Goal: Task Accomplishment & Management: Use online tool/utility

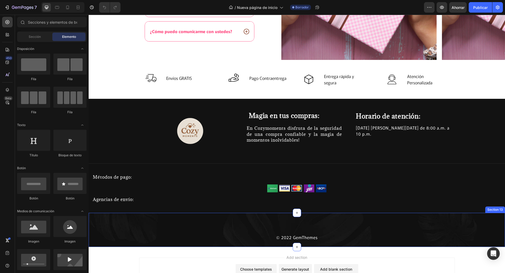
scroll to position [1357, 0]
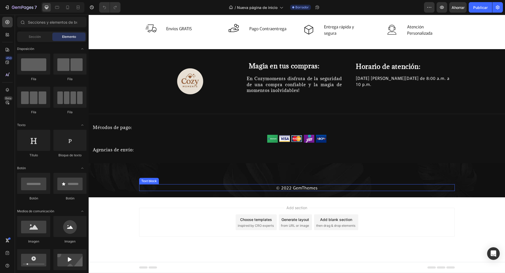
click at [288, 189] on p "© 2022 GemThemes" at bounding box center [297, 188] width 314 height 6
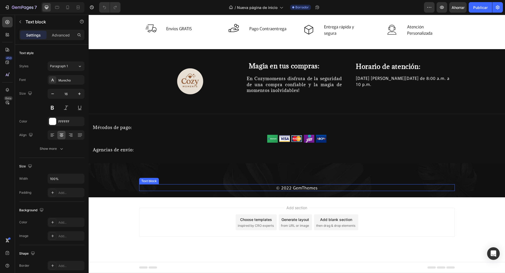
click at [288, 189] on p "© 2022 GemThemes" at bounding box center [297, 188] width 314 height 6
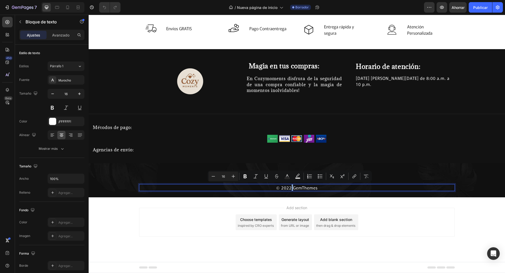
click at [288, 188] on p "© 2022 GemThemes" at bounding box center [297, 188] width 314 height 6
click at [302, 186] on p "© 2025 GemThemes" at bounding box center [297, 188] width 314 height 6
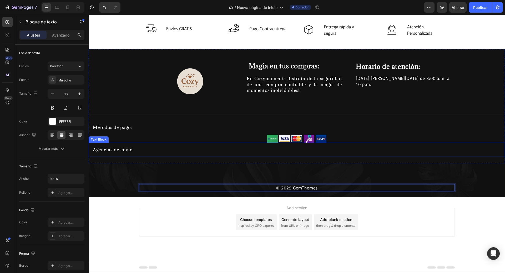
click at [187, 152] on p "Agencias de envío:" at bounding box center [297, 150] width 408 height 6
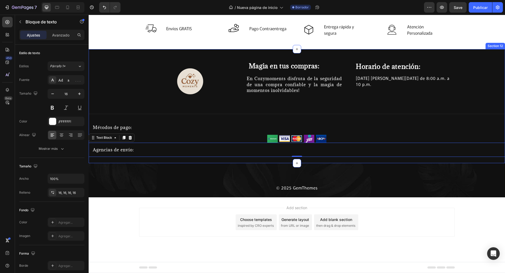
click at [253, 140] on div "Image Magia en tus compras: Heading En Cozymoments disfruta de la seguridad de …" at bounding box center [297, 109] width 416 height 95
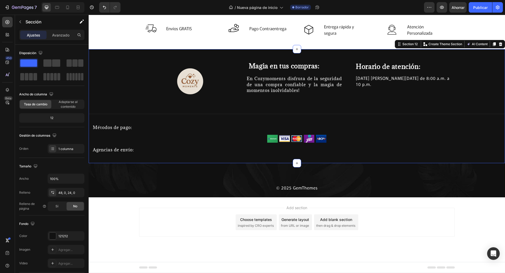
click at [258, 137] on div "Image Magia en tus compras: Heading En Cozymoments disfruta de la seguridad de …" at bounding box center [297, 109] width 416 height 95
click at [460, 7] on font "Ahorrar" at bounding box center [457, 7] width 13 height 4
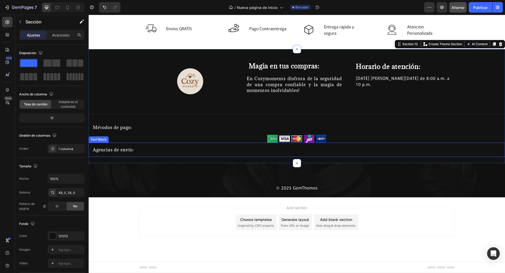
drag, startPoint x: 311, startPoint y: 144, endPoint x: 323, endPoint y: 143, distance: 12.9
click at [318, 143] on div "Agencias de envío:" at bounding box center [297, 150] width 416 height 14
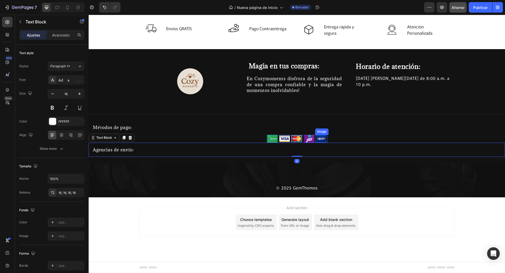
click at [323, 136] on img at bounding box center [321, 139] width 11 height 8
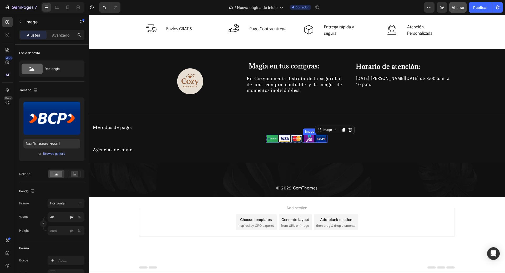
click at [304, 137] on img at bounding box center [309, 139] width 11 height 8
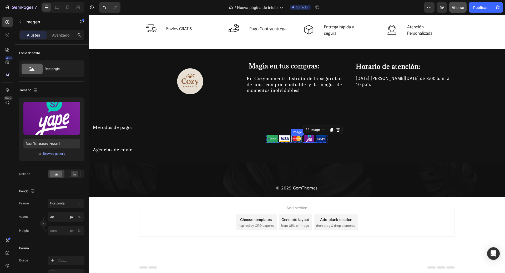
click at [291, 136] on img at bounding box center [296, 138] width 11 height 7
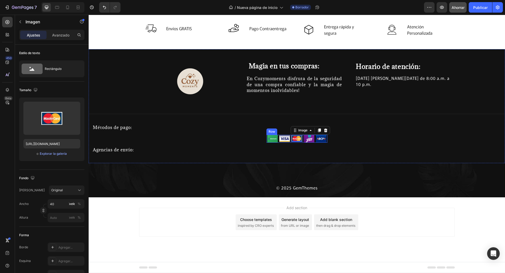
click at [287, 135] on div "Image" at bounding box center [284, 139] width 12 height 8
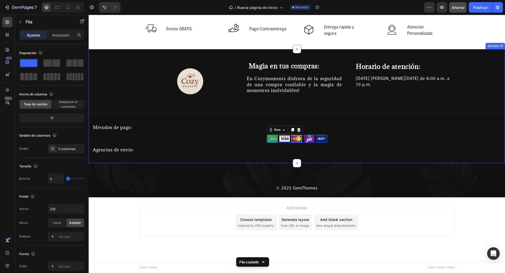
click at [260, 158] on div "Image Magia en tus compras: Heading En Cozymoments disfruta de la seguridad de …" at bounding box center [297, 106] width 416 height 114
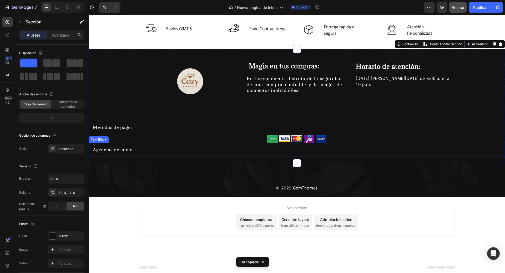
click at [145, 150] on p "Agencias de envío:" at bounding box center [297, 150] width 408 height 6
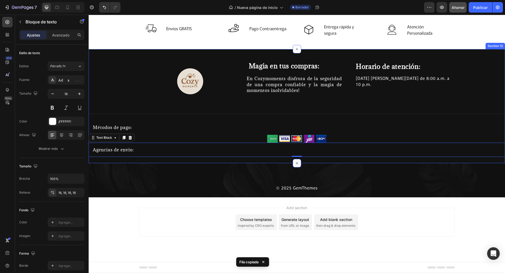
click at [297, 161] on div at bounding box center [296, 163] width 8 height 8
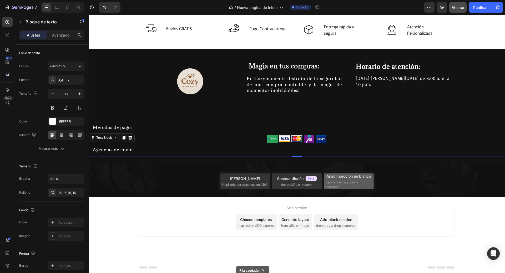
click at [350, 179] on div "Añadir sección en blanco Luego arrastra y suelta elementos" at bounding box center [348, 181] width 50 height 16
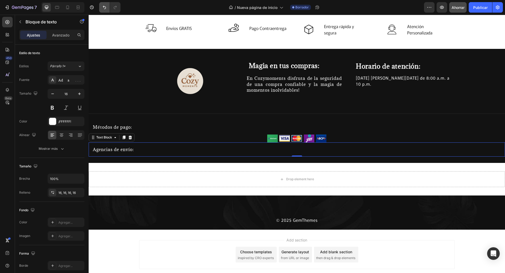
click at [102, 6] on icon "Deshacer/Rehacer" at bounding box center [104, 7] width 5 height 5
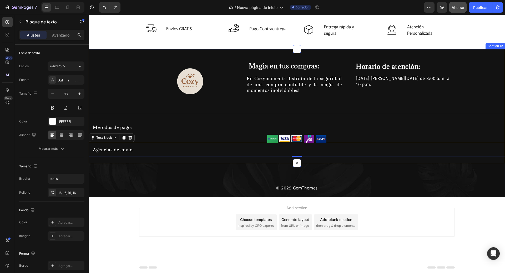
click at [271, 162] on div "Image Magia en tus compras: Heading En Cozymoments disfruta de la seguridad de …" at bounding box center [297, 106] width 416 height 114
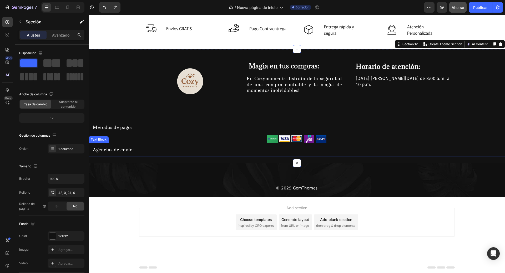
click at [290, 154] on div "Agencias de envío:" at bounding box center [297, 150] width 416 height 14
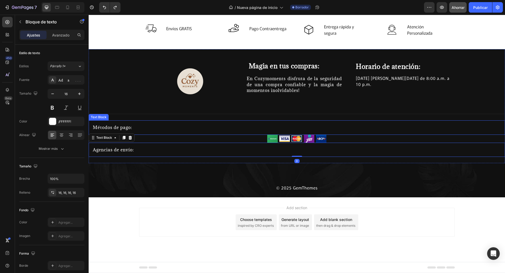
click at [247, 125] on p "Métodos de pago:" at bounding box center [297, 128] width 408 height 6
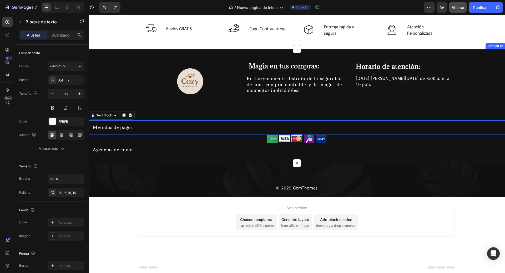
click at [286, 158] on div "Image Magia en tus compras: Heading En Cozymoments disfruta de la seguridad de …" at bounding box center [297, 106] width 416 height 114
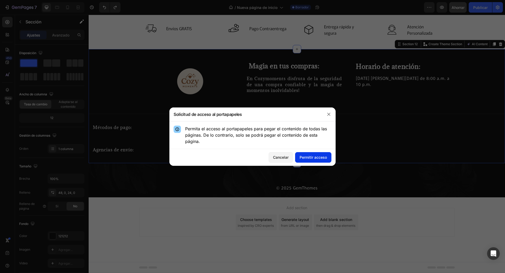
click at [320, 158] on font "Permitir acceso" at bounding box center [312, 157] width 27 height 4
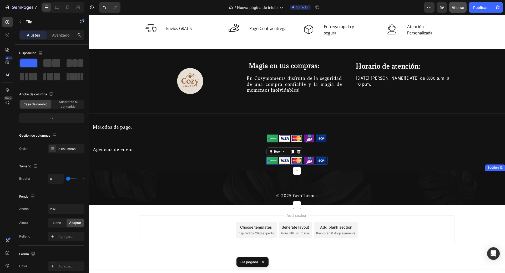
click at [232, 179] on div "© 2025 GemThemes Text block Row Section 13" at bounding box center [297, 188] width 416 height 34
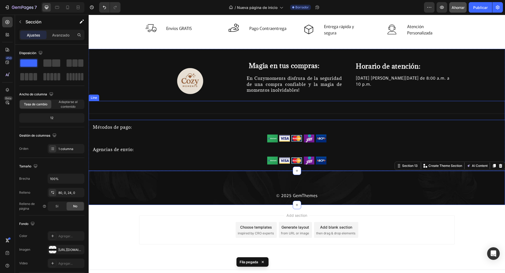
click at [360, 119] on div "Line" at bounding box center [297, 110] width 416 height 19
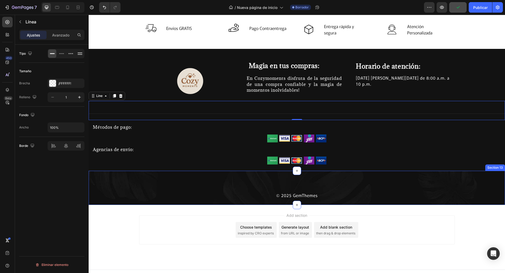
click at [256, 178] on div "© 2025 GemThemes Text block Row Section 13" at bounding box center [297, 188] width 416 height 34
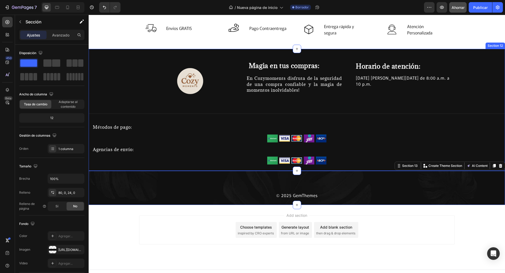
click at [182, 161] on div "Image Magia en tus compras: Heading En Cozymoments disfruta de la seguridad de …" at bounding box center [297, 112] width 416 height 103
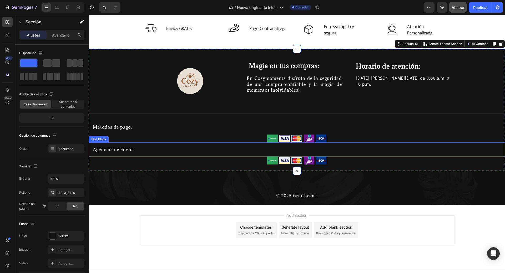
click at [179, 152] on p "Agencias de envío:" at bounding box center [297, 150] width 408 height 6
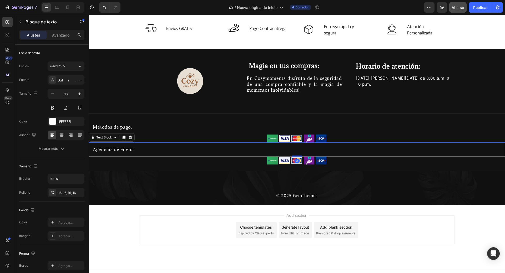
click at [173, 146] on div "Agencias de envío:" at bounding box center [297, 149] width 416 height 14
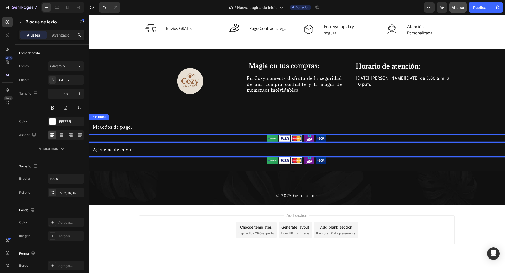
click at [149, 129] on p "Métodos de pago:" at bounding box center [297, 127] width 408 height 6
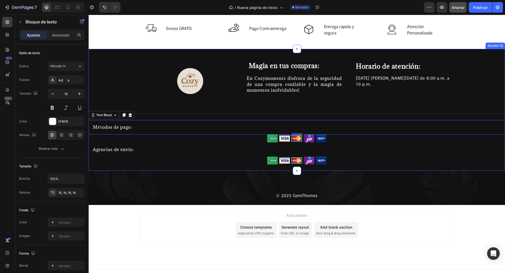
click at [160, 156] on div "Agencias de envío:" at bounding box center [297, 149] width 416 height 14
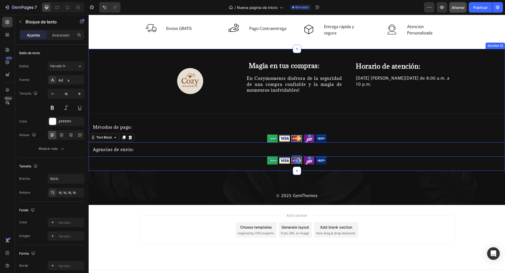
click at [157, 166] on div "Image Magia en tus compras: Heading En Cozymoments disfruta de la seguridad de …" at bounding box center [297, 110] width 416 height 122
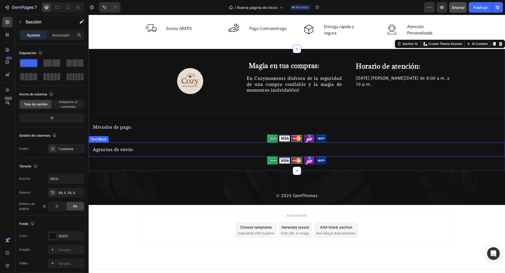
drag, startPoint x: 145, startPoint y: 75, endPoint x: 344, endPoint y: 151, distance: 212.6
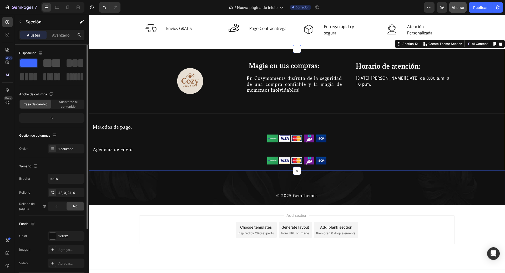
click at [52, 63] on span at bounding box center [56, 62] width 8 height 7
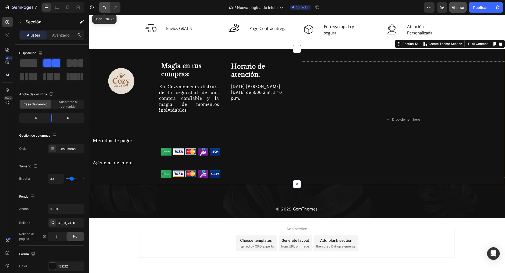
click at [108, 7] on button "Deshacer/Rehacer" at bounding box center [104, 7] width 11 height 11
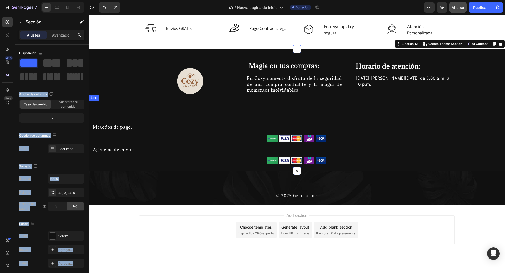
drag, startPoint x: 141, startPoint y: 76, endPoint x: 100, endPoint y: 108, distance: 51.9
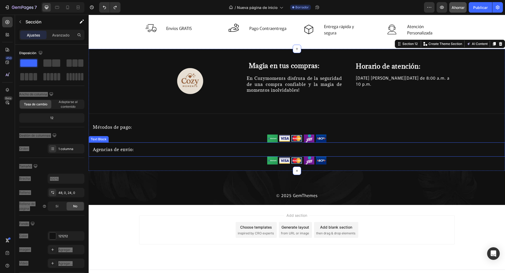
click at [368, 148] on p "Agencias de envío:" at bounding box center [297, 150] width 408 height 6
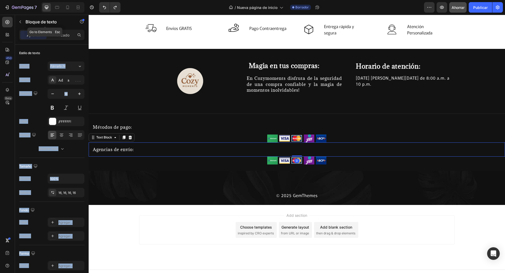
click at [21, 20] on icon "button" at bounding box center [20, 21] width 2 height 3
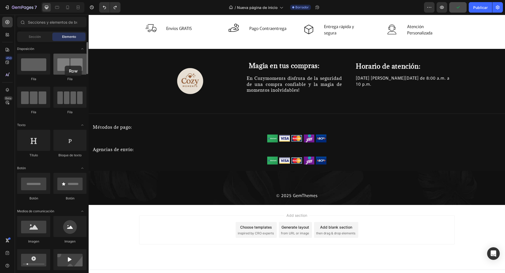
click at [65, 66] on div at bounding box center [69, 64] width 33 height 21
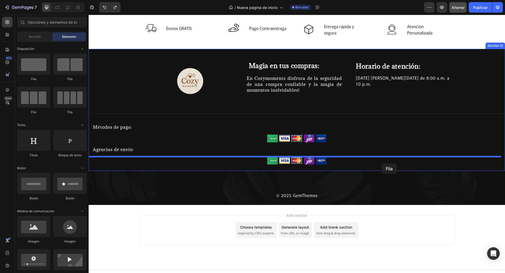
drag, startPoint x: 160, startPoint y: 77, endPoint x: 381, endPoint y: 163, distance: 237.7
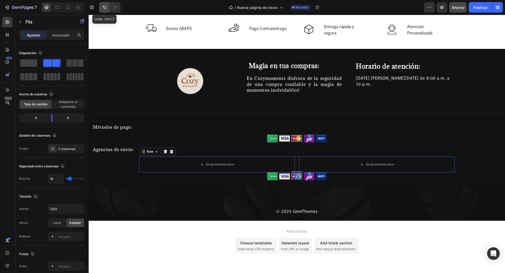
click at [102, 8] on icon "Deshacer/Rehacer" at bounding box center [104, 7] width 5 height 5
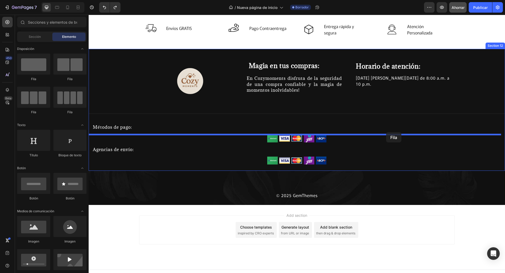
drag, startPoint x: 151, startPoint y: 78, endPoint x: 386, endPoint y: 132, distance: 240.8
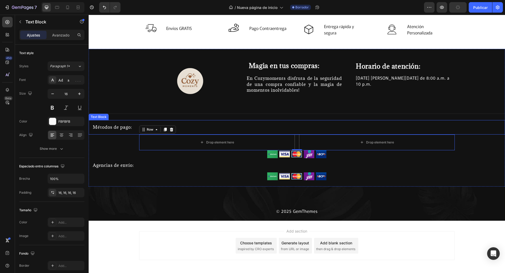
click at [331, 127] on p "Métodos de pago:" at bounding box center [297, 127] width 408 height 6
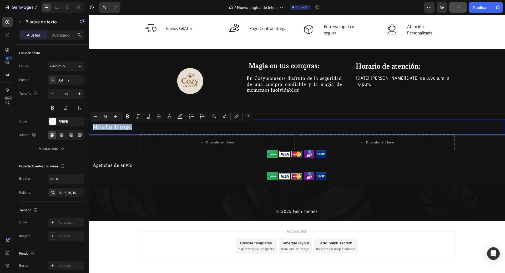
click at [318, 128] on p "Métodos de pago:" at bounding box center [297, 127] width 408 height 6
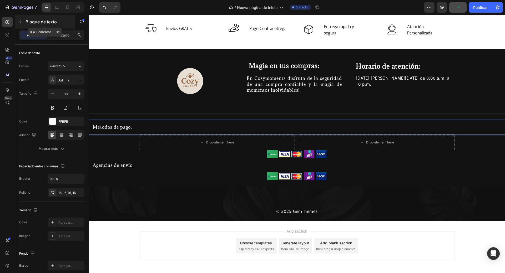
click at [24, 24] on button "button" at bounding box center [20, 22] width 8 height 8
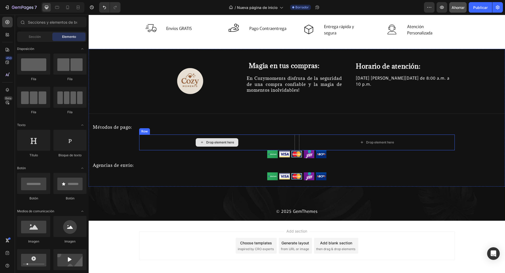
click at [235, 139] on div "Drop element here" at bounding box center [217, 142] width 43 height 8
click at [243, 138] on div "Drop element here" at bounding box center [217, 143] width 156 height 16
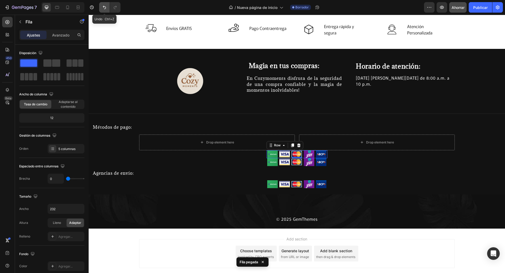
click at [102, 5] on icon "Deshacer/Rehacer" at bounding box center [104, 7] width 5 height 5
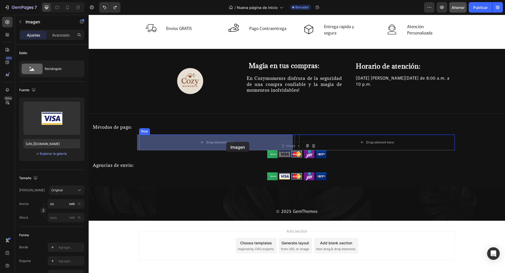
drag, startPoint x: 285, startPoint y: 156, endPoint x: 226, endPoint y: 142, distance: 60.2
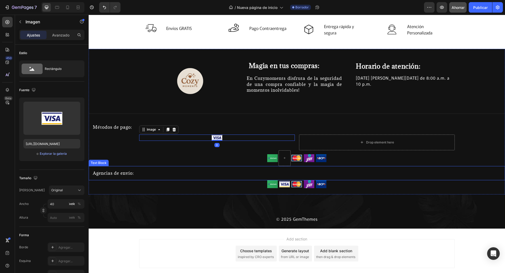
click at [254, 178] on div "Agencias de envío:" at bounding box center [297, 173] width 416 height 14
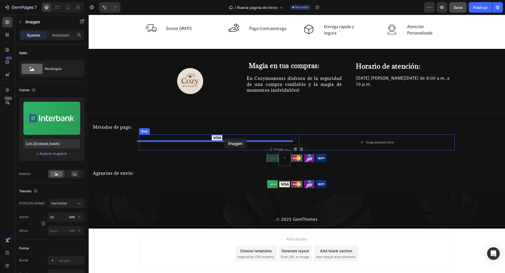
drag, startPoint x: 244, startPoint y: 146, endPoint x: 224, endPoint y: 138, distance: 22.3
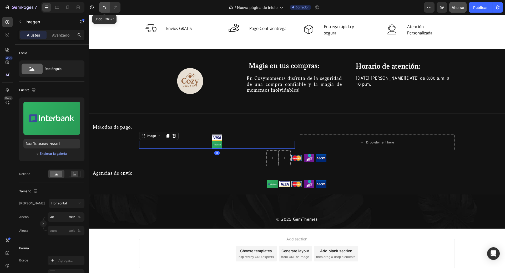
click at [106, 6] on icon "Deshacer/Rehacer" at bounding box center [104, 7] width 5 height 5
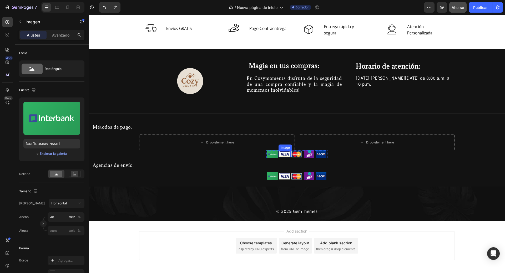
click at [278, 157] on div at bounding box center [284, 154] width 12 height 7
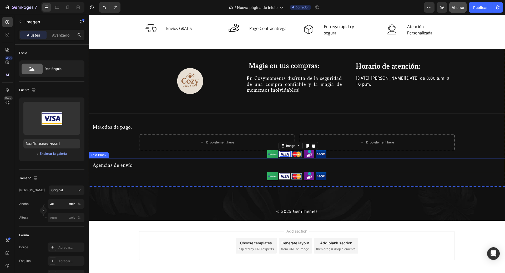
click at [276, 158] on div "Agencias de envío:" at bounding box center [297, 165] width 416 height 14
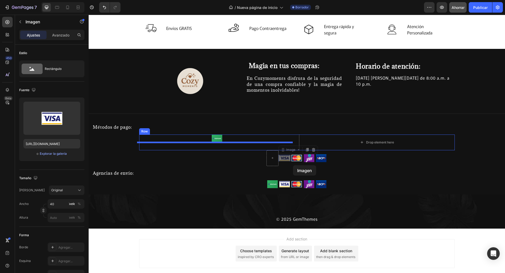
drag, startPoint x: 254, startPoint y: 147, endPoint x: 293, endPoint y: 160, distance: 41.5
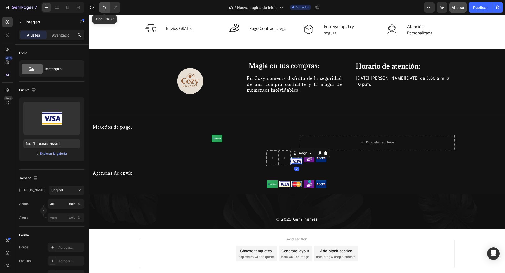
click at [102, 5] on icon "Deshacer/Rehacer" at bounding box center [104, 7] width 5 height 5
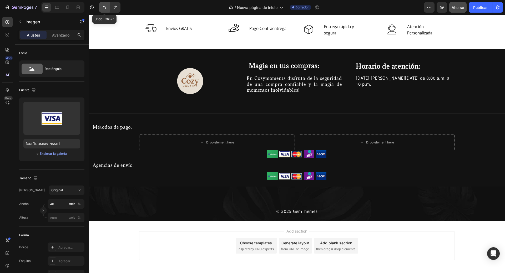
click at [102, 5] on icon "Deshacer/Rehacer" at bounding box center [104, 7] width 5 height 5
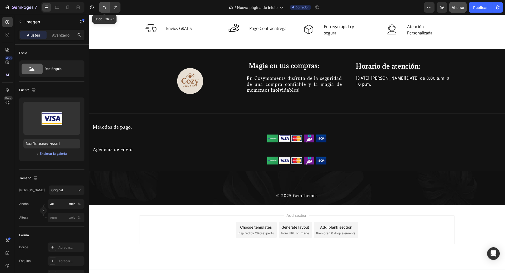
click at [102, 5] on icon "Deshacer/Rehacer" at bounding box center [104, 7] width 5 height 5
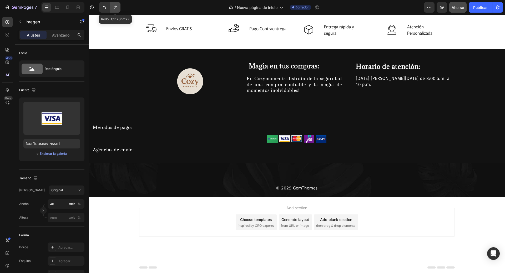
click at [120, 8] on button "Deshacer/Rehacer" at bounding box center [115, 7] width 11 height 11
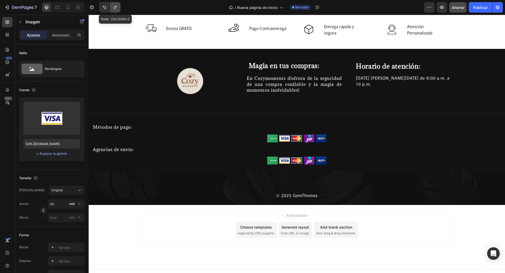
click at [118, 8] on button "Deshacer/Rehacer" at bounding box center [115, 7] width 11 height 11
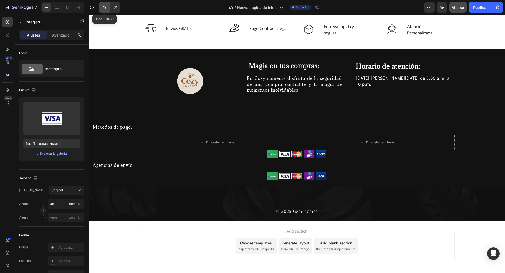
click at [103, 7] on icon "Deshacer/Rehacer" at bounding box center [104, 7] width 5 height 5
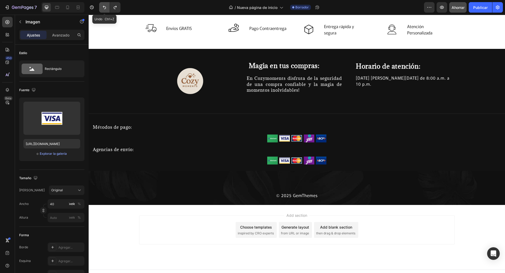
click at [102, 7] on icon "Deshacer/Rehacer" at bounding box center [104, 7] width 5 height 5
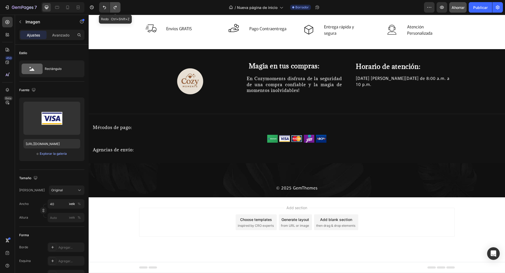
click at [117, 7] on icon "Deshacer/Rehacer" at bounding box center [114, 7] width 5 height 5
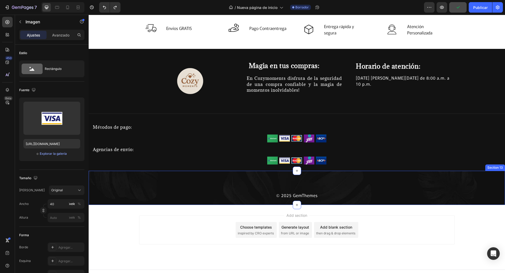
click at [297, 179] on div "© 2025 GemThemes Text block Row Section 13" at bounding box center [297, 188] width 416 height 34
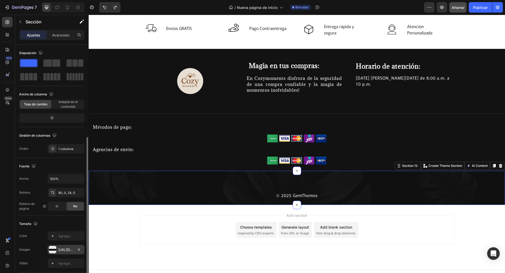
scroll to position [77, 0]
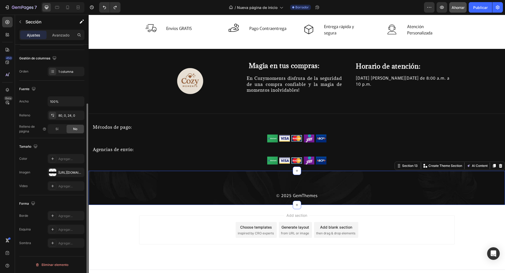
click at [58, 124] on div "Sí No" at bounding box center [66, 128] width 37 height 9
click at [60, 128] on div "Sí" at bounding box center [56, 129] width 17 height 8
click at [76, 130] on font "No" at bounding box center [75, 129] width 4 height 4
click at [291, 185] on div "© 2025 GemThemes Text block Row Section 13 You can create reusable sections Cre…" at bounding box center [297, 188] width 416 height 34
click at [286, 180] on div "© 2025 GemThemes Text block Row Section 13 You can create reusable sections Cre…" at bounding box center [297, 188] width 416 height 34
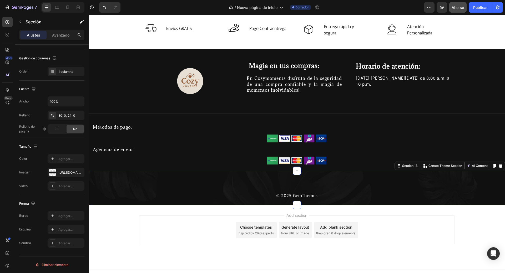
click at [285, 180] on div "© 2025 GemThemes Text block Row Section 13 You can create reusable sections Cre…" at bounding box center [297, 188] width 416 height 34
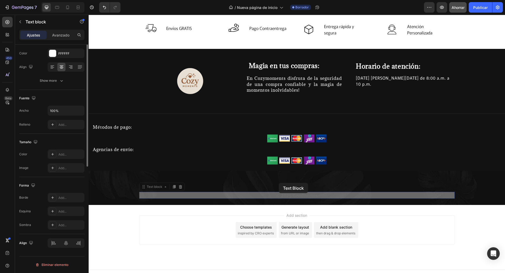
scroll to position [0, 0]
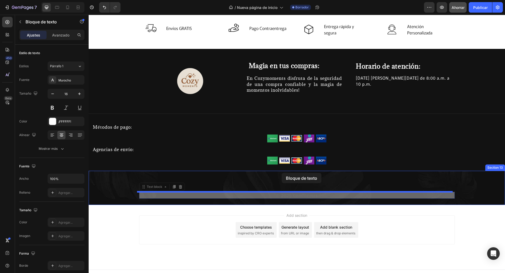
drag, startPoint x: 281, startPoint y: 195, endPoint x: 281, endPoint y: 173, distance: 22.4
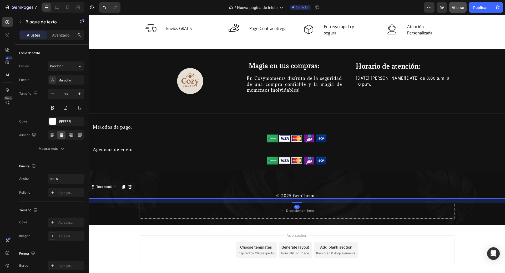
click at [97, 8] on div at bounding box center [108, 7] width 23 height 11
click at [100, 8] on button "Deshacer/Rehacer" at bounding box center [104, 7] width 11 height 11
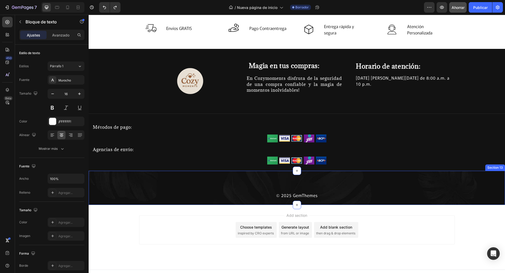
click at [263, 189] on div "© 2025 GemThemes Text block Row Section 13" at bounding box center [297, 188] width 416 height 34
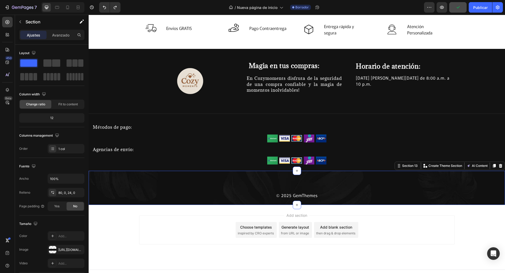
click at [262, 171] on div "© 2025 GemThemes Text block Row Section 13 You can create reusable sections Cre…" at bounding box center [297, 188] width 416 height 34
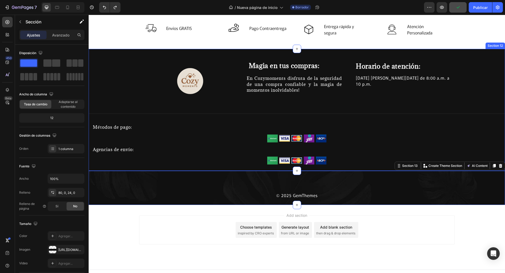
click at [248, 164] on div "Image Magia en tus compras: Heading En Cozymoments disfruta de la seguridad de …" at bounding box center [297, 112] width 416 height 103
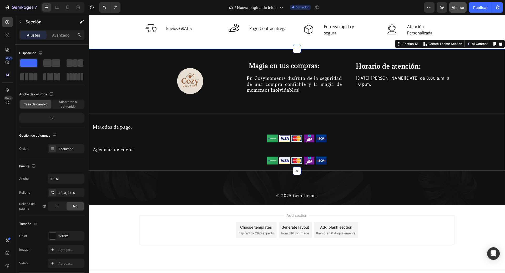
click at [332, 164] on div "Image Magia en tus compras: Heading En Cozymoments disfruta de la seguridad de …" at bounding box center [297, 112] width 416 height 103
click at [27, 22] on font "Sección" at bounding box center [33, 21] width 16 height 5
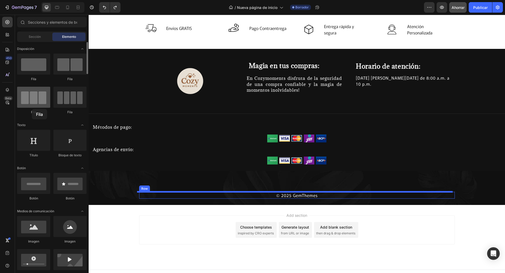
drag, startPoint x: 186, startPoint y: 160, endPoint x: 42, endPoint y: 97, distance: 157.3
click at [42, 130] on div "Fila Fila Fila Fila" at bounding box center [51, 146] width 69 height 33
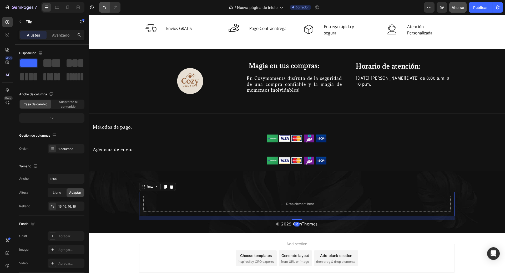
click at [104, 8] on icon "Deshacer/Rehacer" at bounding box center [104, 7] width 5 height 5
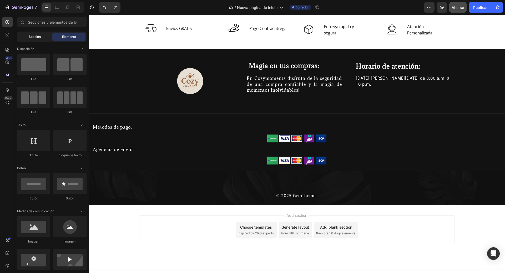
click at [36, 35] on font "Sección" at bounding box center [35, 37] width 12 height 4
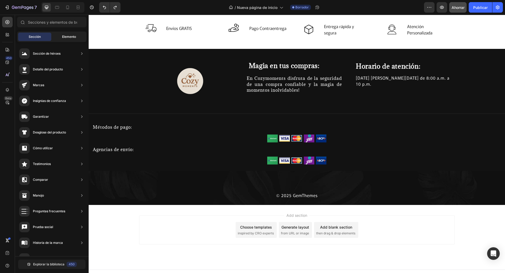
click at [64, 34] on div "Elemento" at bounding box center [68, 37] width 33 height 8
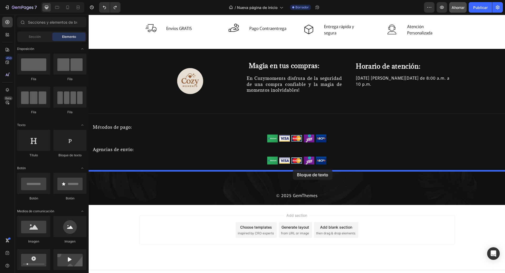
drag, startPoint x: 167, startPoint y: 165, endPoint x: 292, endPoint y: 169, distance: 125.7
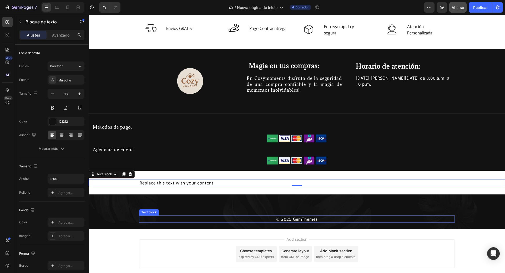
click at [275, 215] on div "© 2025 GemThemes Text block Row Section 14" at bounding box center [297, 211] width 416 height 34
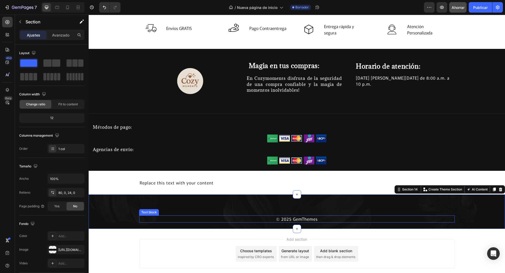
click at [281, 219] on p "© 2025 GemThemes" at bounding box center [297, 219] width 314 height 6
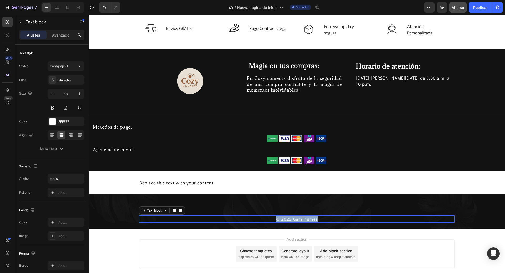
click at [281, 219] on p "© 2025 GemThemes" at bounding box center [297, 219] width 314 height 6
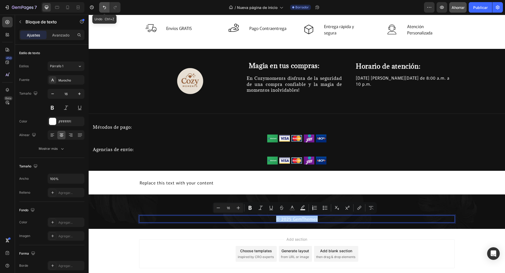
click at [106, 10] on icon "Deshacer/Rehacer" at bounding box center [104, 7] width 5 height 5
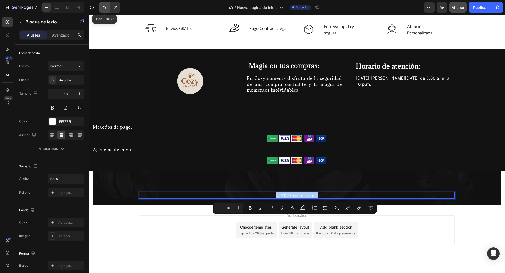
click at [106, 10] on icon "Deshacer/Rehacer" at bounding box center [104, 7] width 5 height 5
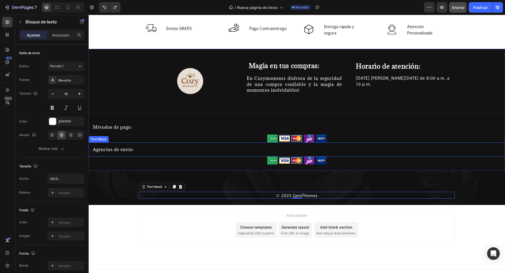
click at [262, 176] on div "© 2025 GemThemes Text block 0 Row Section 13" at bounding box center [297, 188] width 416 height 34
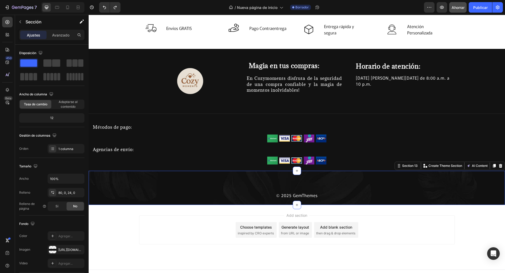
click at [224, 145] on div "Agencias de envío:" at bounding box center [297, 149] width 416 height 14
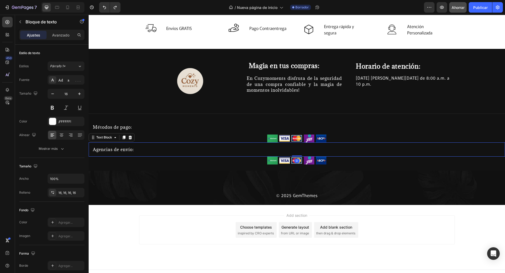
click at [351, 211] on div "Add section Choose templates inspired by CRO experts Generate layout from URL o…" at bounding box center [297, 237] width 416 height 65
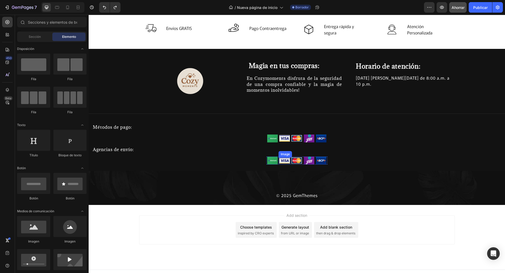
click at [278, 159] on div at bounding box center [284, 160] width 12 height 7
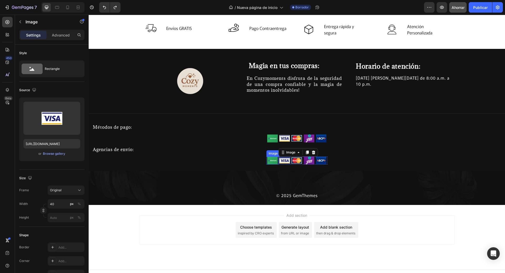
click at [271, 160] on img at bounding box center [272, 161] width 11 height 8
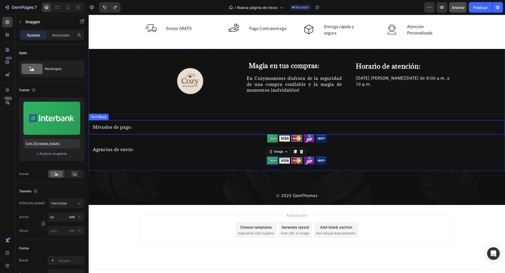
click at [115, 127] on p "Métodos de pago:" at bounding box center [297, 127] width 408 height 6
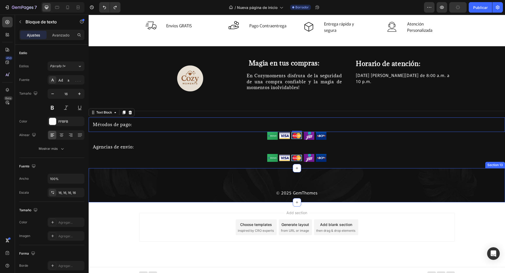
scroll to position [1365, 0]
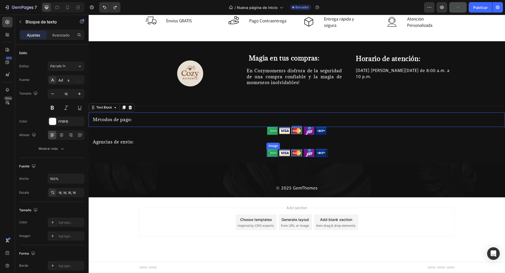
click at [268, 153] on img at bounding box center [272, 153] width 11 height 8
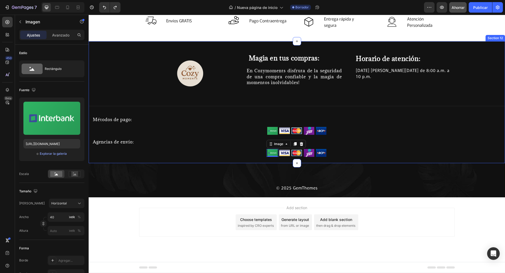
click at [320, 154] on img at bounding box center [321, 153] width 11 height 8
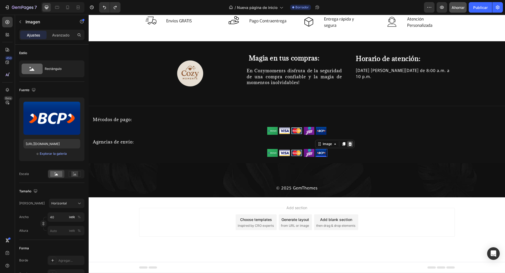
click at [349, 143] on icon at bounding box center [349, 144] width 3 height 4
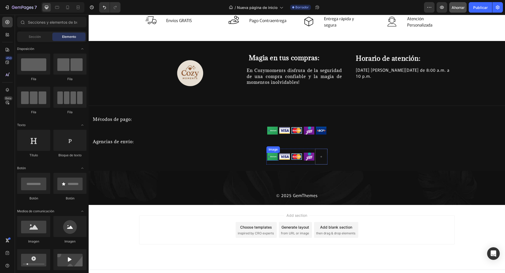
click at [269, 158] on img at bounding box center [272, 157] width 11 height 8
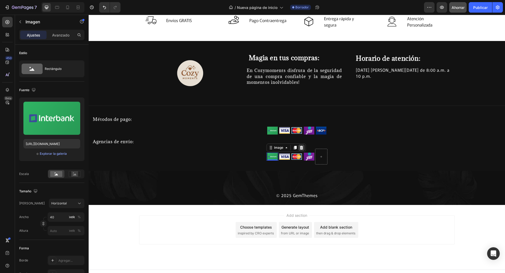
click at [299, 148] on icon at bounding box center [300, 148] width 3 height 4
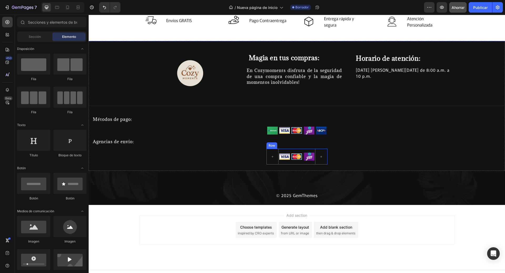
click at [290, 162] on div "Image" at bounding box center [296, 157] width 12 height 16
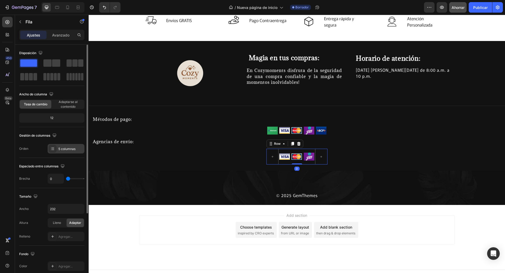
click at [71, 147] on font "5 columnas" at bounding box center [66, 149] width 17 height 4
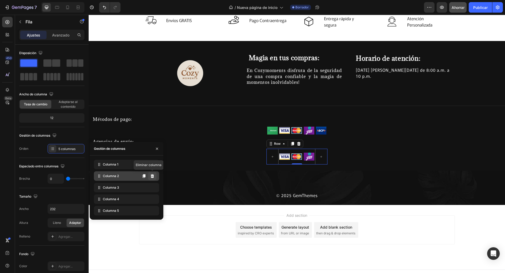
click at [151, 176] on icon at bounding box center [152, 176] width 4 height 4
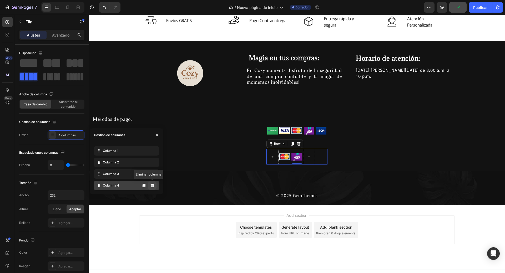
click at [155, 184] on button at bounding box center [152, 185] width 8 height 8
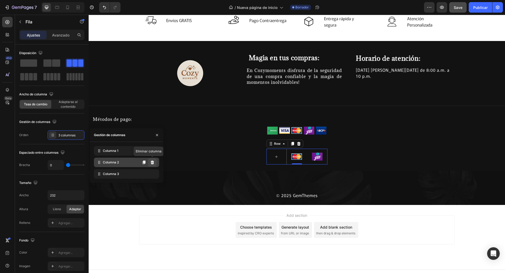
click at [152, 162] on icon at bounding box center [152, 163] width 3 height 4
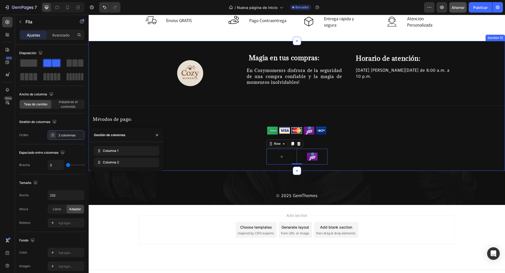
click at [379, 161] on div "Image Magia en tus compras: Heading En Cozymoments disfruta de la seguridad de …" at bounding box center [297, 109] width 416 height 111
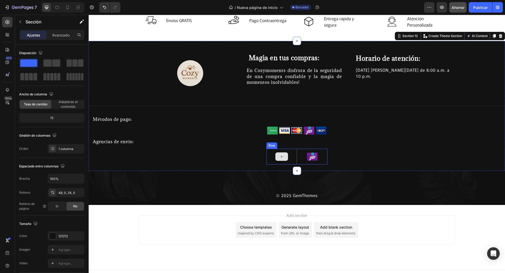
click at [279, 155] on icon at bounding box center [281, 157] width 4 height 4
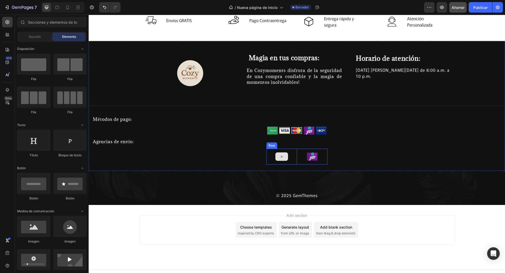
click at [284, 160] on div at bounding box center [281, 156] width 13 height 8
click at [276, 156] on div at bounding box center [281, 156] width 13 height 8
click at [279, 157] on icon at bounding box center [281, 157] width 4 height 4
click at [31, 36] on font "Sección" at bounding box center [35, 37] width 12 height 4
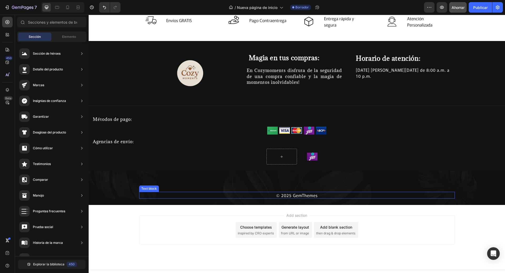
click at [309, 157] on img at bounding box center [312, 157] width 11 height 8
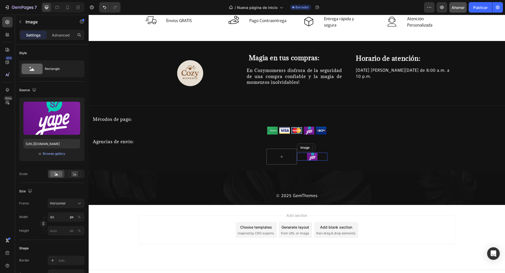
click at [322, 157] on div at bounding box center [312, 157] width 30 height 8
click at [287, 160] on div at bounding box center [281, 157] width 30 height 16
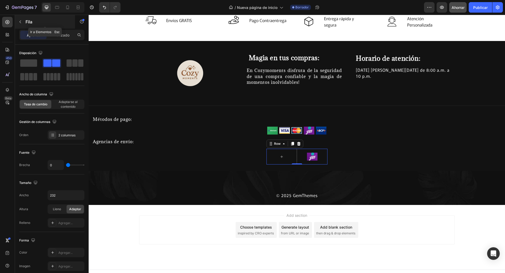
click at [25, 19] on div "Fila" at bounding box center [45, 22] width 60 height 14
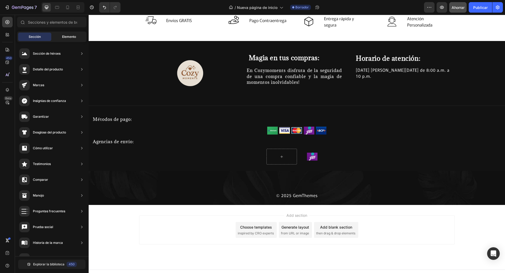
click at [68, 39] on span "Elemento" at bounding box center [69, 36] width 14 height 5
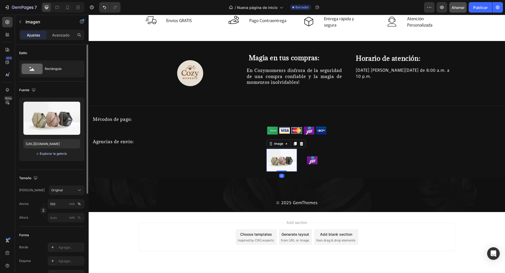
click at [50, 155] on font "Explorar la galería" at bounding box center [53, 154] width 27 height 4
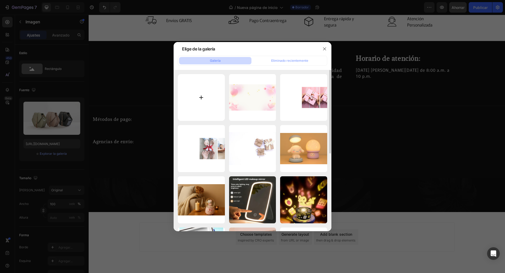
click at [199, 100] on input "file" at bounding box center [201, 97] width 47 height 47
type input "C:\fakepath\1_0P2XLZfqCsopMR8mKzR-6A.jpg"
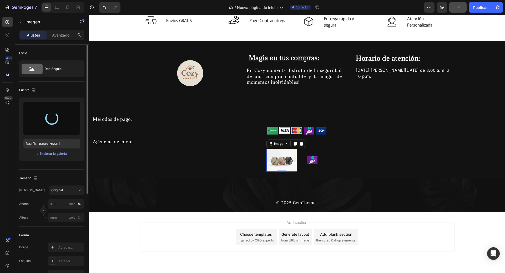
type input "https://cdn.shopify.com/s/files/1/0721/4835/3223/files/gempages_580216189733569…"
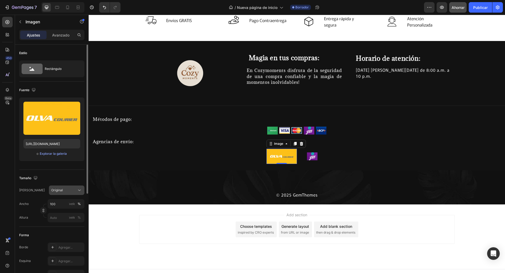
click at [74, 192] on div "Original" at bounding box center [63, 190] width 24 height 5
click at [74, 222] on div "Horizontal" at bounding box center [66, 222] width 30 height 5
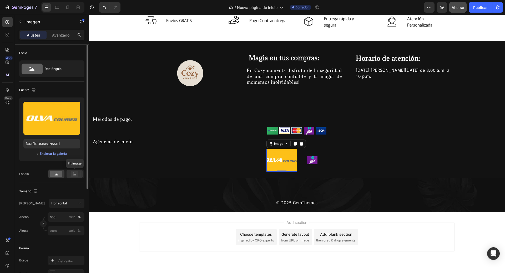
click at [70, 173] on icon at bounding box center [75, 174] width 12 height 6
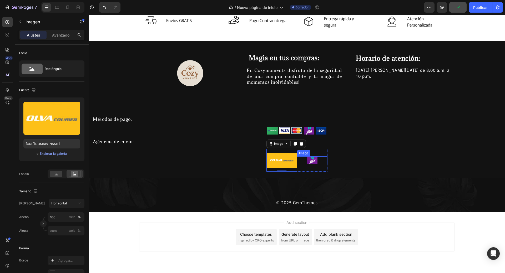
click at [312, 161] on img at bounding box center [312, 160] width 11 height 8
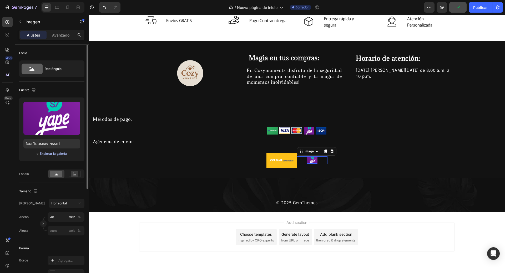
click at [58, 153] on font "Explorar la galería" at bounding box center [53, 154] width 27 height 4
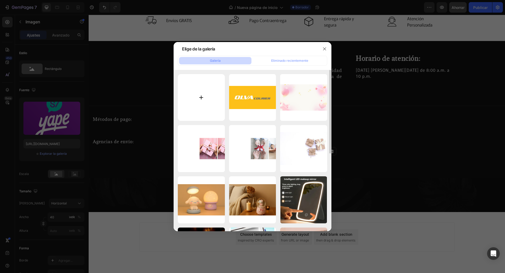
click at [208, 101] on input "file" at bounding box center [201, 97] width 47 height 47
type input "C:\fakepath\shalom_empresarial_logo.jpg"
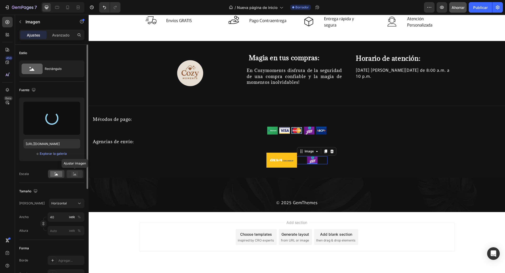
type input "https://cdn.shopify.com/s/files/1/0721/4835/3223/files/gempages_580216189733569…"
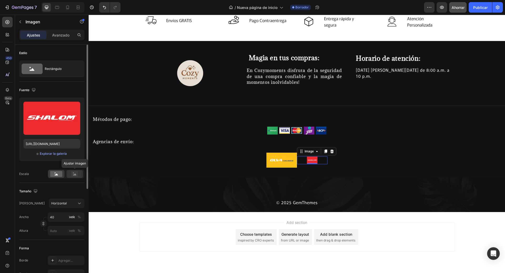
click at [71, 173] on icon at bounding box center [75, 174] width 12 height 6
click at [75, 205] on div "Horizontal" at bounding box center [63, 203] width 24 height 5
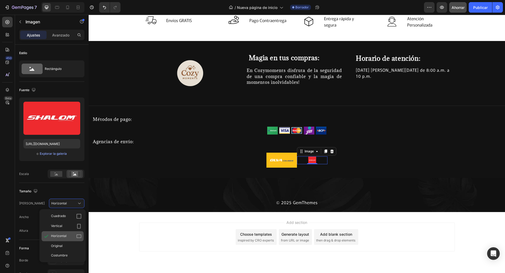
click at [74, 234] on div "Horizontal" at bounding box center [66, 236] width 30 height 5
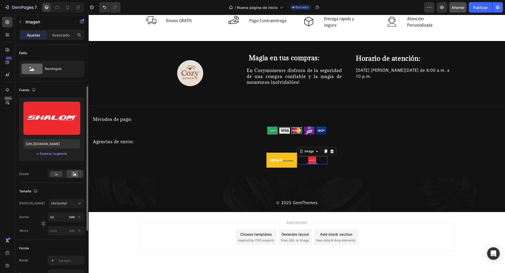
scroll to position [53, 0]
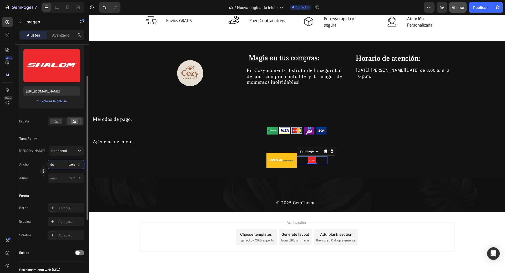
click at [58, 167] on input "40" at bounding box center [66, 164] width 37 height 9
click at [64, 176] on p "Lleno 100%" at bounding box center [65, 177] width 30 height 5
type input "100"
click at [70, 120] on icon at bounding box center [75, 122] width 12 height 6
click at [58, 119] on rect at bounding box center [56, 122] width 12 height 6
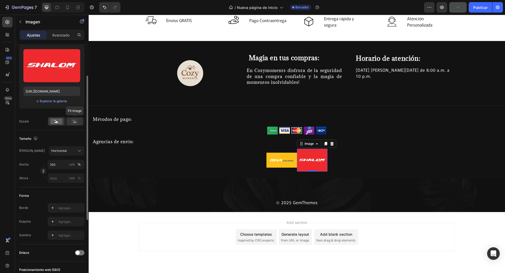
click at [68, 121] on div at bounding box center [74, 121] width 16 height 8
drag, startPoint x: 53, startPoint y: 121, endPoint x: 195, endPoint y: 149, distance: 144.7
click at [53, 121] on rect at bounding box center [56, 122] width 12 height 6
click at [279, 164] on img at bounding box center [281, 160] width 30 height 23
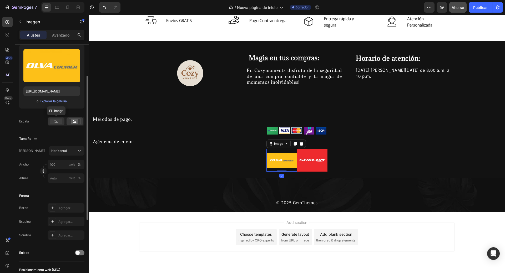
click at [56, 124] on rect at bounding box center [56, 122] width 12 height 6
click at [73, 154] on button "Horizontal" at bounding box center [66, 150] width 35 height 9
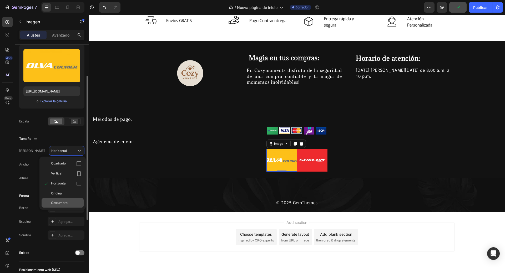
click at [66, 201] on span "Costumbre" at bounding box center [59, 203] width 17 height 5
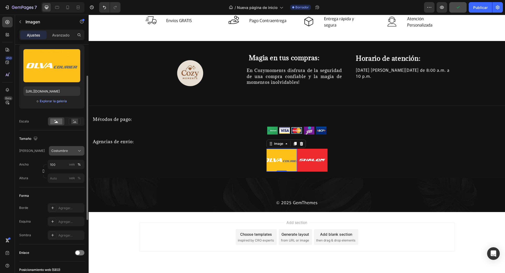
click at [79, 153] on icon at bounding box center [79, 150] width 5 height 5
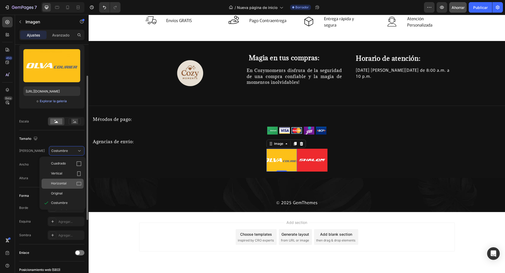
click at [70, 185] on div "Horizontal" at bounding box center [66, 183] width 30 height 5
click at [60, 178] on input "píxeles %" at bounding box center [66, 177] width 37 height 9
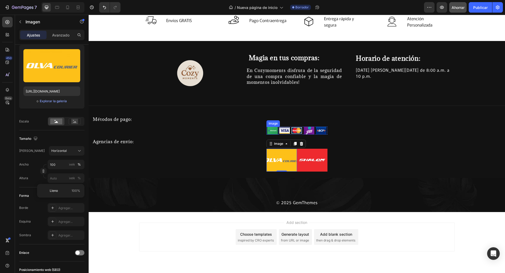
click at [275, 133] on img at bounding box center [272, 131] width 11 height 8
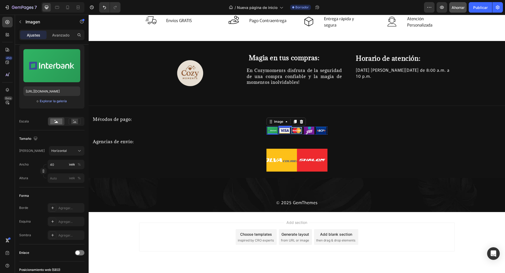
click at [281, 131] on img at bounding box center [284, 130] width 11 height 7
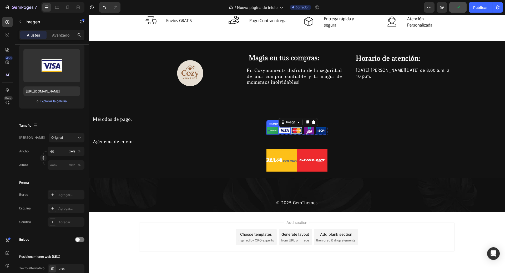
click at [273, 131] on img at bounding box center [272, 131] width 11 height 8
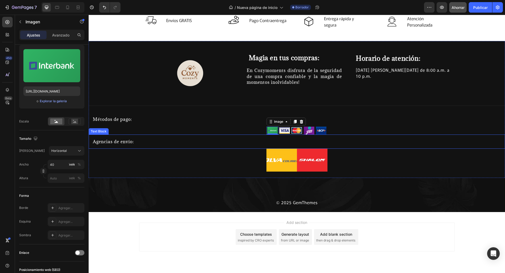
click at [285, 137] on div "Agencias de envío:" at bounding box center [297, 142] width 416 height 14
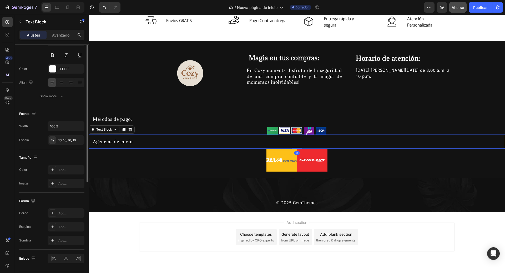
scroll to position [0, 0]
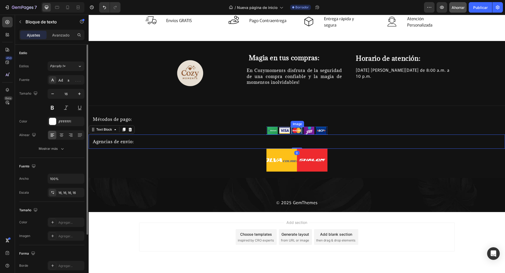
click at [291, 133] on img at bounding box center [296, 130] width 11 height 7
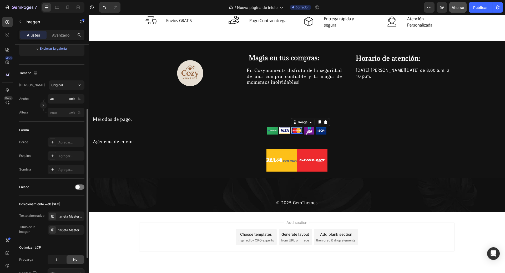
scroll to position [153, 0]
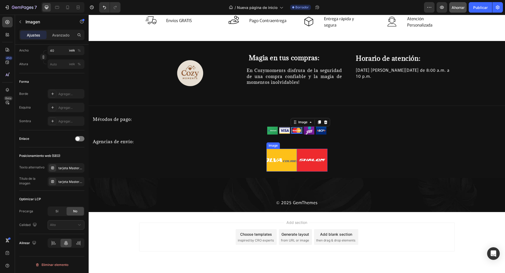
click at [279, 155] on img at bounding box center [281, 160] width 30 height 23
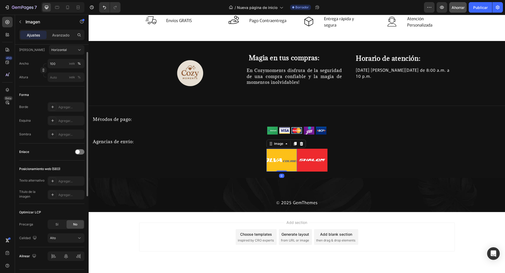
scroll to position [75, 0]
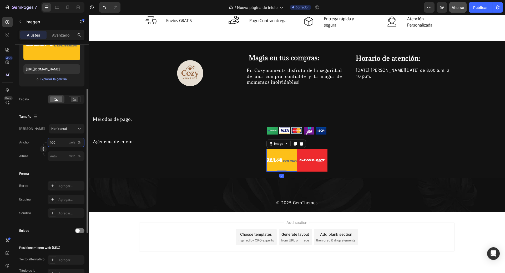
click at [62, 144] on input "100" at bounding box center [66, 142] width 37 height 9
type input "4"
type input "3"
type input "40"
type input "30"
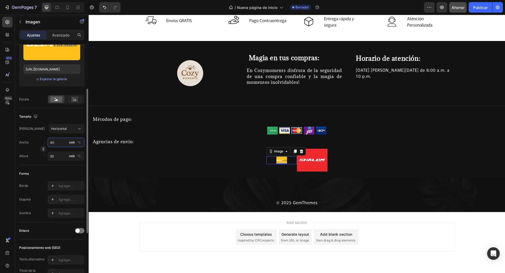
type input "4"
type input "3"
type input "7"
type input "5"
type input "70"
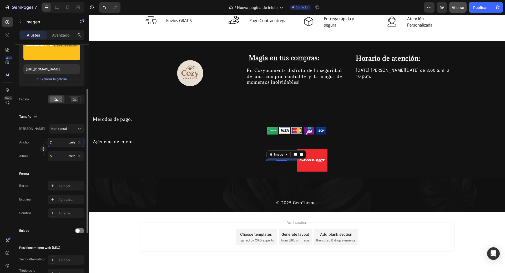
type input "53"
type input "7"
type input "5"
type input "4"
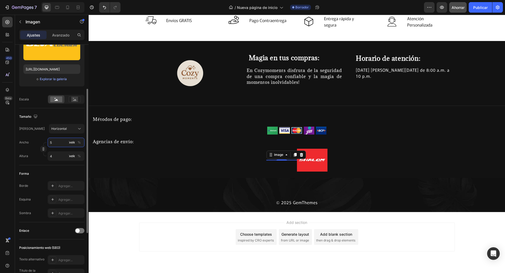
type input "50"
type input "38"
type input "50"
click at [54, 159] on input "38" at bounding box center [66, 155] width 37 height 9
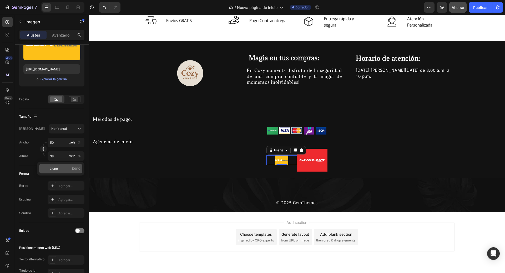
click at [58, 168] on p "Lleno 100%" at bounding box center [65, 168] width 30 height 5
type input "100"
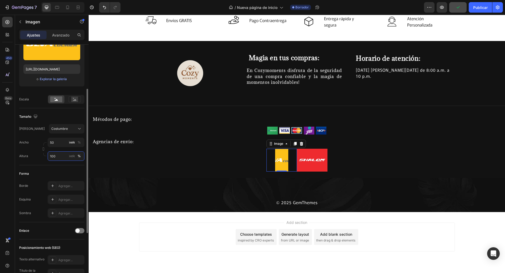
click at [59, 158] on input "100" at bounding box center [66, 155] width 37 height 9
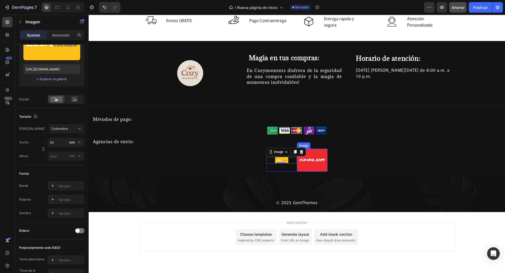
click at [310, 160] on img at bounding box center [312, 160] width 30 height 23
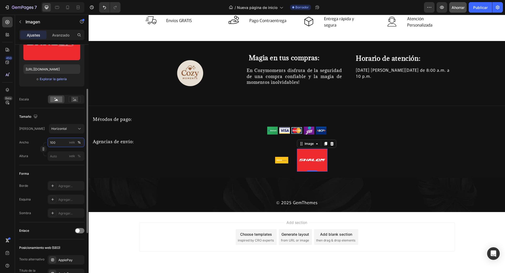
click at [60, 141] on input "100" at bounding box center [66, 142] width 37 height 9
type input "5"
type input "4"
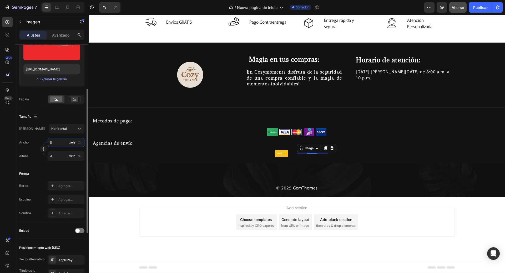
type input "50"
type input "38"
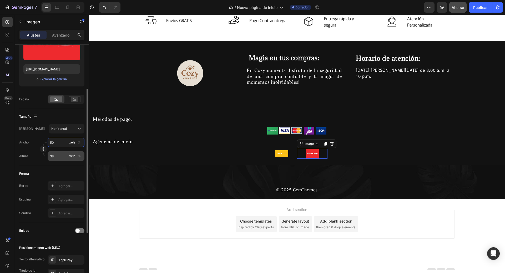
type input "50"
click at [72, 160] on div "píxeles %" at bounding box center [76, 155] width 14 height 9
click at [72, 160] on input "38" at bounding box center [66, 155] width 37 height 9
click at [65, 159] on input "38" at bounding box center [66, 155] width 37 height 9
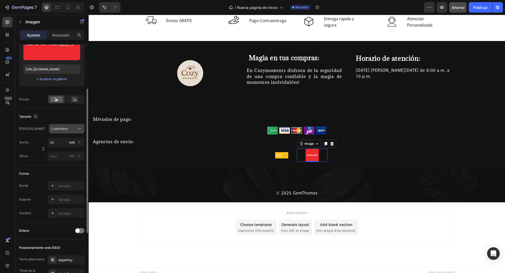
click at [71, 130] on div "Marco Costumbre Ancho 50 píxeles % Altura píxeles %" at bounding box center [51, 142] width 65 height 37
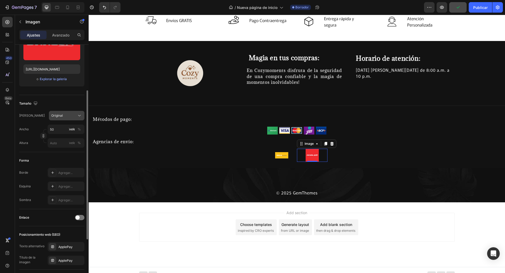
click at [72, 115] on div "Original" at bounding box center [63, 115] width 24 height 5
click at [71, 148] on div "Horizontal" at bounding box center [66, 148] width 30 height 5
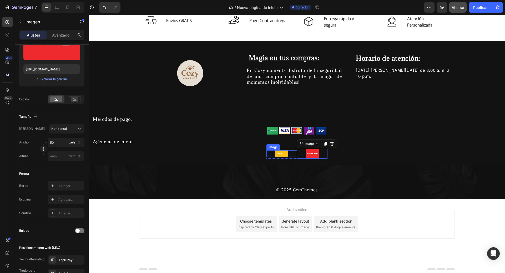
click at [275, 156] on img at bounding box center [281, 153] width 13 height 7
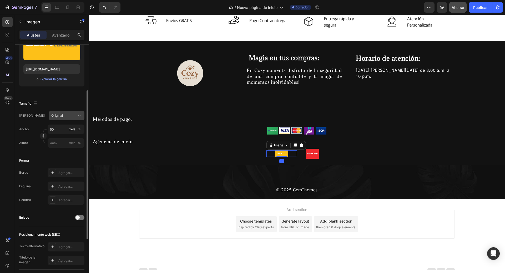
click at [68, 116] on div "Original" at bounding box center [63, 115] width 24 height 5
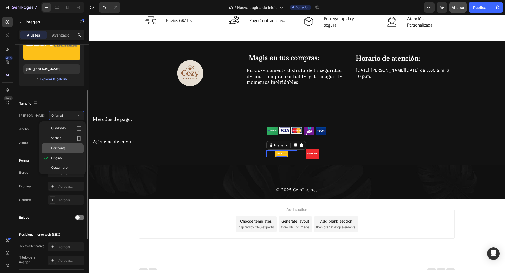
click at [64, 150] on span "Horizontal" at bounding box center [59, 148] width 16 height 5
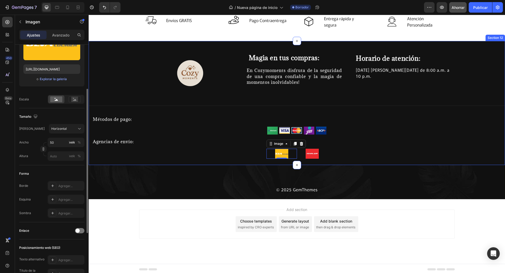
click at [335, 165] on div "Image Magia en tus compras: Heading En Cozymoments disfruta de la seguridad de …" at bounding box center [297, 103] width 416 height 124
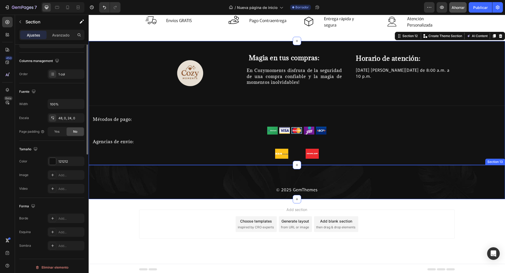
scroll to position [0, 0]
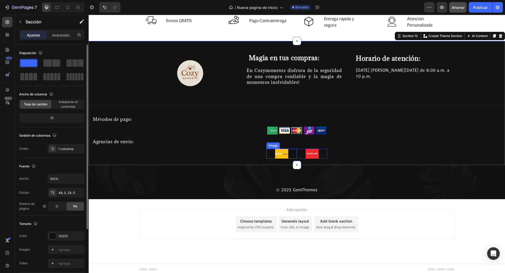
click at [286, 153] on div at bounding box center [281, 154] width 30 height 10
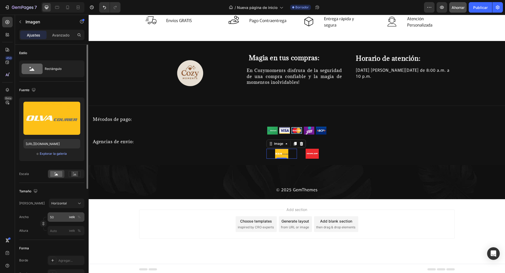
click at [73, 217] on font "píxeles" at bounding box center [71, 217] width 11 height 4
click at [75, 206] on div "Horizontal" at bounding box center [66, 203] width 31 height 5
click at [74, 175] on icon at bounding box center [74, 174] width 3 height 2
click at [57, 174] on rect at bounding box center [56, 174] width 12 height 6
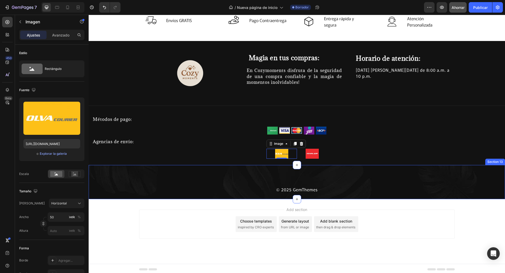
click at [337, 181] on div "© 2025 GemThemes Text block Row Section 13" at bounding box center [297, 182] width 416 height 34
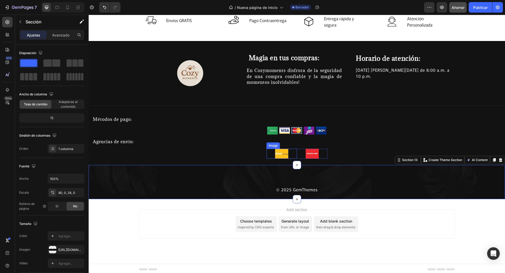
click at [279, 155] on img at bounding box center [281, 154] width 13 height 10
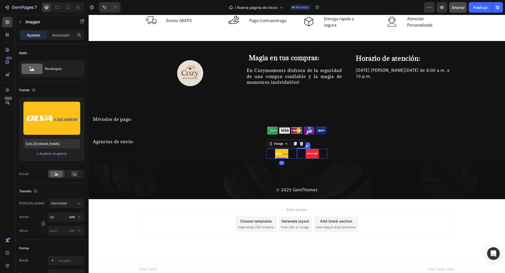
click at [302, 153] on div at bounding box center [312, 154] width 30 height 10
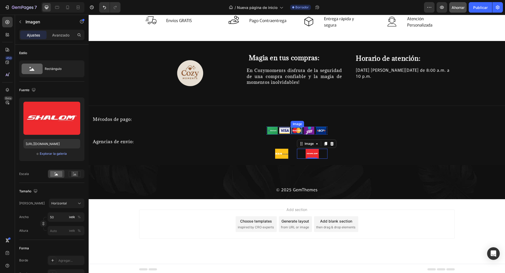
click at [293, 130] on img at bounding box center [296, 130] width 11 height 7
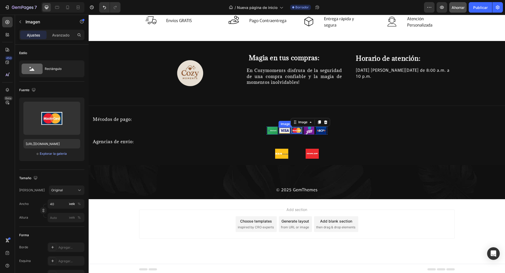
click at [286, 131] on img at bounding box center [284, 130] width 11 height 7
click at [283, 151] on img at bounding box center [281, 154] width 13 height 10
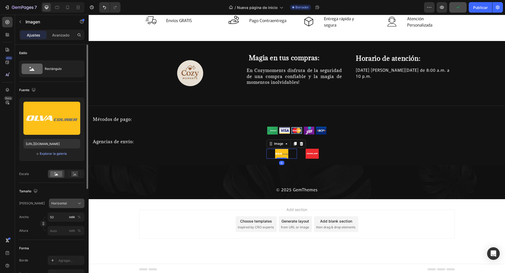
click at [69, 203] on div "Horizontal" at bounding box center [63, 203] width 24 height 5
click at [69, 246] on div "Original" at bounding box center [66, 246] width 30 height 5
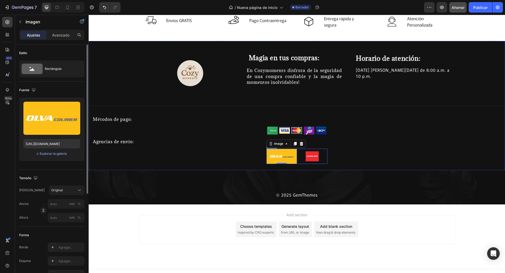
click at [310, 157] on img at bounding box center [311, 156] width 13 height 10
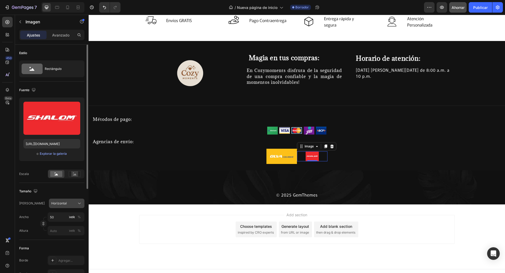
click at [66, 204] on div "Horizontal" at bounding box center [63, 203] width 24 height 5
click at [67, 246] on div "Original" at bounding box center [66, 246] width 30 height 5
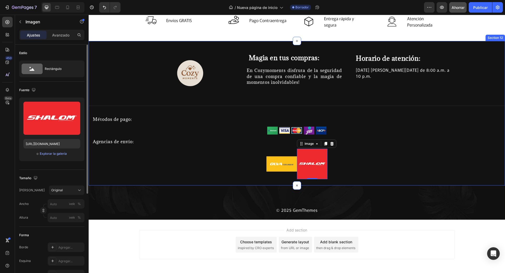
click at [212, 183] on div "Image Magia en tus compras: Heading En Cozymoments disfruta de la seguridad de …" at bounding box center [297, 113] width 416 height 145
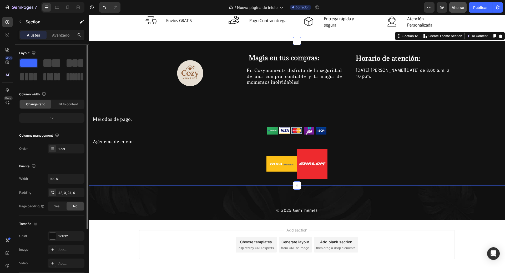
click at [272, 167] on img at bounding box center [281, 163] width 30 height 15
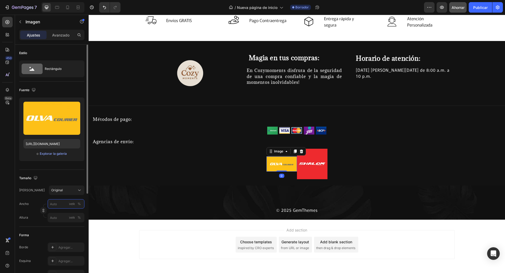
click at [68, 204] on input "píxeles %" at bounding box center [66, 203] width 37 height 9
type input "4"
type input "9"
type input "90"
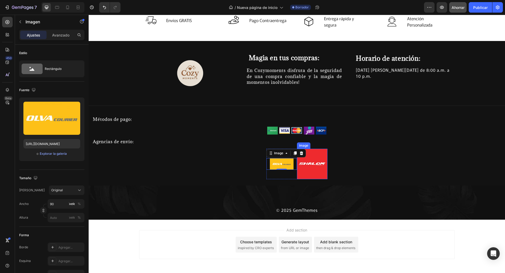
click at [308, 165] on img at bounding box center [312, 164] width 30 height 30
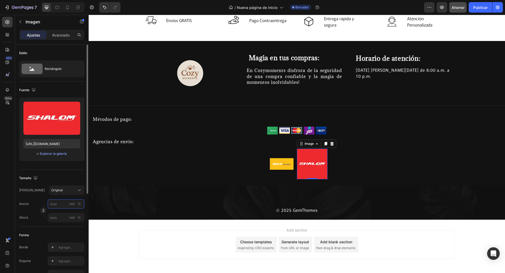
click at [62, 203] on input "píxeles %" at bounding box center [66, 203] width 37 height 9
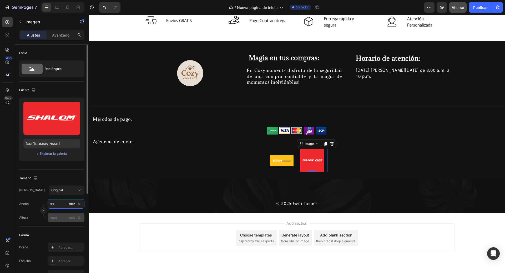
type input "90"
click at [65, 217] on input "píxeles %" at bounding box center [66, 217] width 37 height 9
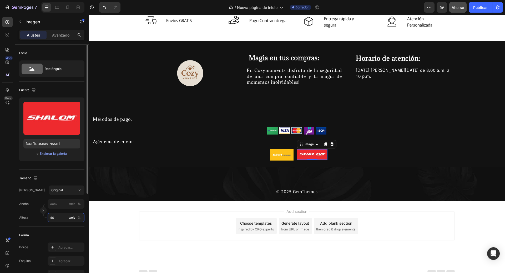
type input "4"
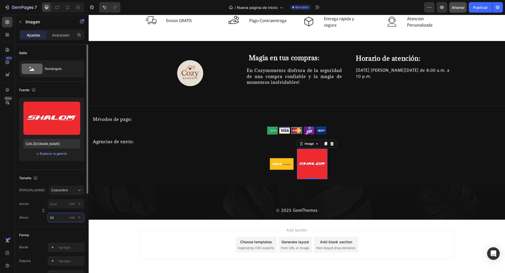
type input "4"
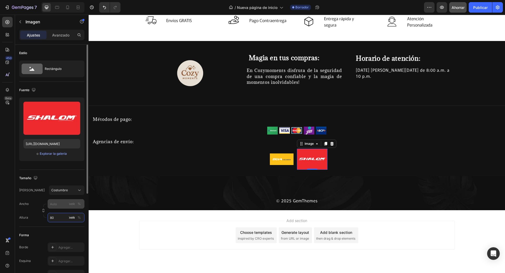
type input "80"
click at [59, 206] on div "Marco Costumbre Ancho píxeles % Altura 80 píxeles %" at bounding box center [51, 204] width 65 height 37
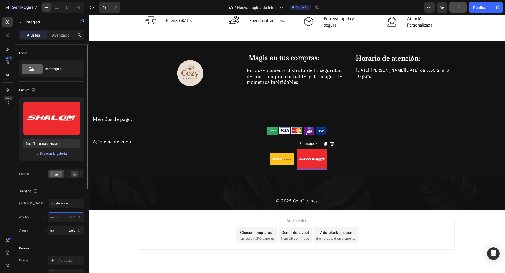
click at [61, 215] on input "píxeles %" at bounding box center [66, 216] width 37 height 9
type input "90"
click at [58, 233] on input "80" at bounding box center [66, 230] width 37 height 9
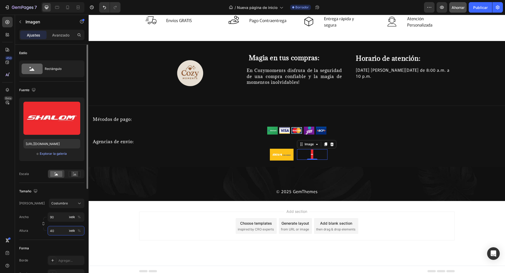
type input "4"
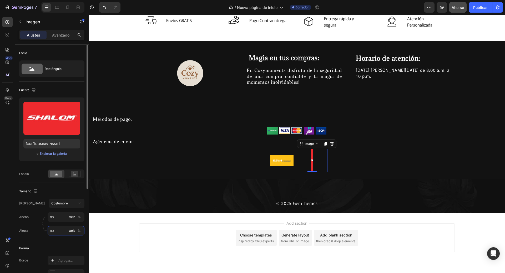
type input "9"
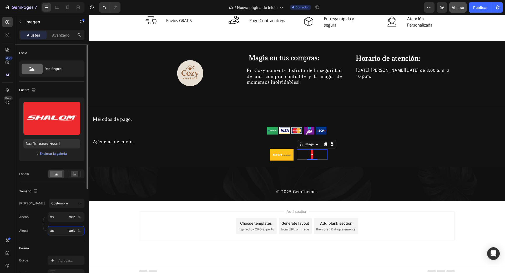
type input "4"
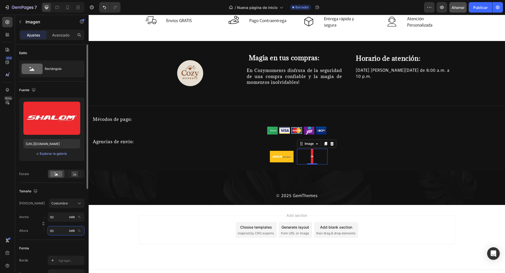
type input "6"
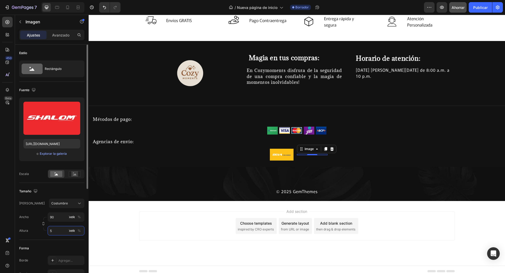
type input "50"
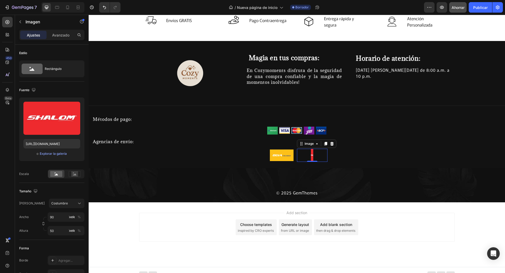
click at [320, 152] on div at bounding box center [312, 155] width 30 height 13
click at [341, 163] on div "Image Magia en tus compras: Heading En Cozymoments disfruta de la seguridad de …" at bounding box center [297, 104] width 416 height 127
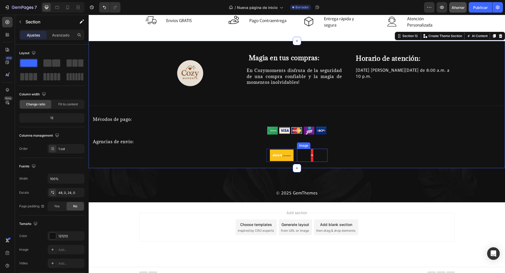
click at [306, 157] on div at bounding box center [312, 155] width 30 height 13
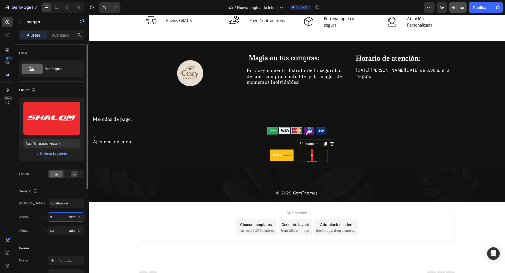
click at [57, 216] on input "9" at bounding box center [66, 216] width 37 height 9
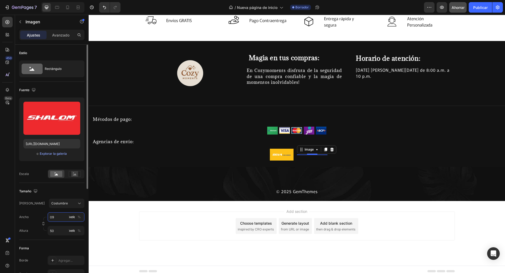
type input "90"
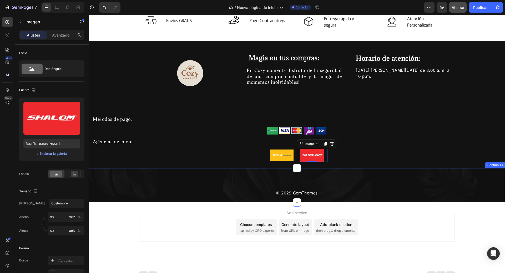
click at [277, 176] on div "© 2025 GemThemes Text block Row Section 13" at bounding box center [297, 185] width 416 height 34
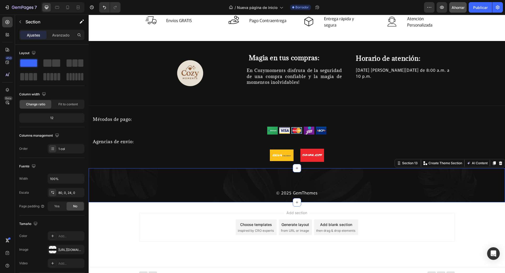
click at [376, 151] on div "Image Magia en tus compras: Heading En Cozymoments disfruta de la seguridad de …" at bounding box center [297, 108] width 416 height 108
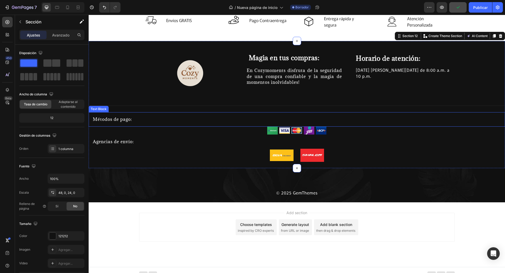
click at [382, 113] on div "Métodos de pago:" at bounding box center [297, 119] width 416 height 14
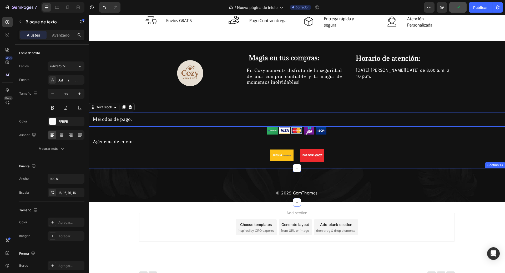
click at [383, 184] on div "© 2025 GemThemes Text block Row Section 13" at bounding box center [297, 185] width 416 height 34
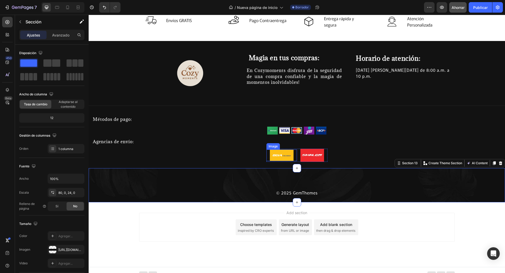
click at [287, 155] on img at bounding box center [282, 156] width 24 height 12
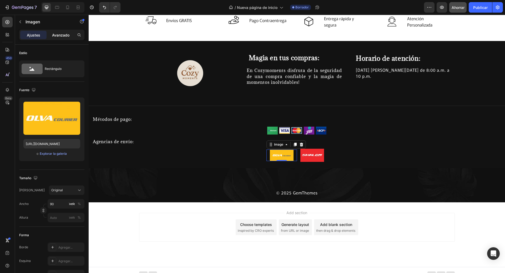
click at [61, 32] on p "Avanzado" at bounding box center [60, 35] width 17 height 6
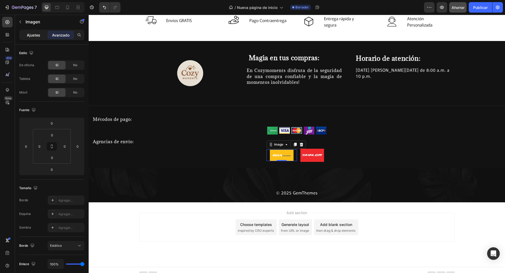
click at [38, 34] on font "Ajustes" at bounding box center [33, 35] width 13 height 4
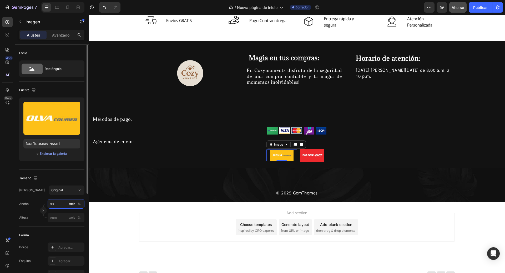
click at [60, 203] on input "90" at bounding box center [66, 203] width 37 height 9
click at [307, 153] on img at bounding box center [312, 155] width 24 height 13
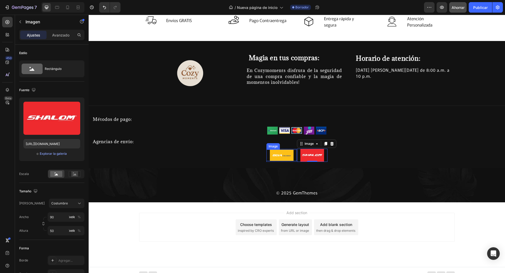
click at [276, 173] on div "© 2025 GemThemes Text block Row Section 13" at bounding box center [297, 185] width 416 height 34
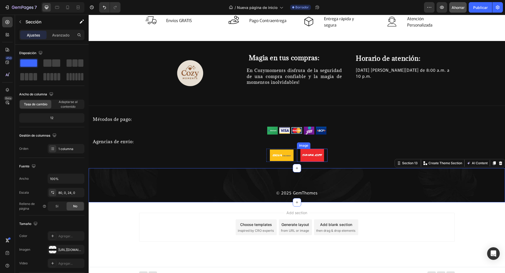
click at [317, 151] on img at bounding box center [312, 155] width 24 height 13
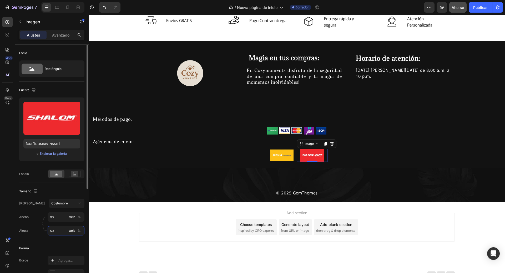
click at [54, 228] on input "50" at bounding box center [66, 230] width 37 height 9
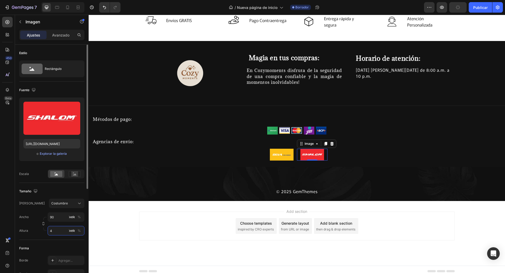
type input "45"
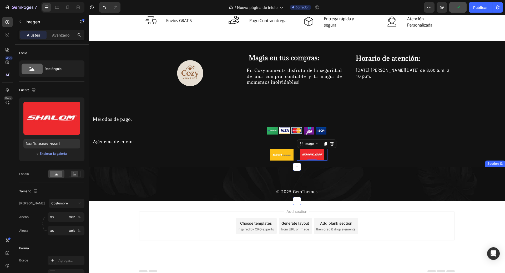
click at [369, 172] on div "© 2025 GemThemes Text block Row Section 13" at bounding box center [297, 184] width 416 height 34
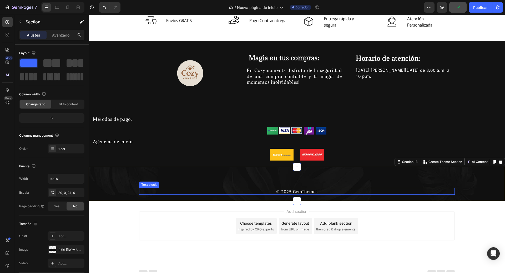
click at [371, 194] on p "© 2025 GemThemes" at bounding box center [297, 191] width 314 height 6
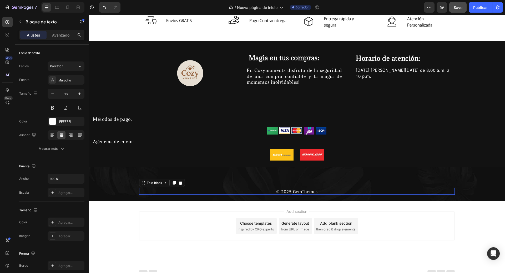
click at [386, 216] on div "Add section Choose templates inspired by CRO experts Generate layout from URL o…" at bounding box center [296, 226] width 315 height 29
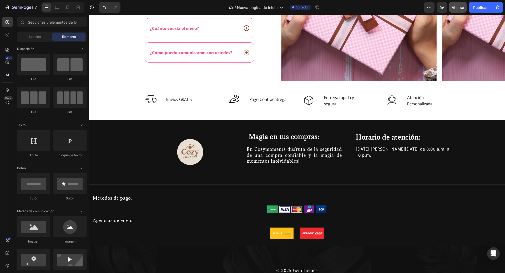
scroll to position [1369, 0]
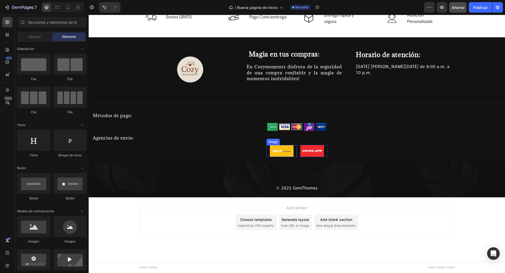
click at [291, 152] on img at bounding box center [282, 151] width 24 height 12
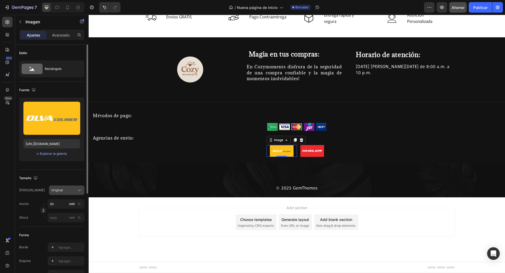
click at [60, 188] on font "Original" at bounding box center [57, 190] width 12 height 4
click at [67, 222] on div "Horizontal" at bounding box center [66, 222] width 30 height 5
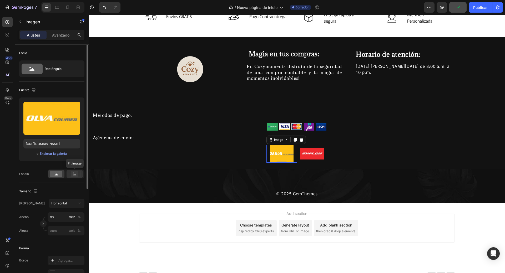
click at [79, 174] on icon at bounding box center [75, 174] width 12 height 6
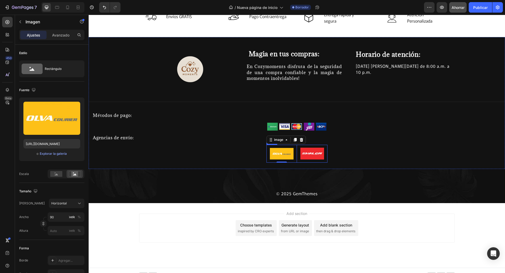
click at [317, 159] on img at bounding box center [312, 154] width 24 height 12
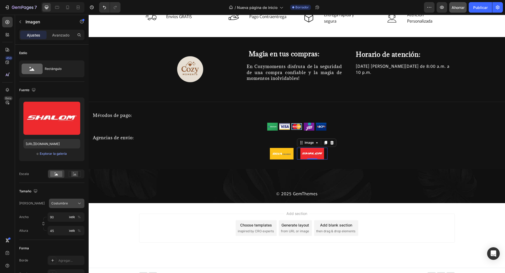
click at [70, 200] on button "Costumbre" at bounding box center [66, 203] width 35 height 9
click at [70, 234] on div "Horizontal" at bounding box center [66, 236] width 30 height 5
click at [77, 173] on rect at bounding box center [74, 173] width 7 height 5
click at [58, 176] on rect at bounding box center [56, 174] width 12 height 6
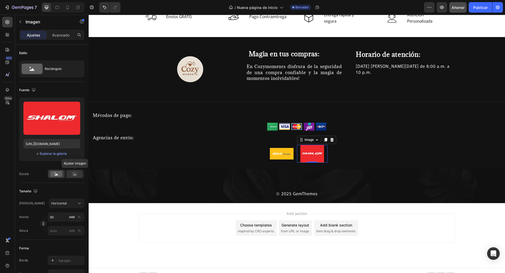
click at [72, 175] on rect at bounding box center [74, 173] width 7 height 5
click at [57, 218] on input "90" at bounding box center [66, 216] width 37 height 9
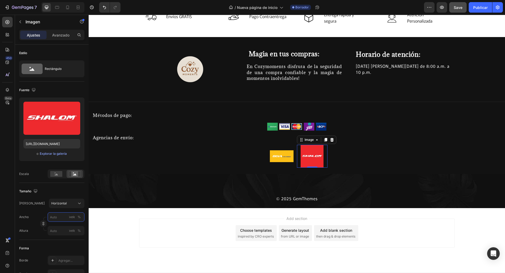
type input "1"
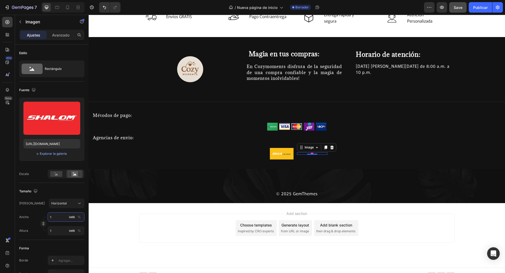
type input "12"
type input "9"
type input "120"
type input "90"
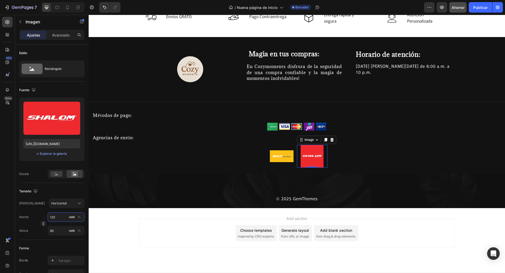
type input "12"
type input "9"
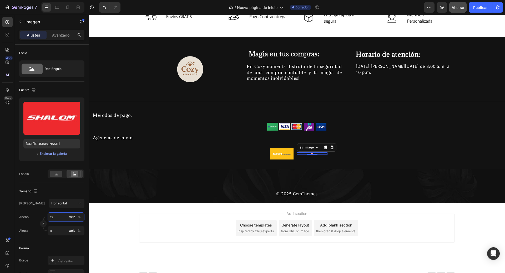
type input "1"
type input "12"
type input "9"
type input "120"
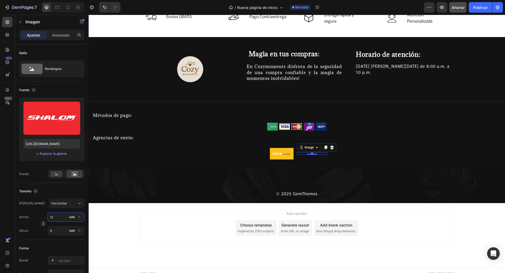
type input "90"
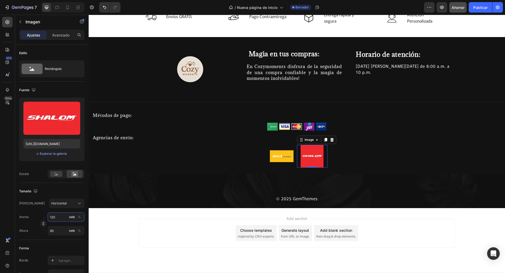
type input "1200"
type input "900"
type input "1200"
click at [60, 231] on input "900" at bounding box center [66, 230] width 37 height 9
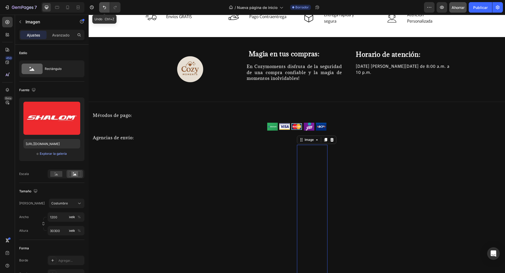
click at [104, 8] on icon "Deshacer/Rehacer" at bounding box center [104, 7] width 5 height 5
type input "900"
click at [104, 9] on icon "Deshacer/Rehacer" at bounding box center [104, 7] width 5 height 5
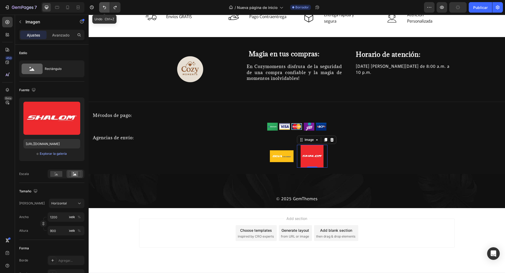
type input "120"
type input "90"
click at [104, 9] on icon "Deshacer/Rehacer" at bounding box center [104, 7] width 5 height 5
type input "90"
click at [104, 9] on icon "Deshacer/Rehacer" at bounding box center [104, 7] width 5 height 5
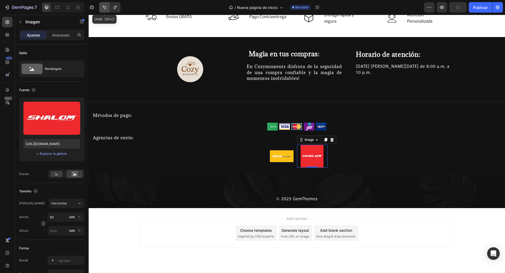
click at [104, 9] on icon "Deshacer/Rehacer" at bounding box center [104, 7] width 5 height 5
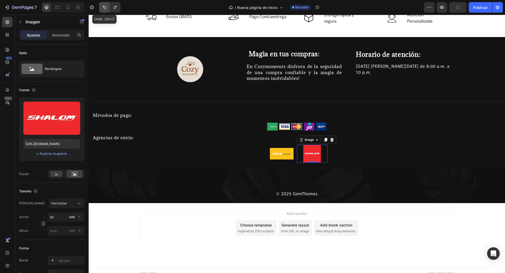
click at [104, 9] on icon "Deshacer/Rehacer" at bounding box center [104, 7] width 5 height 5
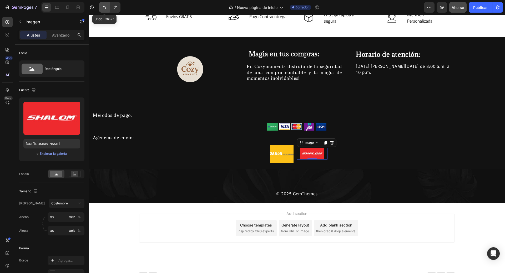
click at [104, 9] on icon "Deshacer/Rehacer" at bounding box center [104, 7] width 5 height 5
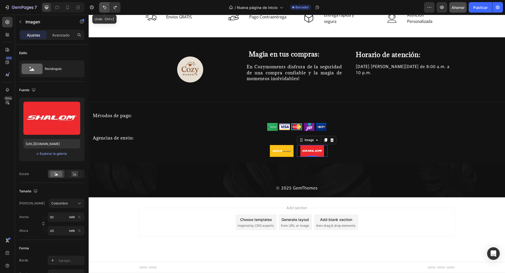
click at [104, 9] on icon "Deshacer/Rehacer" at bounding box center [104, 7] width 5 height 5
type input "50"
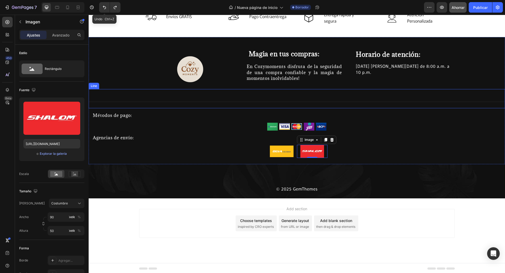
click at [214, 104] on div "Line" at bounding box center [297, 98] width 416 height 19
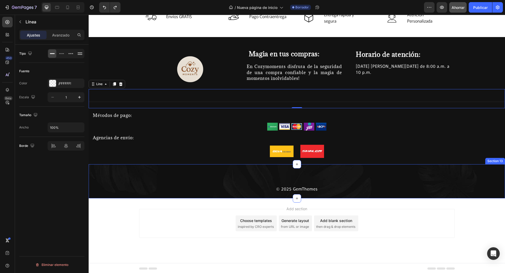
click at [403, 180] on div "© 2025 GemThemes Text block Row Section 13" at bounding box center [297, 181] width 416 height 34
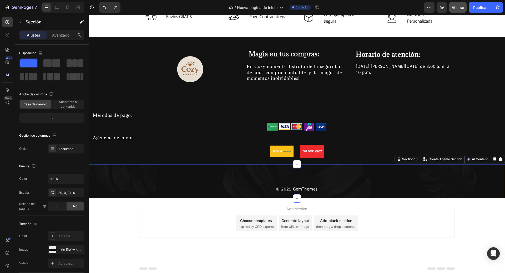
click at [417, 208] on div "Add section Choose templates inspired by CRO experts Generate layout from URL o…" at bounding box center [297, 230] width 416 height 65
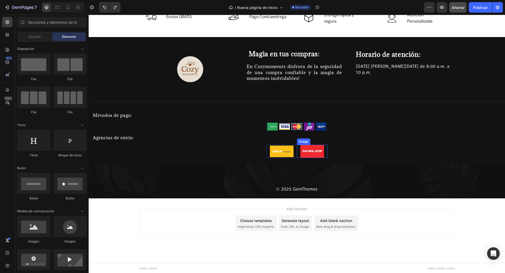
click at [309, 150] on img at bounding box center [312, 151] width 24 height 13
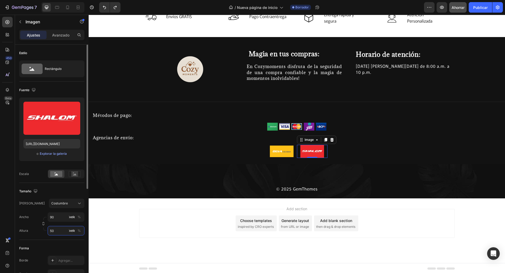
click at [57, 234] on input "50" at bounding box center [66, 230] width 37 height 9
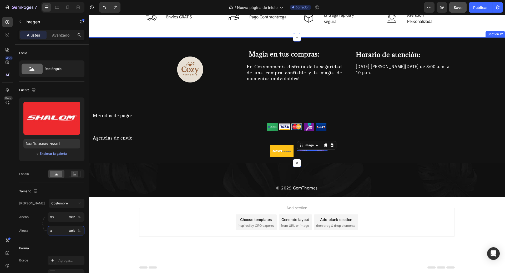
type input "48"
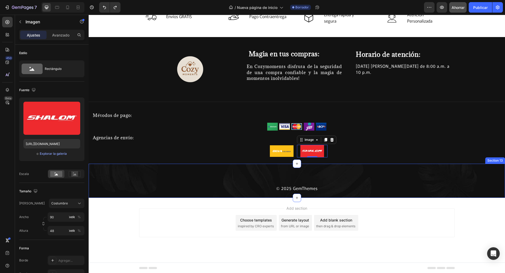
click at [343, 175] on div "© 2025 GemThemes Text block Row Section 13" at bounding box center [297, 181] width 416 height 34
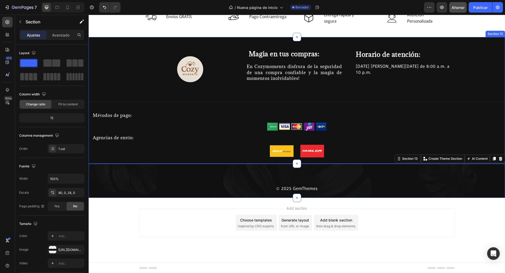
click at [395, 142] on div "Agencias de envío:" at bounding box center [297, 138] width 416 height 14
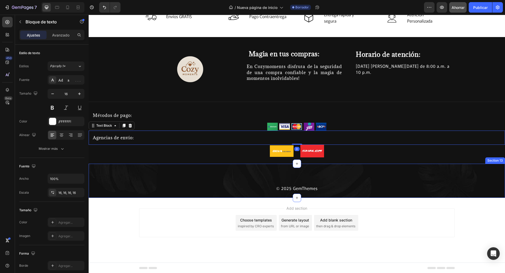
click at [403, 184] on div "© 2025 GemThemes Text block Row Section 13" at bounding box center [297, 181] width 416 height 34
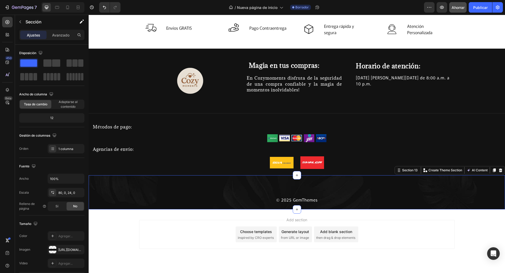
scroll to position [1369, 0]
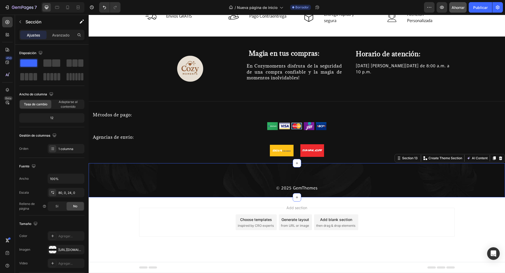
click at [275, 167] on div "© 2025 GemThemes Text block Row Section 13 You can create reusable sections Cre…" at bounding box center [297, 180] width 416 height 34
click at [394, 210] on div "Add section Choose templates inspired by CRO experts Generate layout from URL o…" at bounding box center [296, 222] width 315 height 29
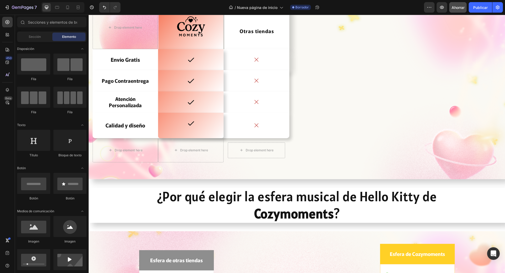
scroll to position [486, 0]
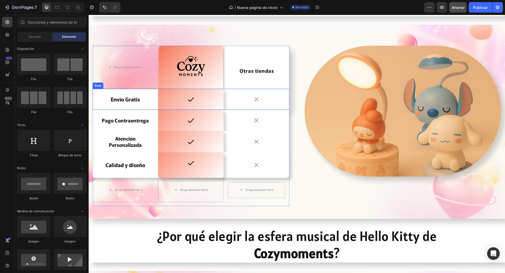
click at [250, 95] on div "Icon" at bounding box center [255, 99] width 65 height 21
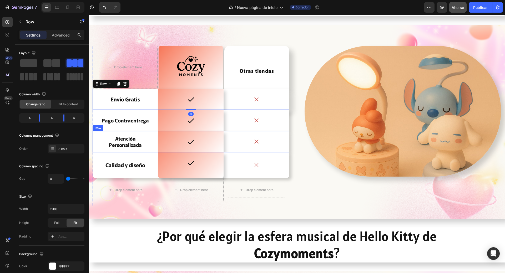
click at [276, 142] on div "Icon" at bounding box center [255, 141] width 65 height 6
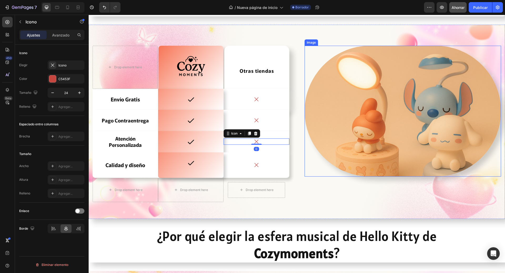
click at [317, 109] on img at bounding box center [402, 111] width 197 height 131
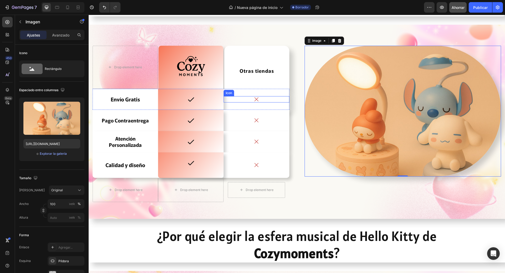
click at [258, 99] on icon at bounding box center [256, 99] width 6 height 6
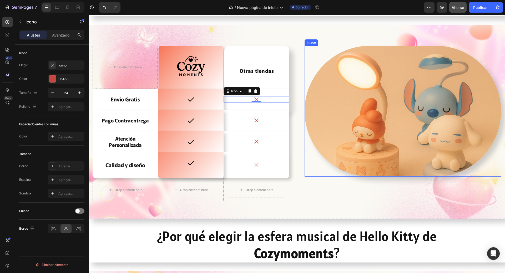
click at [366, 106] on img at bounding box center [402, 111] width 197 height 131
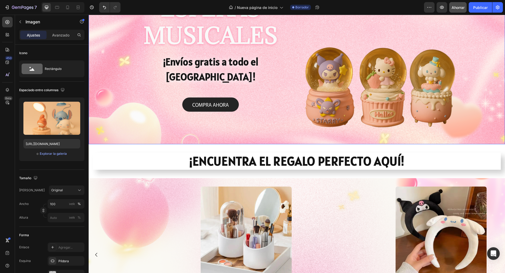
scroll to position [39, 0]
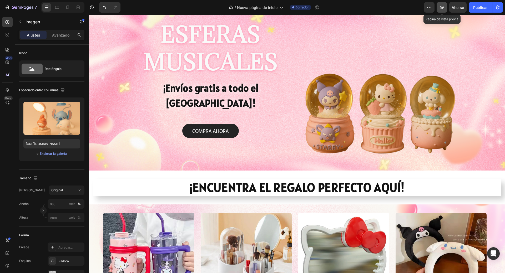
click at [442, 6] on icon "button" at bounding box center [442, 7] width 4 height 3
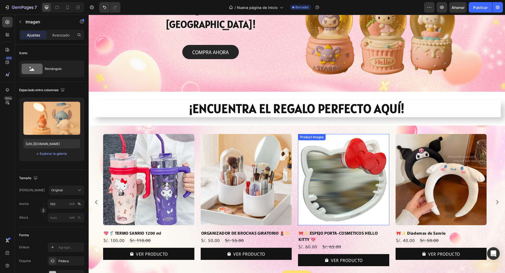
scroll to position [223, 0]
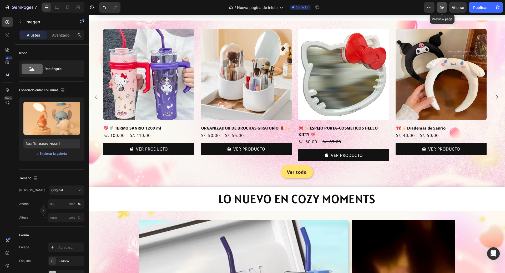
click at [438, 9] on button "button" at bounding box center [441, 7] width 11 height 11
click at [295, 197] on h2 "LO NUEVO EN COZY MOMENTS" at bounding box center [297, 199] width 416 height 24
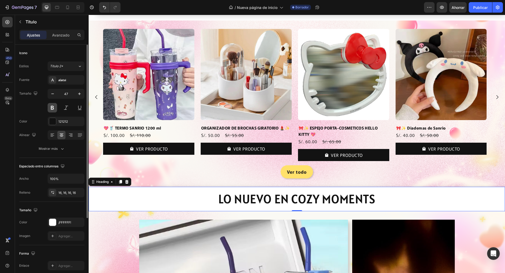
click at [53, 109] on button at bounding box center [52, 107] width 9 height 9
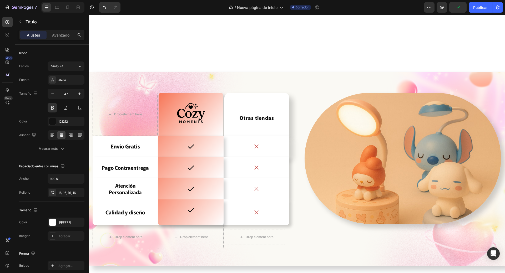
scroll to position [827, 0]
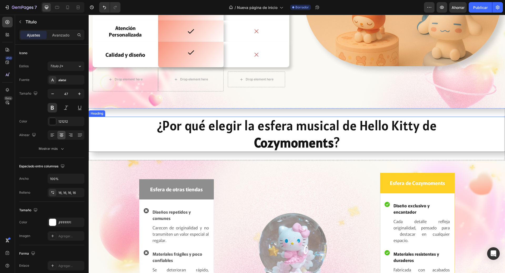
click at [303, 135] on strong "Cozymoments" at bounding box center [294, 142] width 80 height 17
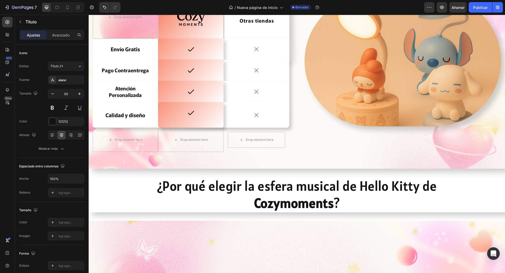
scroll to position [564, 0]
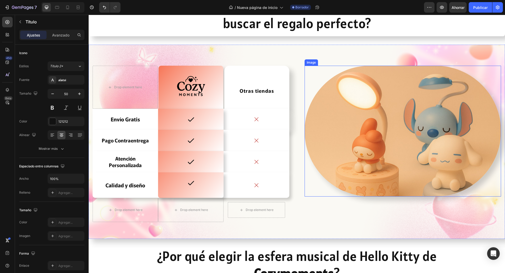
click at [337, 147] on img at bounding box center [402, 131] width 197 height 131
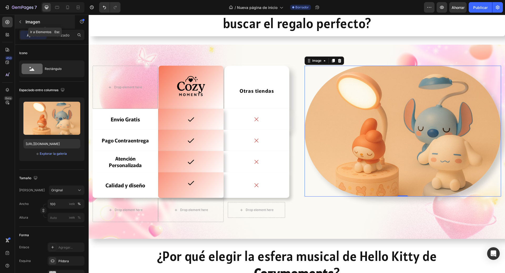
click at [21, 22] on icon "button" at bounding box center [20, 22] width 4 height 4
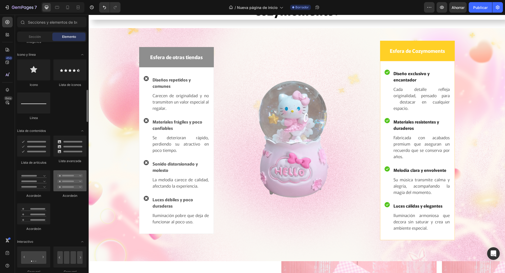
scroll to position [315, 0]
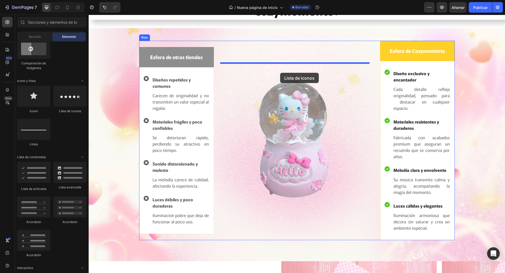
drag, startPoint x: 154, startPoint y: 109, endPoint x: 280, endPoint y: 73, distance: 130.7
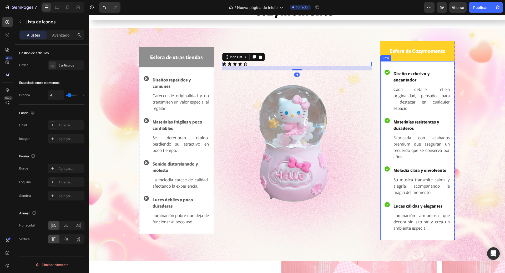
click at [480, 63] on div "Esfera de otras tiendas Text block Row Icon Diseños repetidos y comunes Text bl…" at bounding box center [296, 140] width 408 height 199
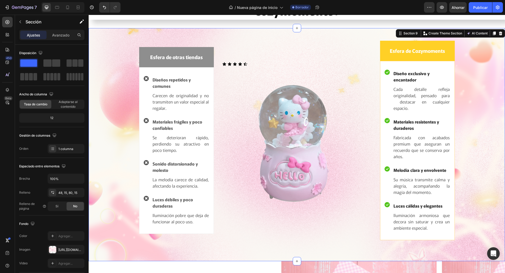
click at [474, 77] on div "Esfera de otras tiendas Text block Row Icon Diseños repetidos y comunes Text bl…" at bounding box center [296, 140] width 408 height 199
click at [102, 6] on icon "Deshacer/Rehacer" at bounding box center [104, 7] width 5 height 5
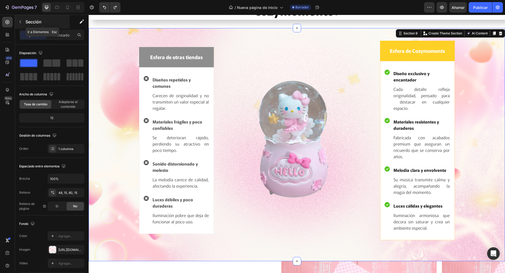
click at [25, 18] on div "Sección" at bounding box center [42, 22] width 55 height 14
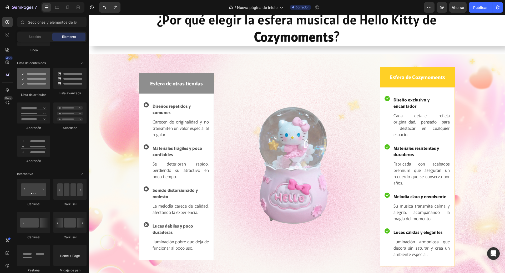
scroll to position [252, 0]
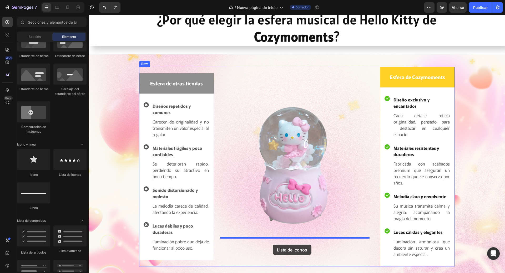
drag, startPoint x: 160, startPoint y: 179, endPoint x: 273, endPoint y: 244, distance: 129.7
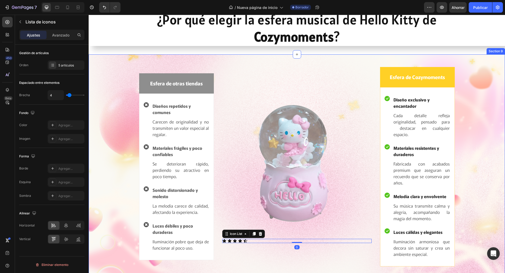
click at [485, 115] on div "Esfera de otras tiendas Text block Row Icon Diseños repetidos y comunes Text bl…" at bounding box center [296, 166] width 408 height 199
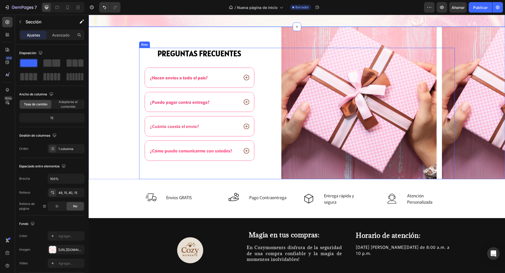
scroll to position [1064, 0]
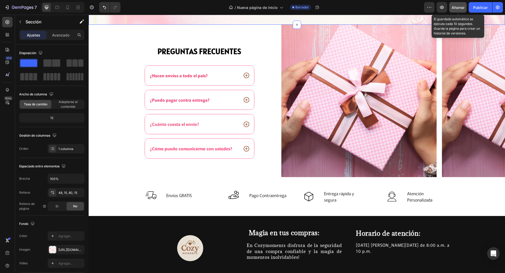
click at [454, 8] on font "Ahorrar" at bounding box center [457, 7] width 13 height 4
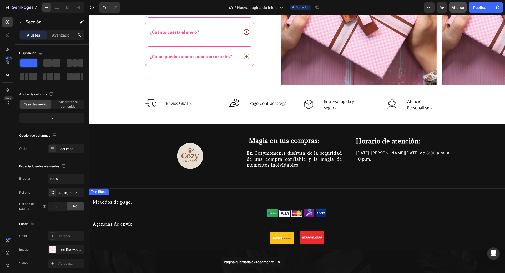
scroll to position [1195, 0]
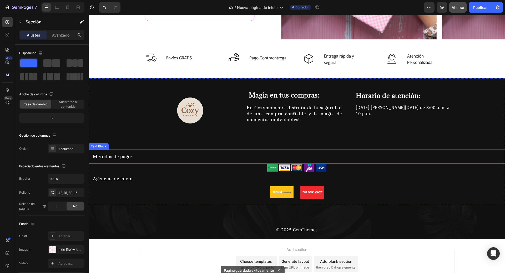
click at [112, 154] on p "Métodos de pago:" at bounding box center [297, 157] width 408 height 6
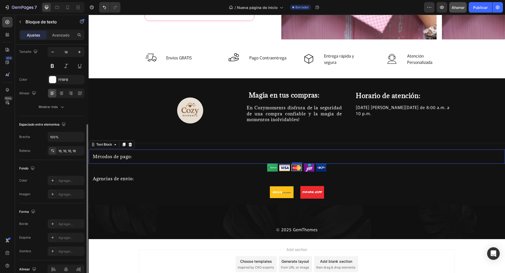
scroll to position [68, 0]
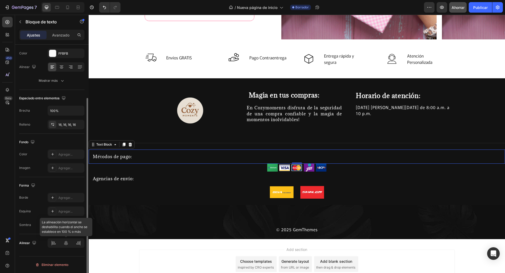
click at [68, 246] on div at bounding box center [66, 242] width 37 height 9
click at [79, 248] on div "Alinear" at bounding box center [51, 243] width 65 height 18
click at [79, 245] on div at bounding box center [66, 242] width 37 height 9
click at [52, 124] on icon at bounding box center [52, 124] width 4 height 4
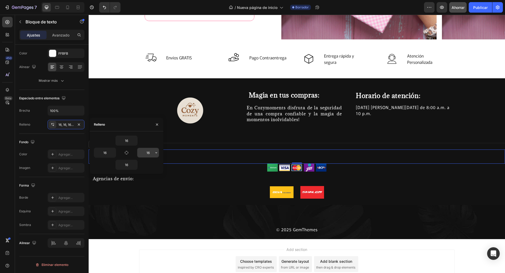
click at [147, 151] on input "16" at bounding box center [148, 152] width 22 height 9
click at [80, 125] on icon "button" at bounding box center [79, 124] width 4 height 4
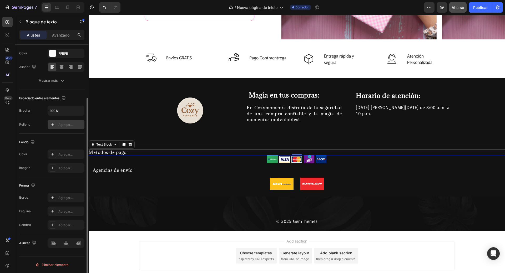
click at [71, 125] on font "Agregar..." at bounding box center [65, 125] width 14 height 4
type input "16"
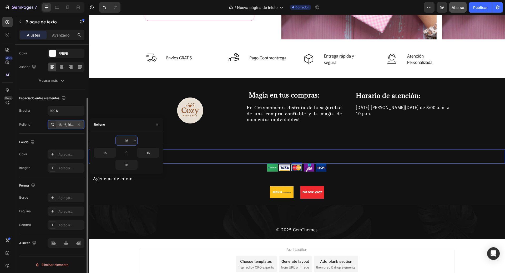
click at [152, 185] on div "Agencias de envío:" at bounding box center [297, 179] width 416 height 14
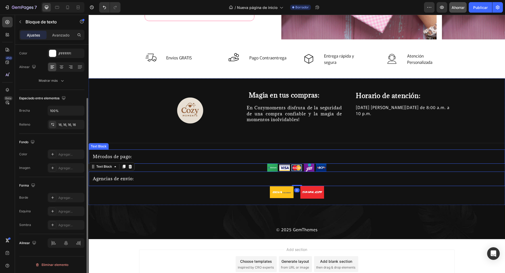
click at [120, 154] on p "Métodos de pago:" at bounding box center [297, 157] width 408 height 6
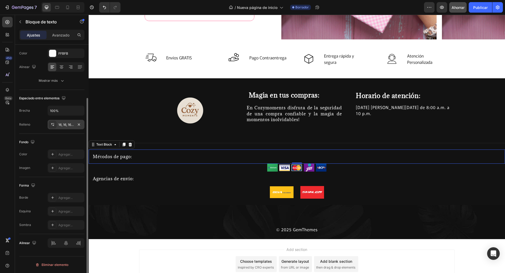
click at [71, 126] on font "16, 16, 16, 16" at bounding box center [66, 125] width 17 height 4
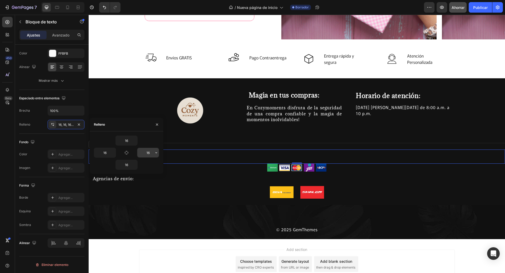
click at [147, 154] on input "16" at bounding box center [148, 152] width 22 height 9
click at [106, 153] on input "16" at bounding box center [105, 152] width 22 height 9
type input "50"
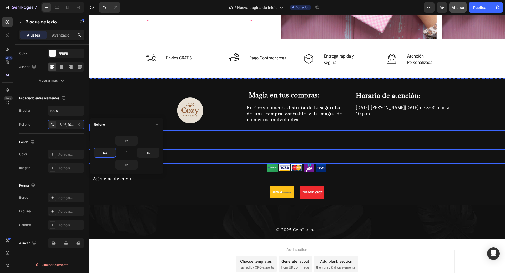
click at [230, 146] on div "Line" at bounding box center [297, 139] width 416 height 19
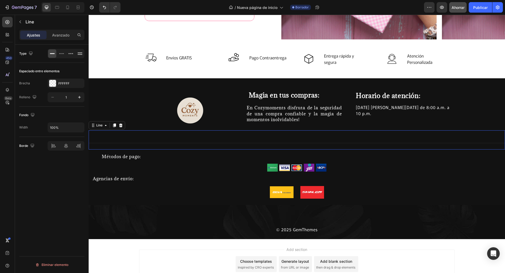
scroll to position [0, 0]
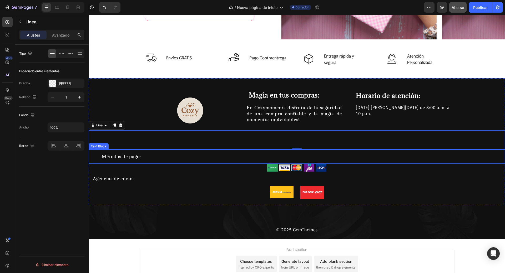
click at [150, 155] on p "Métodos de pago:" at bounding box center [301, 157] width 399 height 6
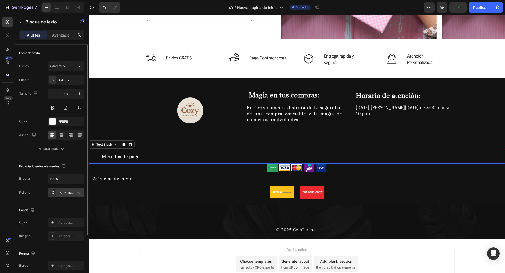
click at [71, 196] on div "16, 16, 16, 50" at bounding box center [66, 192] width 37 height 9
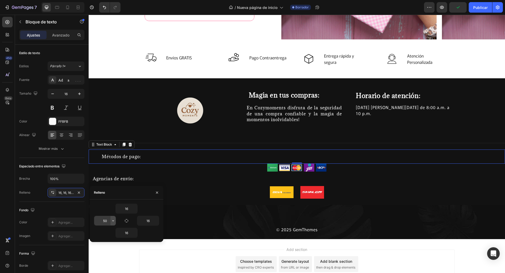
click at [111, 221] on icon "button" at bounding box center [113, 221] width 4 height 4
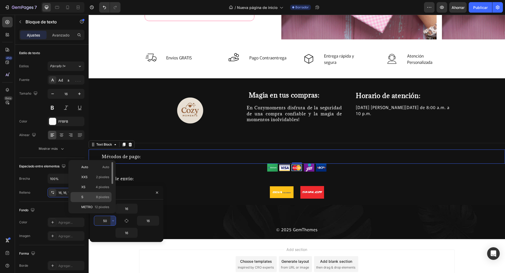
scroll to position [53, 0]
click at [104, 204] on font "80 píxeles" at bounding box center [101, 204] width 15 height 4
type input "80"
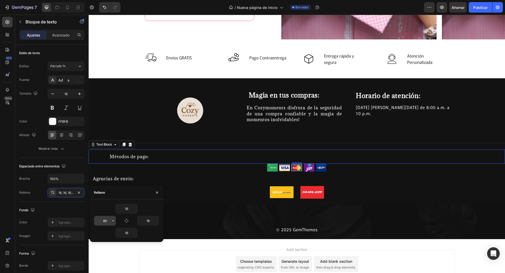
click at [110, 219] on input "80" at bounding box center [105, 220] width 22 height 9
type input "150"
click at [201, 167] on div "Image Magia en tus compras: Heading En Cozymoments disfruta de la seguridad de …" at bounding box center [297, 145] width 416 height 108
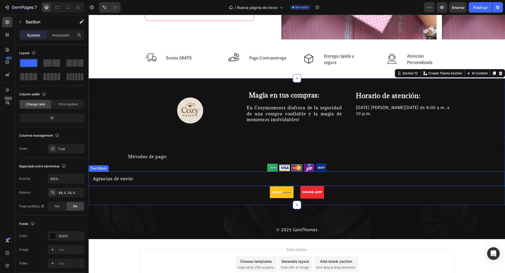
click at [121, 180] on p "Agencias de envío:" at bounding box center [297, 179] width 408 height 6
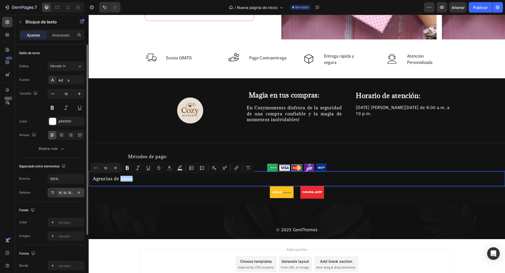
click at [70, 197] on div "16, 16, 16, 16" at bounding box center [66, 192] width 37 height 9
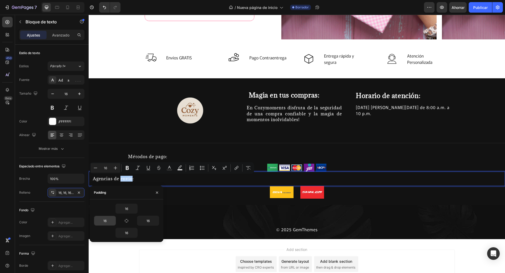
click at [107, 223] on input "16" at bounding box center [105, 220] width 22 height 9
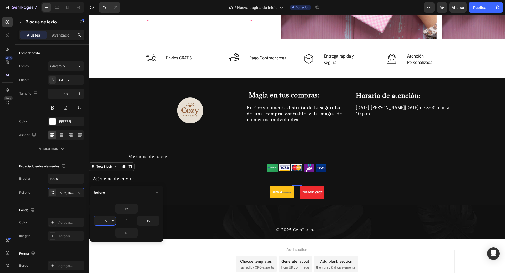
click at [108, 222] on input "16" at bounding box center [105, 220] width 22 height 9
type input "150"
click at [200, 198] on div "Image Magia en tus compras: Heading En Cozymoments disfruta de la seguridad de …" at bounding box center [297, 145] width 416 height 108
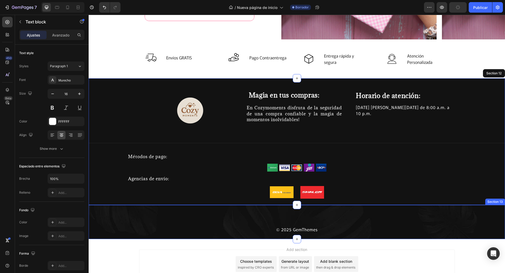
click at [218, 226] on div "© 2025 GemThemes" at bounding box center [296, 229] width 315 height 7
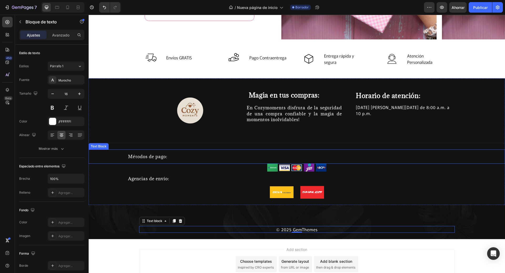
click at [142, 155] on p "Métodos de pago:" at bounding box center [314, 157] width 372 height 6
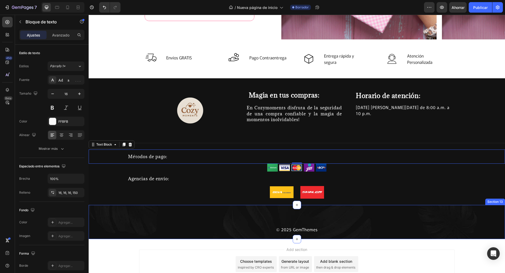
click at [171, 224] on div "© 2025 GemThemes Text block Row Section 13" at bounding box center [297, 222] width 416 height 34
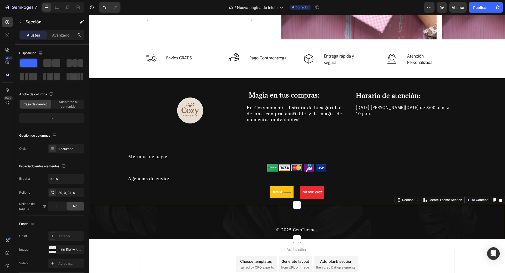
click at [353, 200] on div "Image Magia en tus compras: Heading En Cozymoments disfruta de la seguridad de …" at bounding box center [297, 141] width 416 height 127
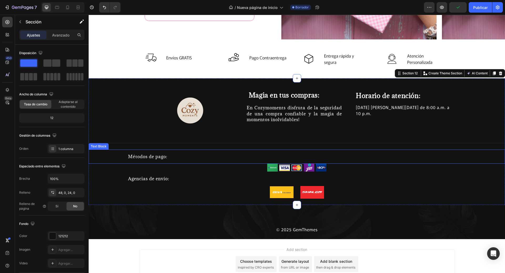
scroll to position [1143, 0]
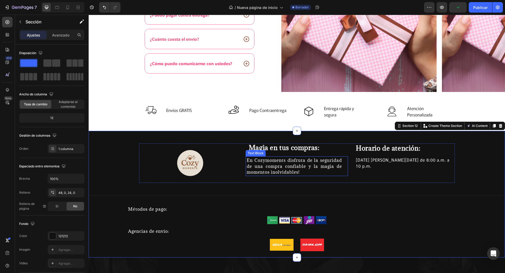
click at [255, 150] on div "Text Block" at bounding box center [255, 153] width 20 height 6
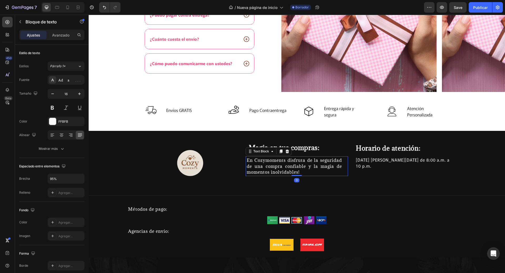
click at [259, 147] on h2 "Magia en tus compras:" at bounding box center [297, 147] width 96 height 8
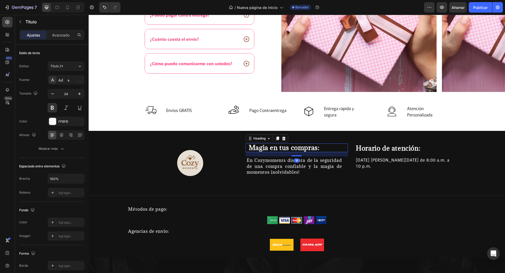
click at [253, 146] on h2 "Magia en tus compras:" at bounding box center [297, 147] width 96 height 8
click at [249, 147] on p "Magia en tus compras:" at bounding box center [297, 147] width 96 height 8
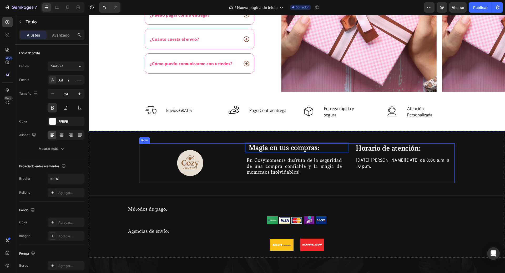
drag, startPoint x: 248, startPoint y: 147, endPoint x: 243, endPoint y: 147, distance: 4.5
click at [243, 147] on div "Image Magia en tus compras: Heading 16 En Cozymoments disfruta de la seguridad …" at bounding box center [296, 162] width 315 height 39
click at [377, 221] on div "Image Magia en tus compras: Heading 16 En Cozymoments disfruta de la seguridad …" at bounding box center [297, 197] width 416 height 108
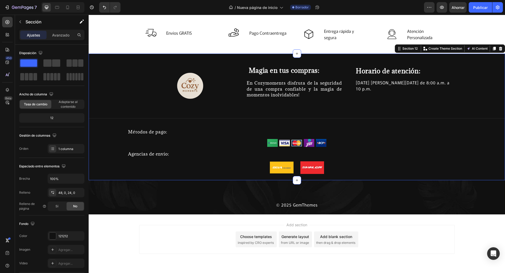
scroll to position [1195, 0]
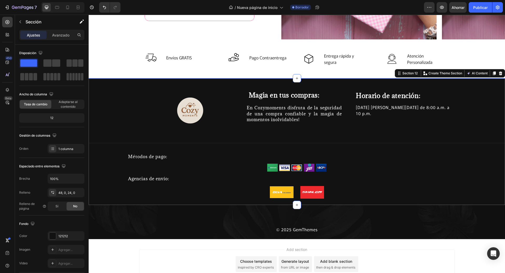
click at [141, 89] on div "Image Magia en tus compras: Heading En Cozymoments disfruta de la seguridad de …" at bounding box center [297, 141] width 416 height 127
click at [361, 204] on div "Image Magia en tus compras: Heading En Cozymoments disfruta de la seguridad de …" at bounding box center [297, 141] width 416 height 127
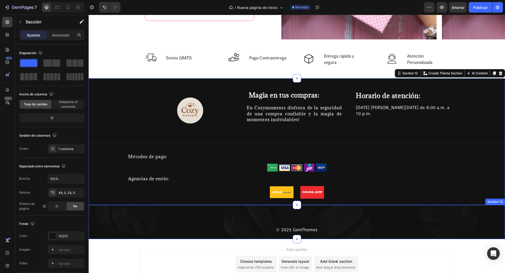
click at [355, 223] on div "© 2025 GemThemes Text block Row Section 13" at bounding box center [297, 222] width 416 height 34
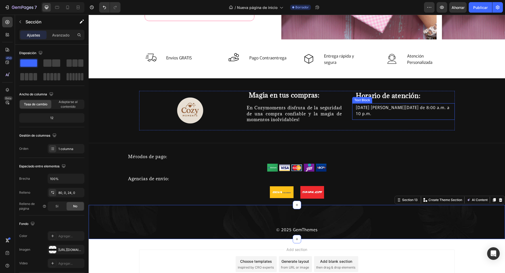
click at [414, 114] on div "Lunes a domingo de 8:00 a.m. a 10 p.m. Text Block" at bounding box center [403, 111] width 102 height 17
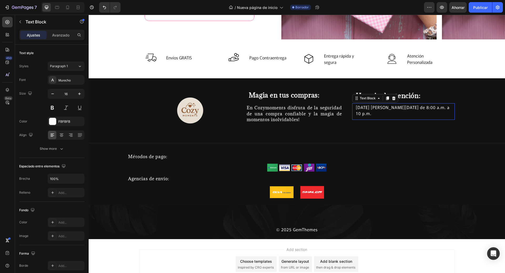
click at [420, 109] on p "Lunes a domingo de 8:00 a.m. a 10 p.m." at bounding box center [403, 110] width 95 height 12
click at [438, 112] on div "Lunes a domingo de 8:00 a.m. a 10 p.m. Text Block 0" at bounding box center [403, 111] width 102 height 17
click at [438, 110] on p "Lunes a domingo de 8:00 a.m. a 10 p.m." at bounding box center [403, 110] width 95 height 12
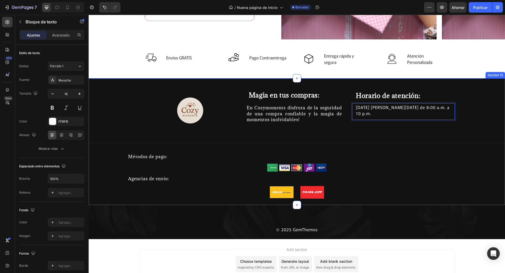
click at [400, 194] on div "Image Magia en tus compras: Heading En Cozymoments disfruta de la seguridad de …" at bounding box center [297, 145] width 416 height 108
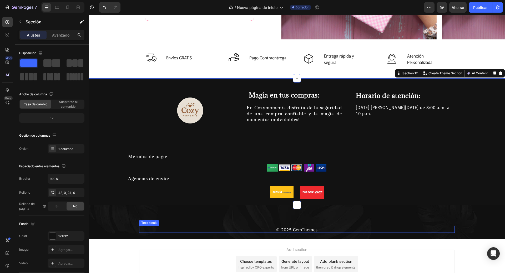
click at [391, 226] on div "© 2025 GemThemes" at bounding box center [296, 229] width 315 height 7
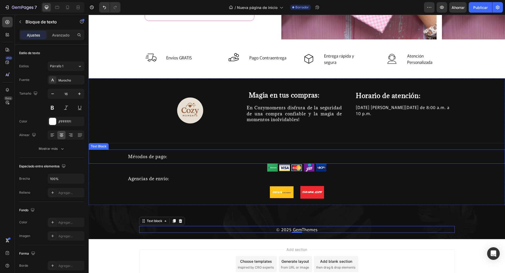
click at [371, 161] on div "Métodos de pago:" at bounding box center [297, 157] width 416 height 14
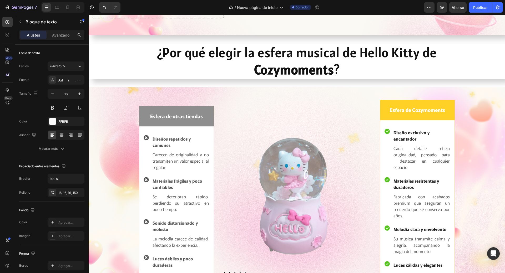
scroll to position [758, 0]
click at [307, 202] on img at bounding box center [296, 197] width 149 height 148
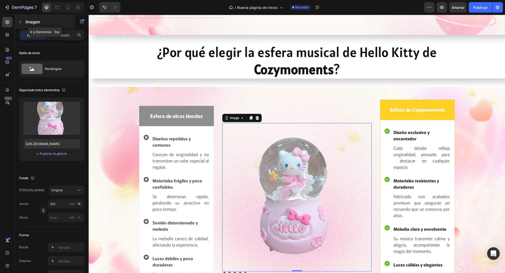
click at [21, 20] on icon "button" at bounding box center [20, 22] width 4 height 4
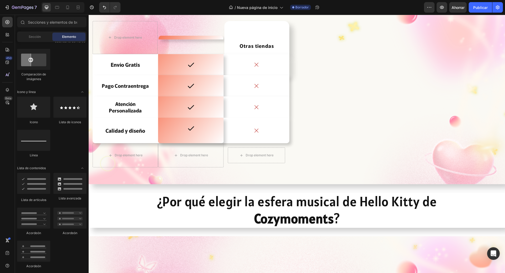
scroll to position [338, 0]
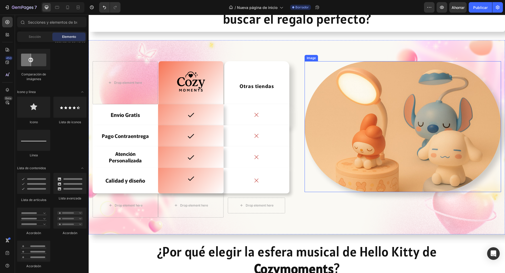
click at [334, 116] on img at bounding box center [402, 126] width 197 height 131
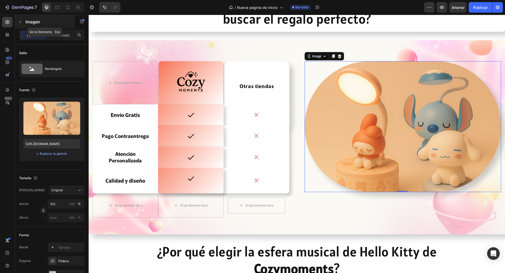
click at [20, 25] on button "button" at bounding box center [20, 22] width 8 height 8
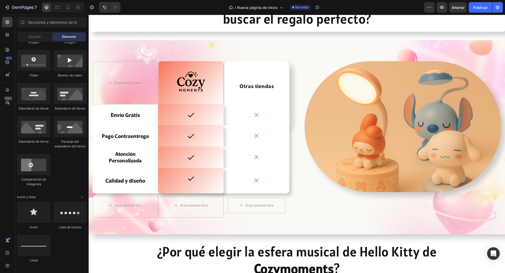
scroll to position [120, 0]
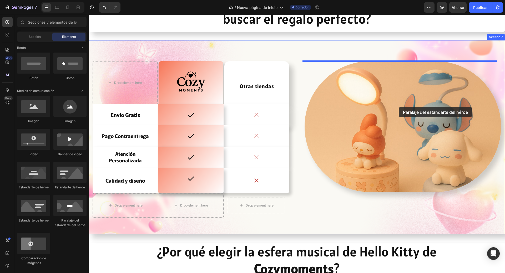
drag, startPoint x: 161, startPoint y: 225, endPoint x: 398, endPoint y: 107, distance: 265.0
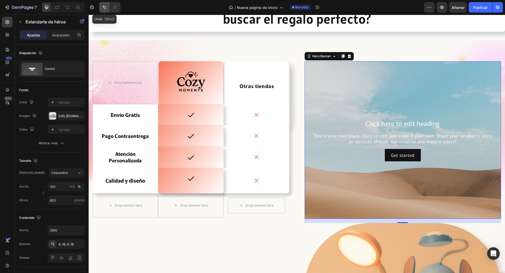
click at [105, 9] on icon "Deshacer/Rehacer" at bounding box center [104, 7] width 3 height 3
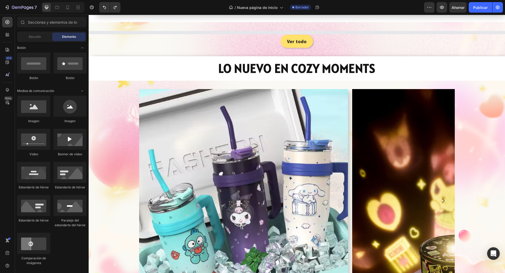
scroll to position [75, 0]
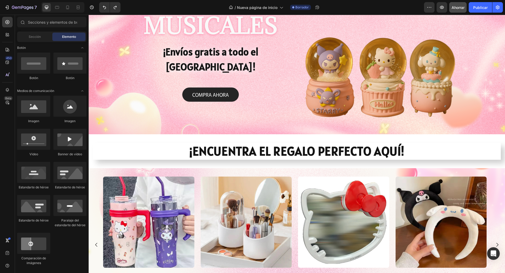
click at [456, 8] on font "Ahorrar" at bounding box center [457, 7] width 13 height 4
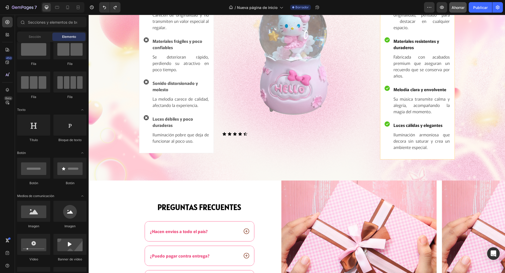
scroll to position [1074, 0]
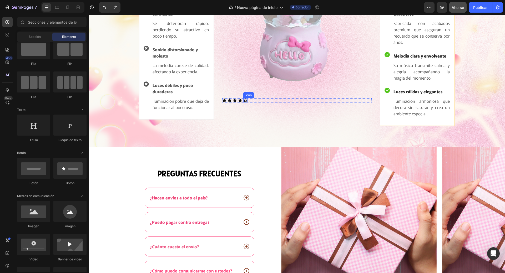
click at [243, 99] on icon at bounding box center [245, 100] width 4 height 3
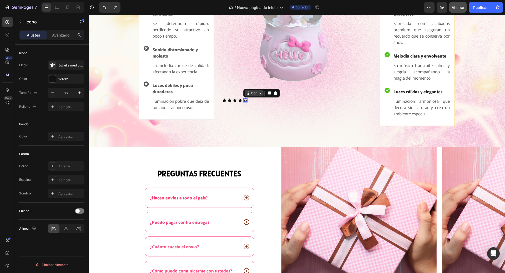
click at [253, 93] on div "Icon" at bounding box center [254, 93] width 8 height 0
click at [58, 68] on div "Estrella medio llena" at bounding box center [66, 64] width 37 height 9
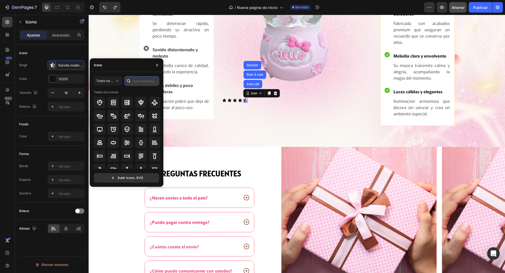
click at [136, 82] on input "text" at bounding box center [141, 80] width 35 height 9
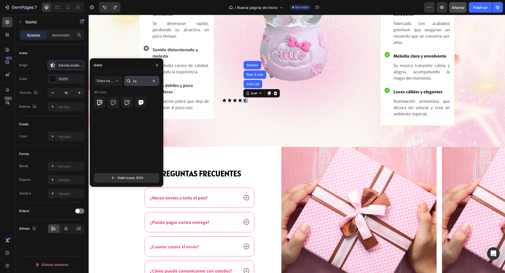
type input "e"
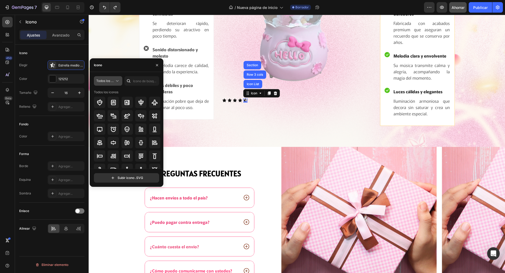
click at [120, 79] on button "Todos los estilos" at bounding box center [108, 80] width 28 height 9
click at [115, 133] on icon at bounding box center [115, 133] width 5 height 4
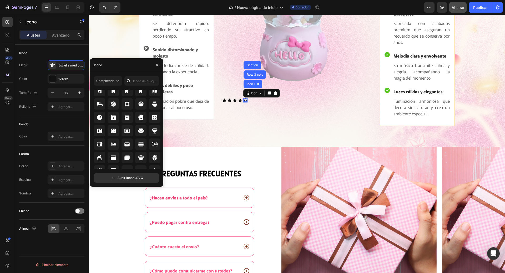
scroll to position [510, 0]
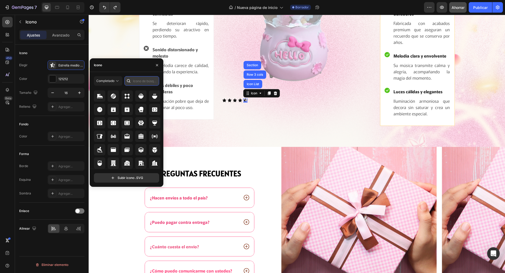
click at [135, 80] on input "text" at bounding box center [141, 80] width 35 height 9
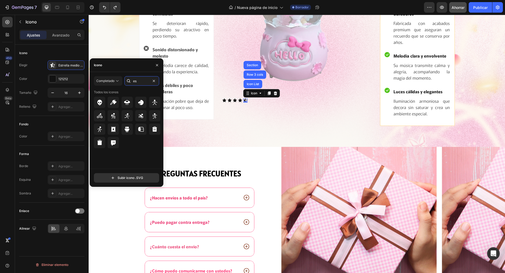
type input "e"
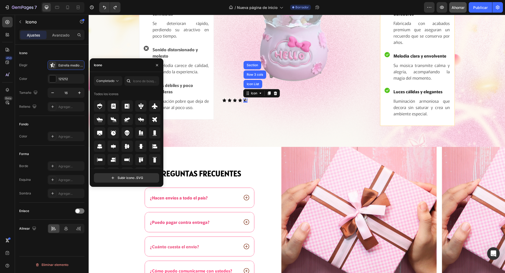
click at [163, 95] on div "Completado Todos los iconos Subir icono .SVG" at bounding box center [127, 129] width 74 height 106
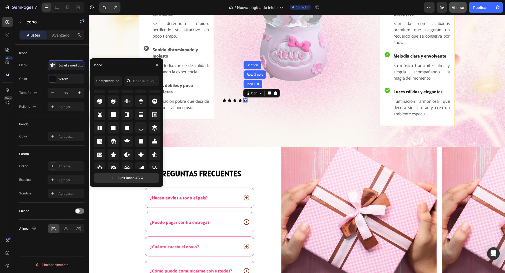
scroll to position [2877, 0]
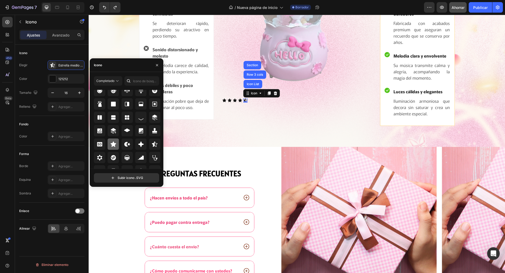
click at [116, 145] on icon at bounding box center [113, 144] width 6 height 6
click at [280, 107] on div "Image Icon Icon Icon Icon Icon Icon List Row 3 cols Section 0 Icon List" at bounding box center [296, 25] width 149 height 199
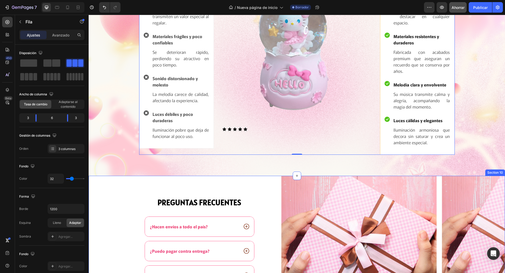
scroll to position [995, 0]
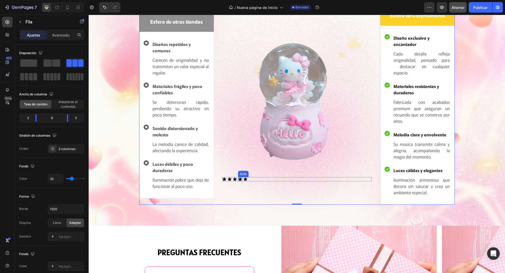
click at [238, 177] on icon at bounding box center [240, 179] width 4 height 4
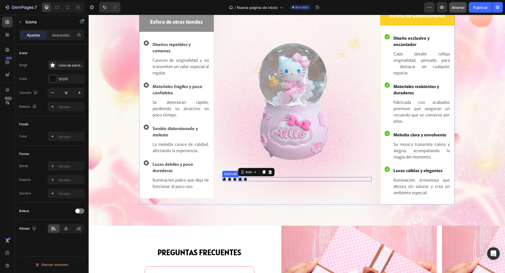
click at [249, 177] on div "Icon Icon Icon Icon 0 Icon" at bounding box center [296, 179] width 149 height 4
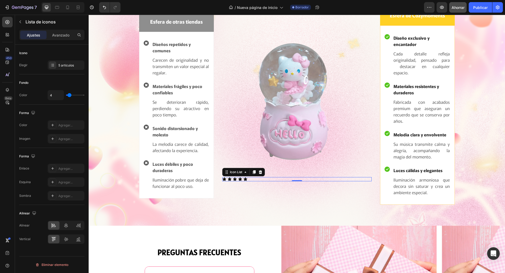
type input "5"
type input "6"
type input "14"
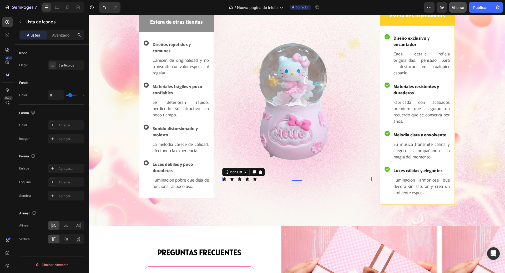
type input "14"
type input "13"
type input "12"
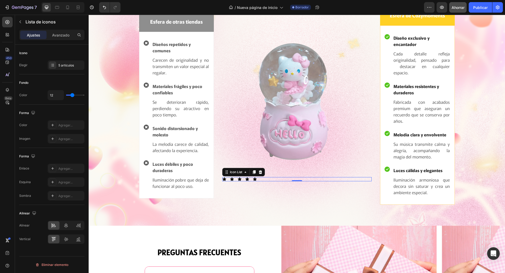
type input "11"
type input "10"
type input "9"
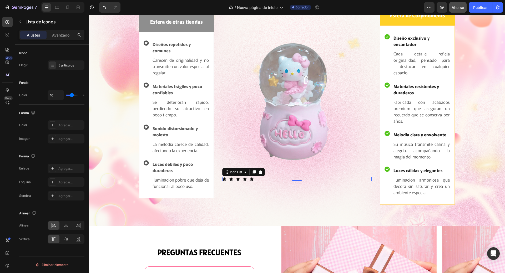
type input "9"
type input "8"
click at [71, 96] on input "range" at bounding box center [75, 95] width 18 height 1
click at [59, 38] on p "Avanzado" at bounding box center [60, 35] width 17 height 6
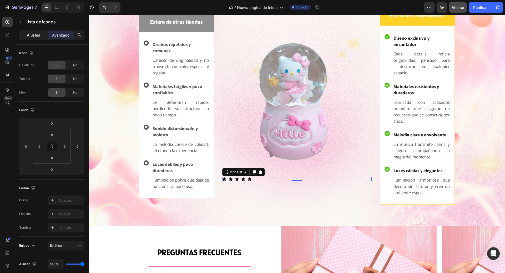
click at [38, 33] on font "Ajustes" at bounding box center [33, 35] width 13 height 4
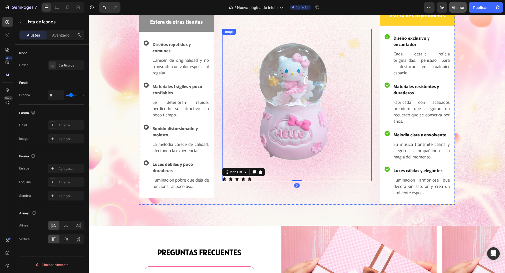
click at [331, 118] on img at bounding box center [296, 103] width 149 height 148
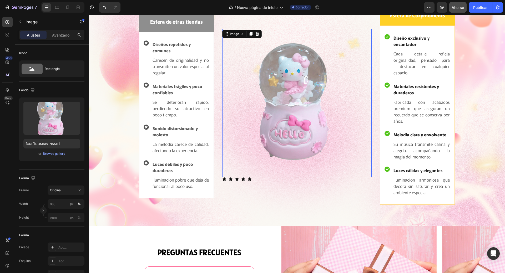
click at [431, 103] on p "Fabricada con acabados premium que aseguran un recuerdo que se conserva por año…" at bounding box center [421, 111] width 56 height 25
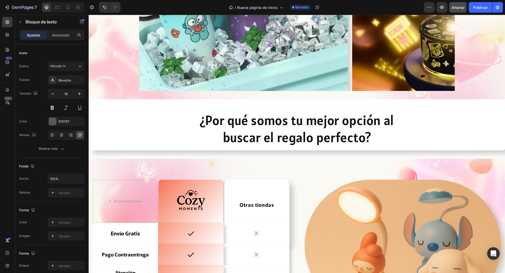
scroll to position [154, 0]
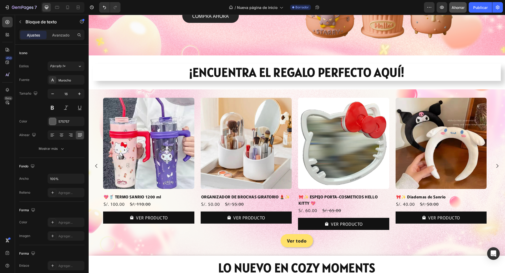
click at [458, 8] on font "Ahorrar" at bounding box center [457, 7] width 13 height 4
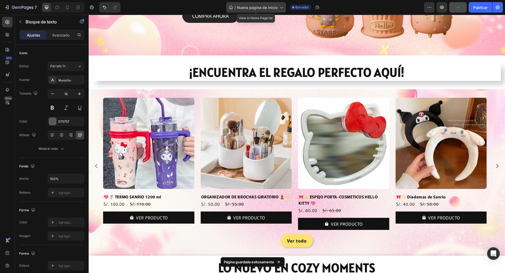
click at [276, 7] on font "Nueva página de inicio" at bounding box center [257, 7] width 40 height 4
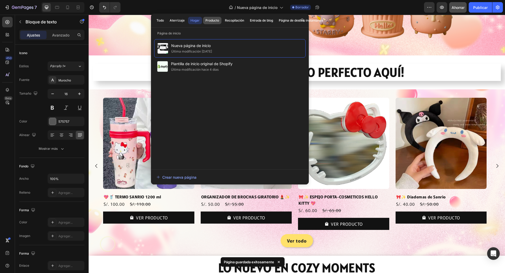
click at [222, 23] on button "Producto" at bounding box center [234, 20] width 24 height 7
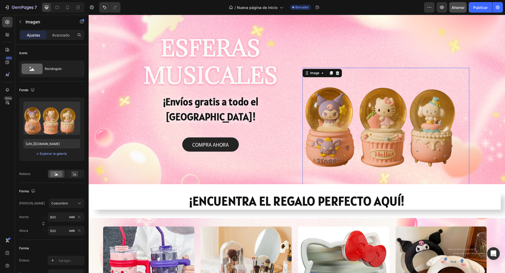
scroll to position [0, 0]
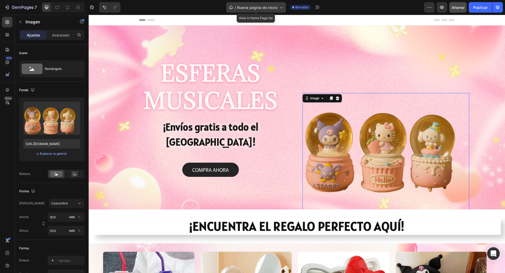
click at [256, 10] on span "Nueva página de inicio" at bounding box center [257, 8] width 40 height 6
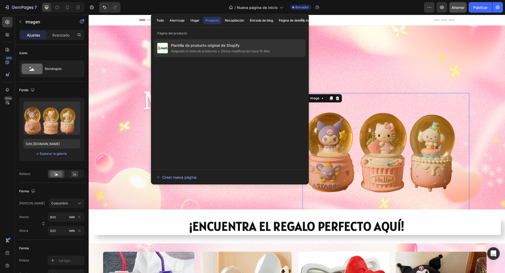
click at [197, 46] on font "Plantilla de producto original de Shopify" at bounding box center [205, 45] width 69 height 4
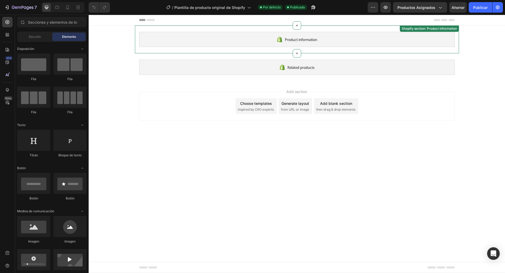
click at [296, 40] on span "Product information" at bounding box center [301, 39] width 32 height 6
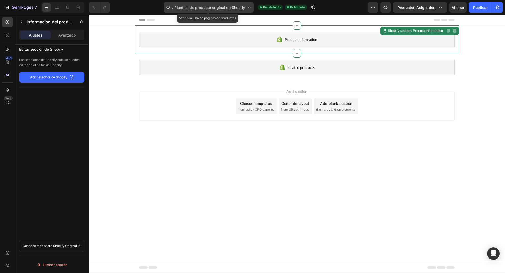
click at [247, 5] on icon at bounding box center [248, 7] width 5 height 5
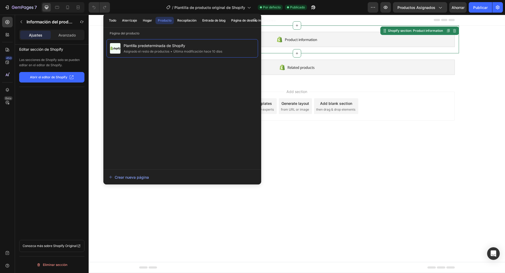
click at [339, 139] on body "Product information Shopify section: Product information Disabled. Please edit …" at bounding box center [297, 144] width 416 height 258
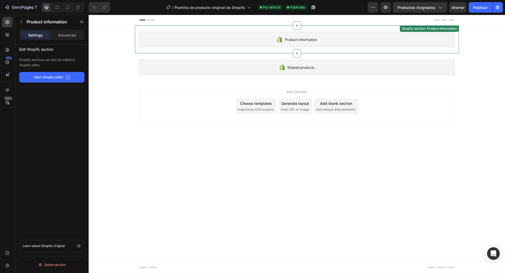
click at [305, 38] on span "Product information" at bounding box center [301, 39] width 32 height 6
click at [65, 82] on button "Abrir el editor de Shopify" at bounding box center [51, 77] width 65 height 11
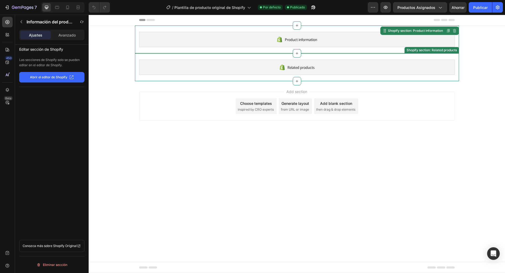
click at [290, 62] on div "Related products" at bounding box center [296, 67] width 315 height 15
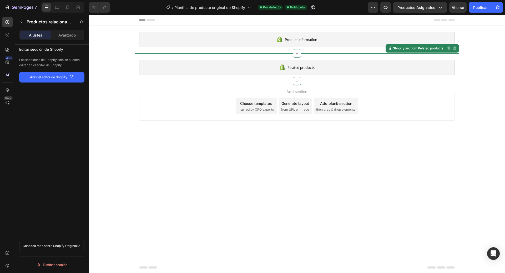
click at [294, 68] on span "Related products" at bounding box center [300, 67] width 27 height 6
click at [295, 8] on font "Publicado" at bounding box center [297, 7] width 15 height 4
click at [310, 7] on button "button" at bounding box center [313, 7] width 11 height 11
click at [287, 41] on span "Product information" at bounding box center [301, 39] width 32 height 6
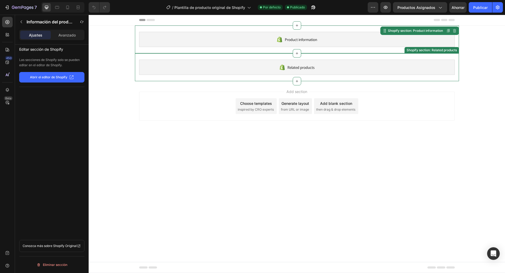
click at [317, 64] on div "Related products" at bounding box center [296, 67] width 315 height 15
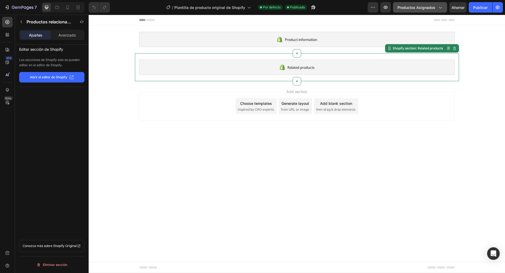
click at [426, 10] on button "Productos asignados" at bounding box center [420, 7] width 54 height 11
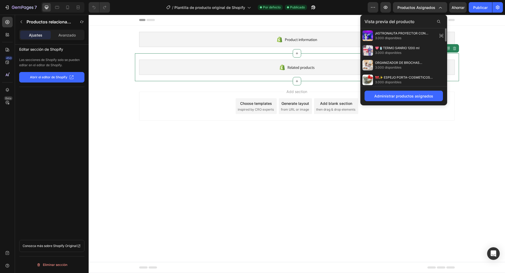
click at [388, 140] on body "Product information Shopify section: Product information Related products Shopi…" at bounding box center [297, 144] width 416 height 258
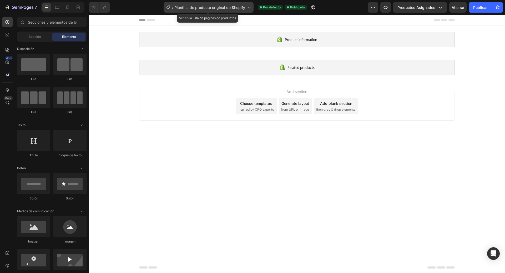
click at [231, 7] on font "Plantilla de producto original de Shopify" at bounding box center [209, 7] width 71 height 4
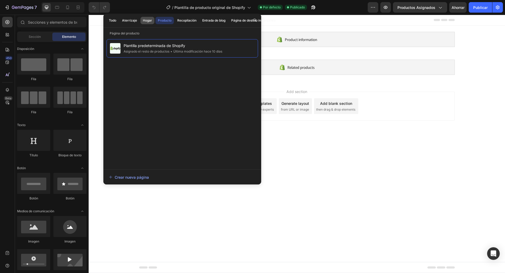
click at [144, 22] on font "Hogar" at bounding box center [147, 20] width 9 height 4
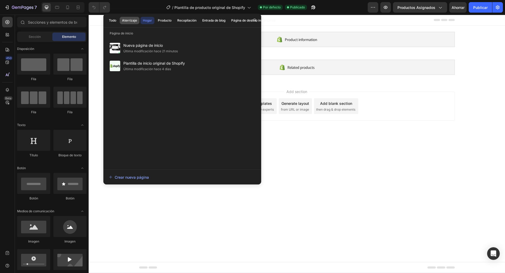
click at [132, 22] on font "Aterrizaje" at bounding box center [129, 20] width 15 height 4
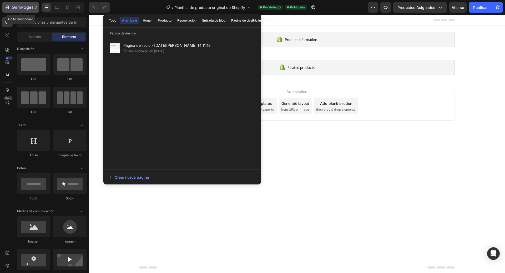
click at [16, 8] on icon "button" at bounding box center [16, 7] width 2 height 2
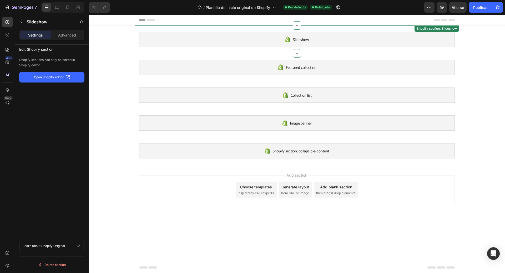
click at [299, 38] on span "Slideshow" at bounding box center [301, 39] width 16 height 6
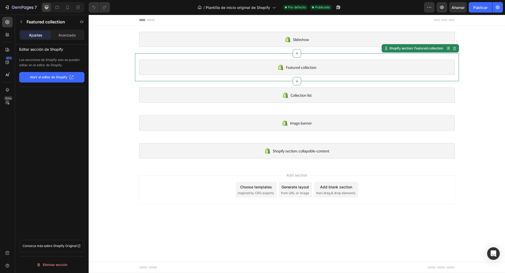
click at [303, 69] on span "Featured collection" at bounding box center [301, 67] width 30 height 6
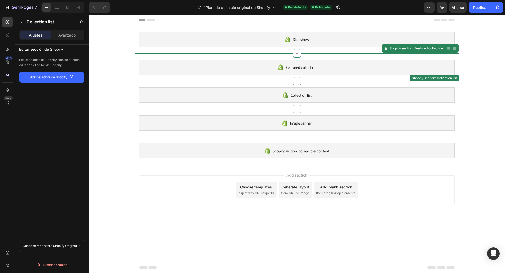
click at [313, 95] on div "Collection list" at bounding box center [296, 95] width 315 height 15
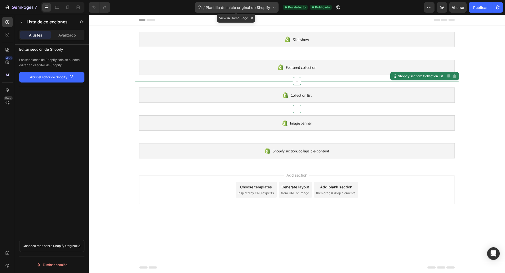
click at [252, 7] on font "Plantilla de inicio original de Shopify" at bounding box center [237, 7] width 64 height 4
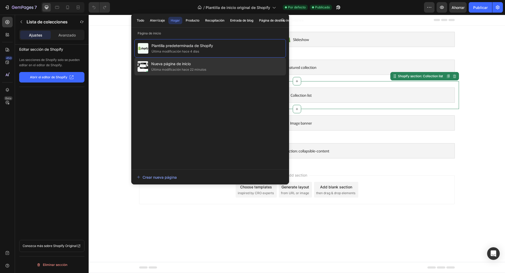
click at [174, 64] on font "Nueva página de inicio" at bounding box center [170, 63] width 39 height 4
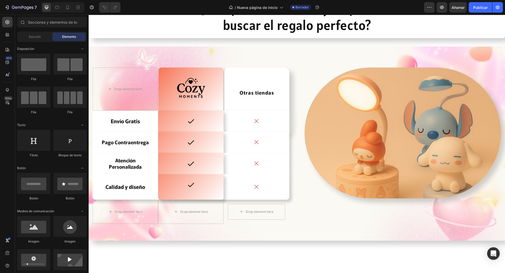
scroll to position [473, 0]
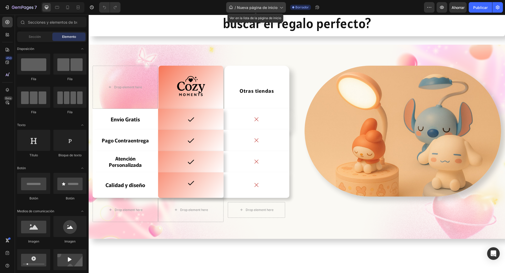
click at [279, 3] on div "/ Nueva página de inicio" at bounding box center [256, 7] width 60 height 11
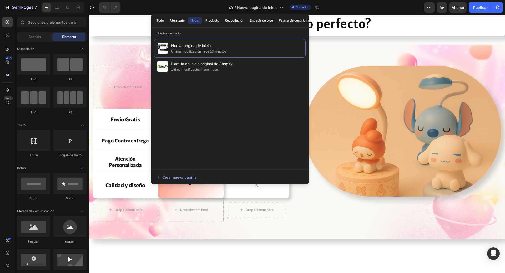
drag, startPoint x: 233, startPoint y: 65, endPoint x: 202, endPoint y: 94, distance: 41.8
click at [202, 94] on div "Nueva página de inicio Última modificación hace 23 minutos Plantilla de inicio …" at bounding box center [229, 101] width 151 height 125
click at [211, 19] on font "Producto" at bounding box center [212, 20] width 14 height 4
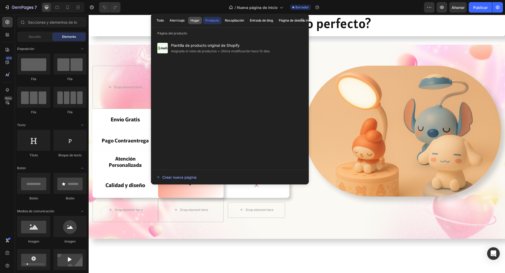
click at [197, 21] on font "Hogar" at bounding box center [194, 20] width 9 height 4
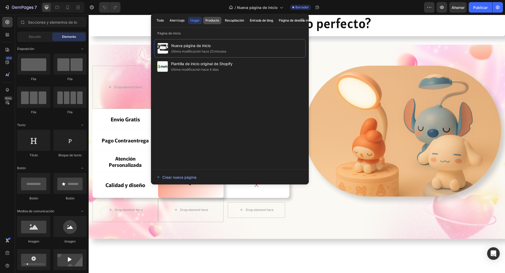
click at [215, 20] on font "Producto" at bounding box center [212, 20] width 14 height 4
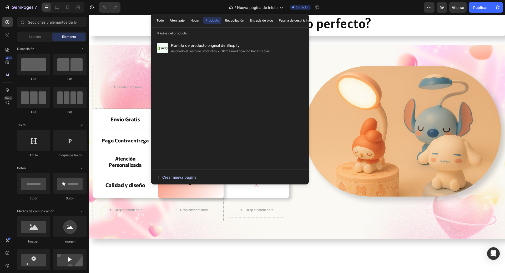
click at [184, 178] on font "Crear nueva página" at bounding box center [179, 177] width 34 height 4
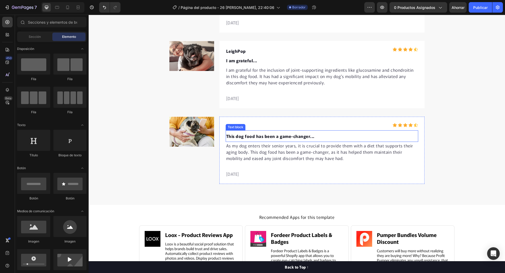
scroll to position [1866, 0]
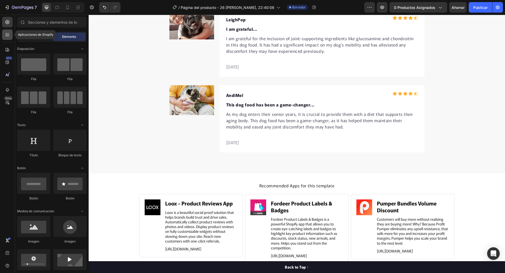
click at [8, 36] on icon at bounding box center [9, 36] width 2 height 2
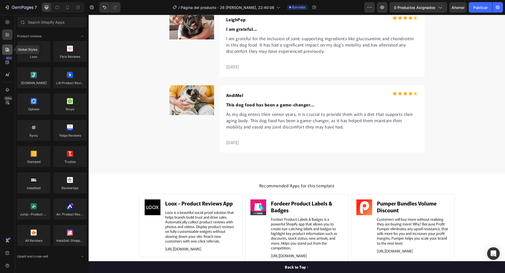
click at [10, 50] on icon at bounding box center [7, 49] width 5 height 5
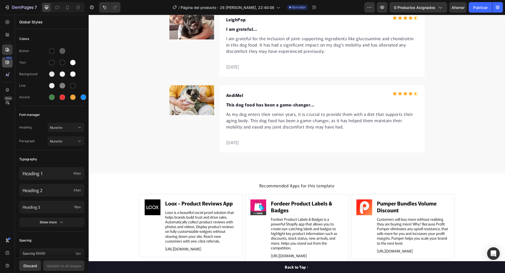
click at [7, 34] on icon at bounding box center [7, 34] width 2 height 2
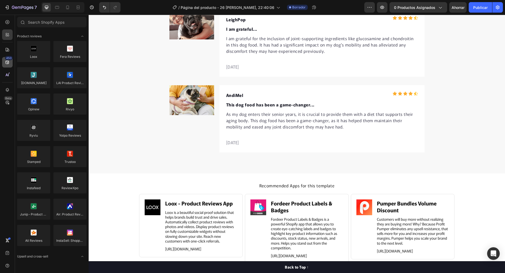
click at [11, 61] on div "450" at bounding box center [7, 62] width 11 height 11
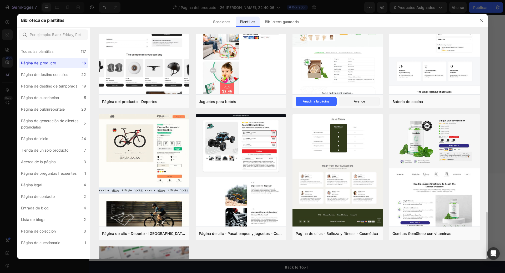
scroll to position [368, 0]
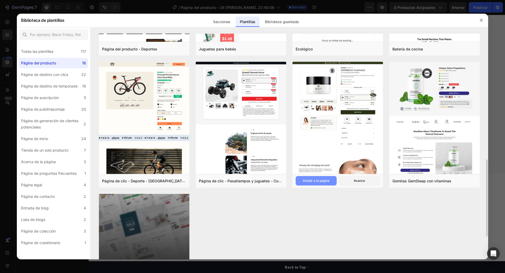
click at [310, 182] on font "Añadir a la página" at bounding box center [315, 181] width 27 height 4
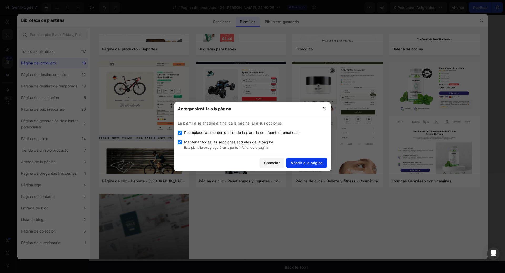
click at [311, 161] on font "Añadir a la página" at bounding box center [306, 163] width 32 height 4
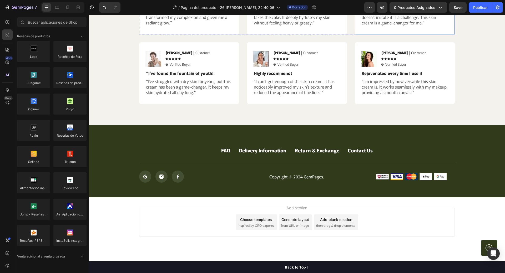
scroll to position [3454, 0]
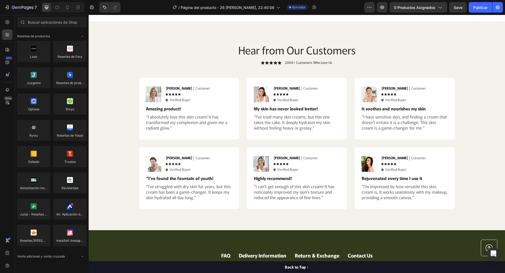
click at [455, 10] on div "7 / Página del producto - 26 [PERSON_NAME], 22:40:06 Borrador Avance 0 producto…" at bounding box center [252, 7] width 505 height 15
click at [456, 7] on div "7 / Página del producto - 26 [PERSON_NAME], 22:40:06 Borrador Avance 0 producto…" at bounding box center [252, 7] width 505 height 15
click at [458, 11] on div "7 / Página del producto - 26 [PERSON_NAME], 22:40:06 Borrador Avance 0 producto…" at bounding box center [252, 7] width 505 height 15
click at [458, 10] on div "7 / Página del producto - 26 [PERSON_NAME], 22:40:06 Borrador Avance 0 producto…" at bounding box center [252, 7] width 505 height 15
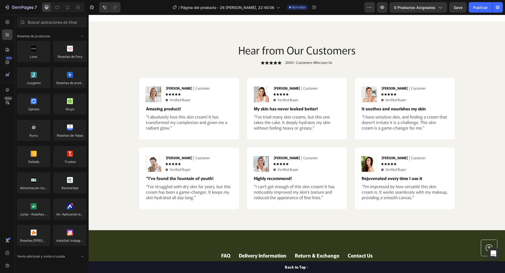
click at [462, 8] on div "7 / Página del producto - 26 [PERSON_NAME], 22:40:06 Borrador Avance 0 producto…" at bounding box center [252, 7] width 505 height 15
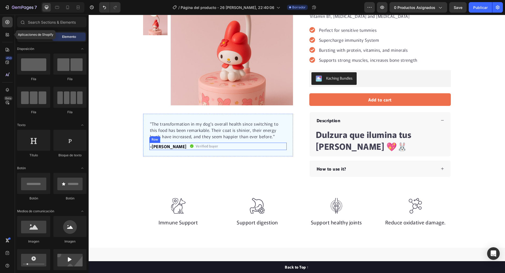
scroll to position [0, 0]
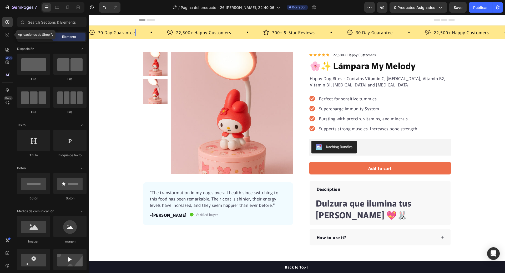
click at [120, 32] on p "30 Day Guarantee" at bounding box center [116, 32] width 37 height 6
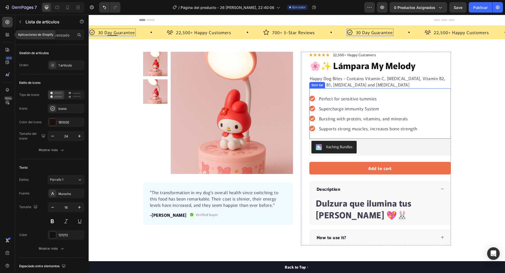
click at [342, 94] on div "Perfect for sensitive tummies Supercharge immunity System Bursting with protein…" at bounding box center [379, 113] width 141 height 50
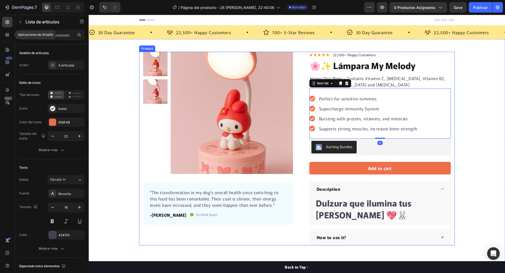
click at [277, 100] on img at bounding box center [232, 113] width 122 height 122
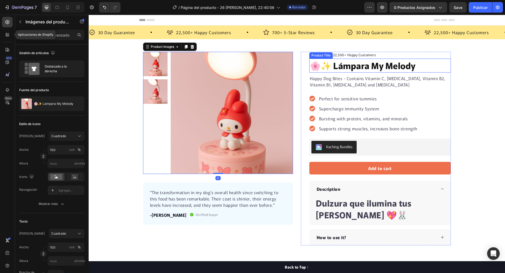
click at [358, 64] on h1 "🌸✨ Lámpara My Melody" at bounding box center [379, 66] width 141 height 14
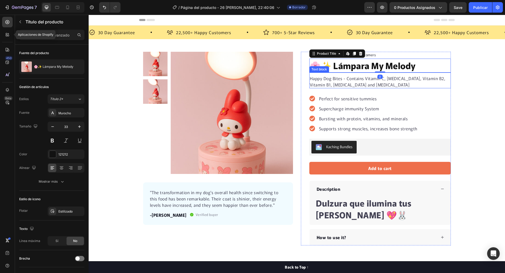
click at [356, 79] on p "Happy Dog Bites - Contains Vitamin C, [MEDICAL_DATA], Vitamin B2, Vitamin B1, […" at bounding box center [380, 81] width 140 height 13
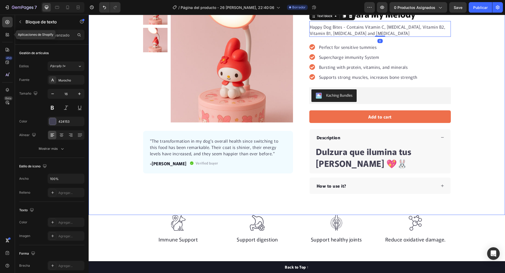
scroll to position [53, 0]
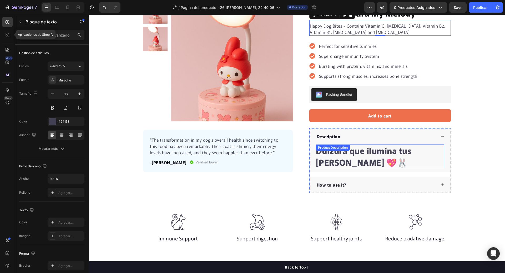
click at [355, 153] on h1 "Dulzura que ilumina tus [PERSON_NAME] 💖🐰" at bounding box center [364, 156] width 96 height 24
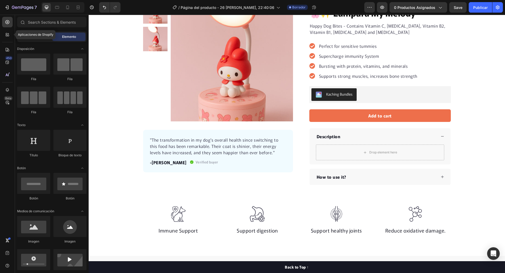
click at [457, 8] on div "7 / Página del producto - 26 [PERSON_NAME], 22:40:06 Borrador Avance 0 producto…" at bounding box center [252, 7] width 505 height 15
click at [341, 212] on img at bounding box center [336, 214] width 16 height 16
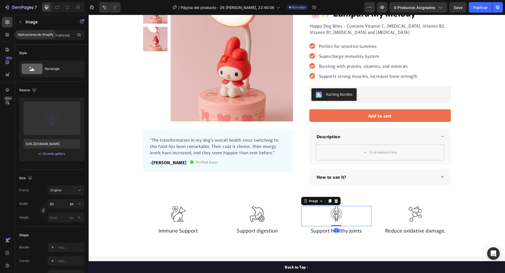
click at [457, 8] on div "7 / Página del producto - 26 [PERSON_NAME], 22:40:06 Borrador Avance 0 producto…" at bounding box center [252, 7] width 505 height 15
click at [229, 153] on p ""The transformation in my dog's overall health since switching to this food has…" at bounding box center [218, 146] width 136 height 19
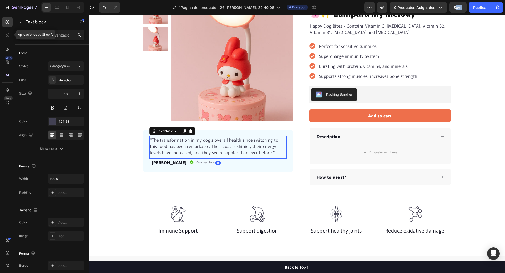
click at [418, 9] on div "7 / Página del producto - 26 [PERSON_NAME], 22:40:06 Borrador Avance 0 producto…" at bounding box center [252, 7] width 505 height 15
click at [435, 8] on div "7 / Página del producto - 26 [PERSON_NAME], 22:40:06 Borrador Avance 0 producto…" at bounding box center [252, 7] width 505 height 15
click at [439, 7] on div "7 / Página del producto - 26 [PERSON_NAME], 22:40:06 Borrador Avance 0 producto…" at bounding box center [252, 7] width 505 height 15
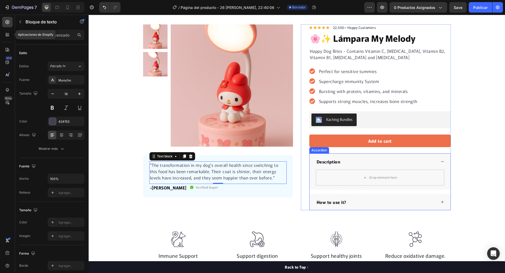
scroll to position [0, 0]
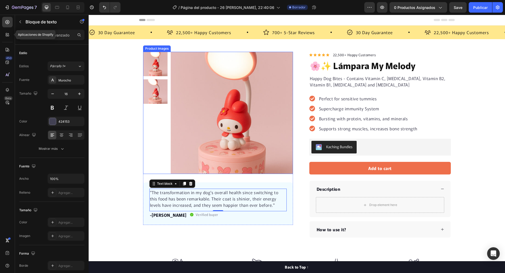
click at [277, 99] on img at bounding box center [232, 113] width 122 height 122
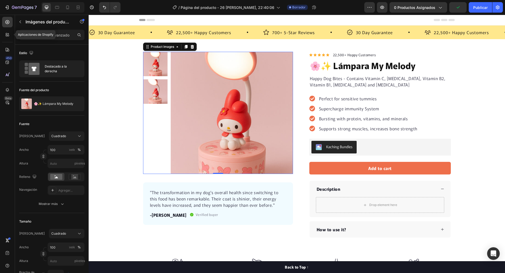
click at [432, 8] on div "7 / Página del producto - 26 [PERSON_NAME], 22:40:06 Borrador Avance 0 producto…" at bounding box center [252, 7] width 505 height 15
click at [441, 6] on div "7 / Página del producto - 26 [PERSON_NAME], 22:40:06 Borrador Avance 0 producto…" at bounding box center [252, 7] width 505 height 15
click at [439, 8] on div "7 / Página del producto - 26 [PERSON_NAME], 22:40:06 Borrador Avance 0 producto…" at bounding box center [252, 7] width 505 height 15
drag, startPoint x: 439, startPoint y: 8, endPoint x: 444, endPoint y: 14, distance: 7.6
click at [439, 9] on div "7 / Página del producto - 26 [PERSON_NAME], 22:40:06 Borrador Avance 0 producto…" at bounding box center [252, 7] width 505 height 15
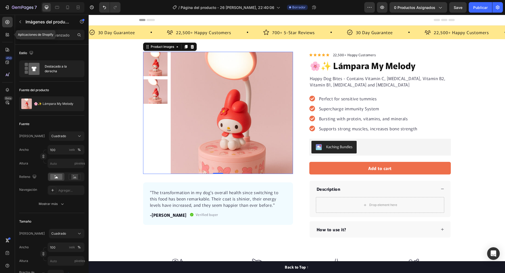
click at [455, 11] on div "7 / Página del producto - 26 [PERSON_NAME], 22:40:06 Borrador Avance 0 producto…" at bounding box center [252, 7] width 505 height 15
click at [436, 9] on div "7 / Página del producto - 26 [PERSON_NAME], 22:40:06 Borrador Avance 0 producto…" at bounding box center [252, 7] width 505 height 15
drag, startPoint x: 422, startPoint y: 9, endPoint x: 401, endPoint y: 9, distance: 21.3
click at [417, 9] on div "7 / Página del producto - 26 [PERSON_NAME], 22:40:06 Borrador Avance 0 producto…" at bounding box center [252, 7] width 505 height 15
click at [399, 9] on div "7 / Página del producto - 26 [PERSON_NAME], 22:40:06 Borrador Avance 0 producto…" at bounding box center [252, 7] width 505 height 15
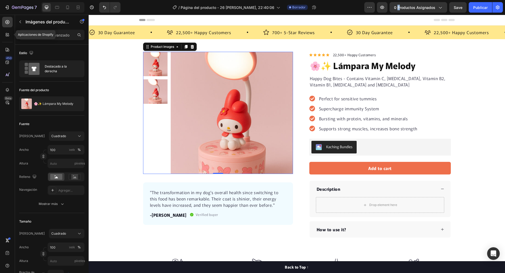
click at [398, 9] on div "7 / Página del producto - 26 [PERSON_NAME], 22:40:06 Borrador Avance 0 producto…" at bounding box center [252, 7] width 505 height 15
click at [260, 91] on img at bounding box center [232, 113] width 122 height 122
click at [326, 94] on div "Perfect for sensitive tummies Supercharge immunity System Bursting with protein…" at bounding box center [379, 113] width 141 height 50
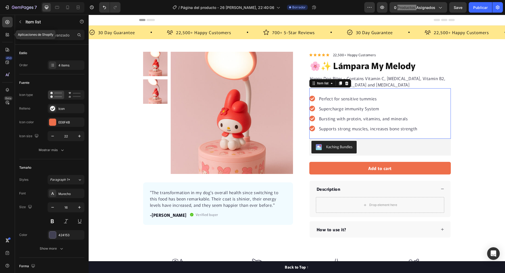
click at [333, 116] on p "Bursting with protein, vitamins, and minerals" at bounding box center [368, 118] width 98 height 6
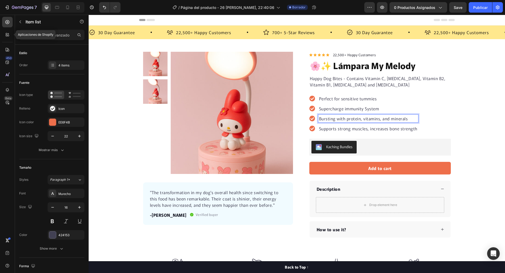
click at [420, 8] on div "7 / Página del producto - 26 [PERSON_NAME], 22:40:06 Borrador Avance 0 producto…" at bounding box center [252, 7] width 505 height 15
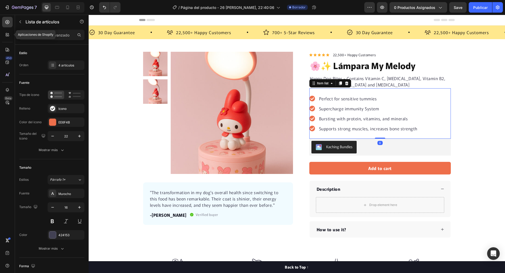
click at [440, 8] on div "7 / Página del producto - 26 [PERSON_NAME], 22:40:06 Borrador Avance 0 producto…" at bounding box center [252, 7] width 505 height 15
click at [443, 8] on div "7 / Página del producto - 26 [PERSON_NAME], 22:40:06 Borrador Avance 0 producto…" at bounding box center [252, 7] width 505 height 15
click at [441, 9] on div "7 / Página del producto - 26 [PERSON_NAME], 22:40:06 Borrador Avance 0 producto…" at bounding box center [252, 7] width 505 height 15
click at [447, 59] on h1 "🌸✨ Lámpara My Melody" at bounding box center [379, 66] width 141 height 14
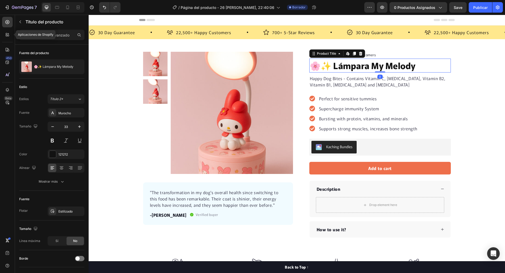
click at [455, 10] on div "7 / Página del producto - 26 [PERSON_NAME], 22:40:06 Borrador Avance 0 producto…" at bounding box center [252, 7] width 505 height 15
click at [454, 10] on div "7 / Página del producto - 26 [PERSON_NAME], 22:40:06 Borrador Avance 0 producto…" at bounding box center [252, 7] width 505 height 15
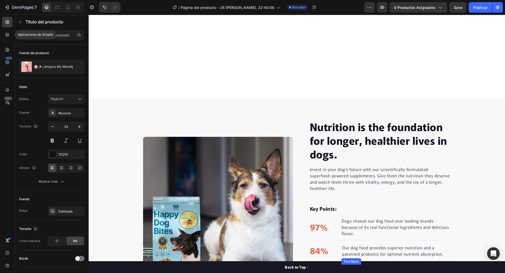
scroll to position [315, 0]
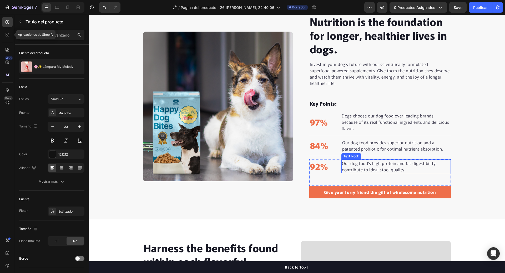
click at [282, 123] on img at bounding box center [218, 107] width 150 height 150
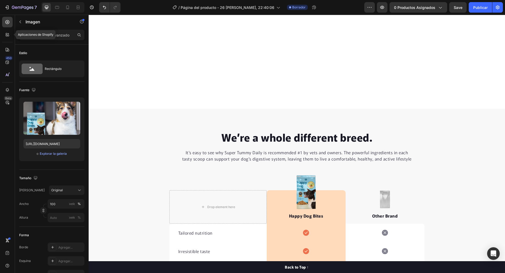
scroll to position [762, 0]
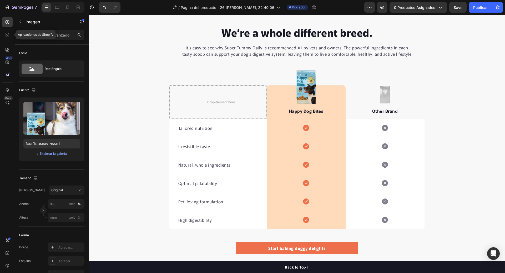
click at [420, 12] on div "7 / Página del producto - 26 [PERSON_NAME], 22:40:06 Borrador Avance 0 producto…" at bounding box center [252, 7] width 505 height 15
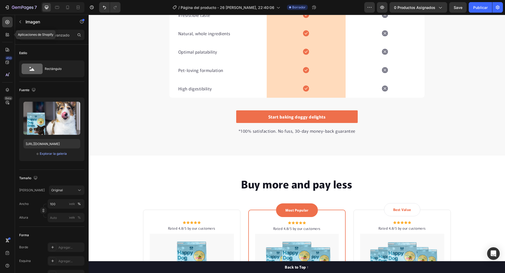
click at [434, 9] on div "7 / Página del producto - 26 [PERSON_NAME], 22:40:06 Borrador Avance 0 producto…" at bounding box center [252, 7] width 505 height 15
click at [437, 9] on div "7 / Página del producto - 26 [PERSON_NAME], 22:40:06 Borrador Avance 0 producto…" at bounding box center [252, 7] width 505 height 15
click at [438, 9] on div "7 / Página del producto - 26 [PERSON_NAME], 22:40:06 Borrador Avance 0 producto…" at bounding box center [252, 7] width 505 height 15
click at [439, 9] on div "7 / Página del producto - 26 [PERSON_NAME], 22:40:06 Borrador Avance 0 producto…" at bounding box center [252, 7] width 505 height 15
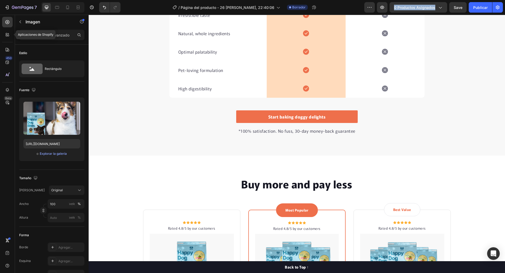
drag, startPoint x: 439, startPoint y: 10, endPoint x: 439, endPoint y: 15, distance: 5.0
click at [439, 15] on div "7 / Página del producto - 26 [PERSON_NAME], 22:40:06 Borrador Avance 0 producto…" at bounding box center [252, 7] width 505 height 15
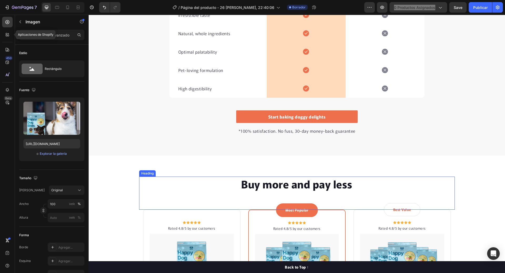
click at [299, 224] on icon at bounding box center [300, 223] width 3 height 3
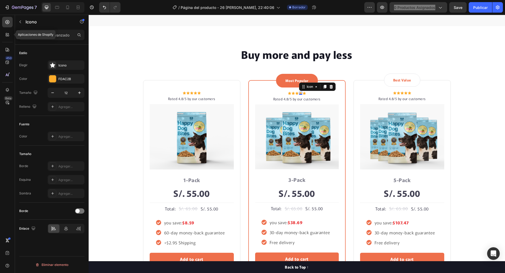
scroll to position [1025, 0]
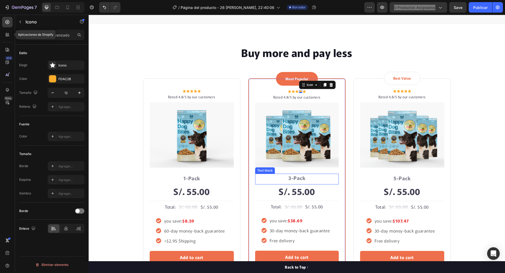
click at [245, 168] on div "Icon Icon Icon Icon Icon Icon List Hoz Rated 4.8/5 by our customers Text block …" at bounding box center [296, 179] width 315 height 203
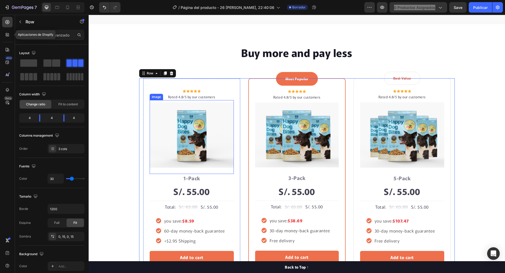
click at [228, 168] on div "Image" at bounding box center [192, 137] width 84 height 74
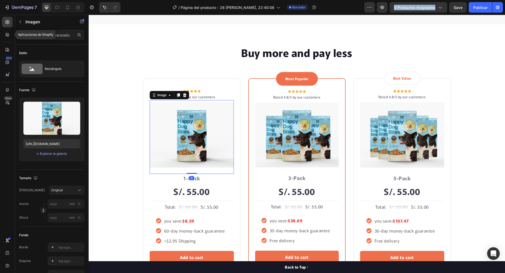
drag, startPoint x: 436, startPoint y: 6, endPoint x: 443, endPoint y: 8, distance: 7.4
click at [437, 6] on div "7 / Página del producto - 26 [PERSON_NAME], 22:40:06 Borrador Avance 0 producto…" at bounding box center [252, 7] width 505 height 15
click at [443, 9] on div "7 / Página del producto - 26 [PERSON_NAME], 22:40:06 Borrador Avance 0 producto…" at bounding box center [252, 7] width 505 height 15
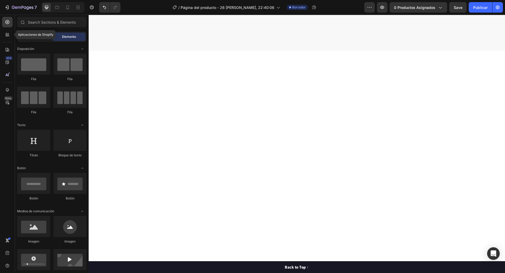
scroll to position [0, 0]
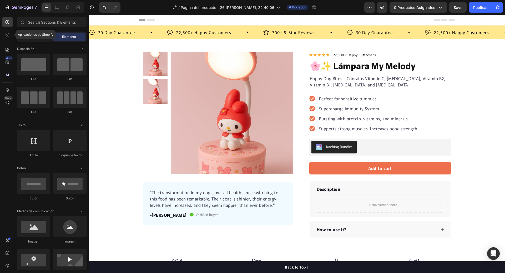
click at [438, 3] on div "7 / Página del producto - 26 [PERSON_NAME], 22:40:06 Borrador Avance 0 producto…" at bounding box center [252, 7] width 505 height 15
click at [439, 7] on div "7 / Página del producto - 26 [PERSON_NAME], 22:40:06 Borrador Avance 0 producto…" at bounding box center [252, 7] width 505 height 15
drag, startPoint x: 440, startPoint y: 9, endPoint x: 438, endPoint y: 12, distance: 4.4
click at [439, 10] on div "7 / Página del producto - 26 [PERSON_NAME], 22:40:06 Borrador Avance 0 producto…" at bounding box center [252, 7] width 505 height 15
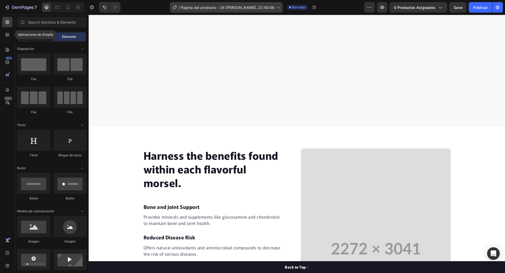
scroll to position [526, 0]
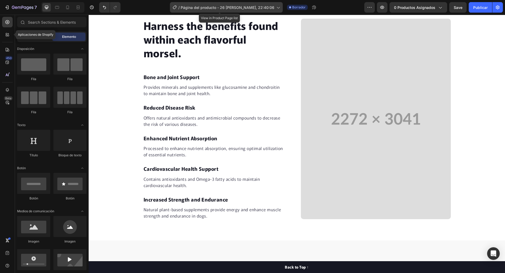
click at [275, 8] on icon at bounding box center [277, 7] width 5 height 5
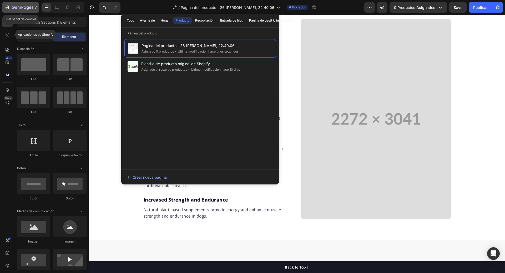
click at [9, 8] on icon "button" at bounding box center [8, 8] width 2 height 4
